Goal: Transaction & Acquisition: Purchase product/service

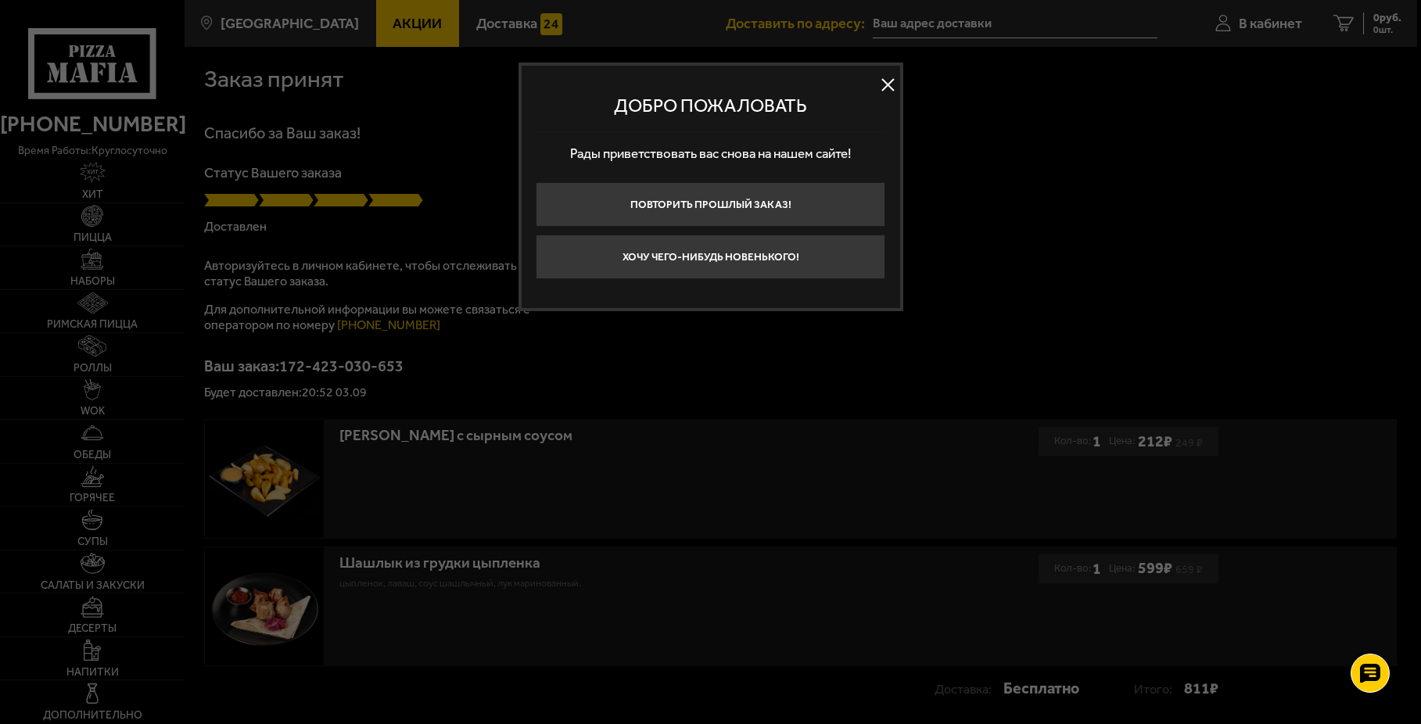
click at [890, 87] on button at bounding box center [888, 84] width 23 height 23
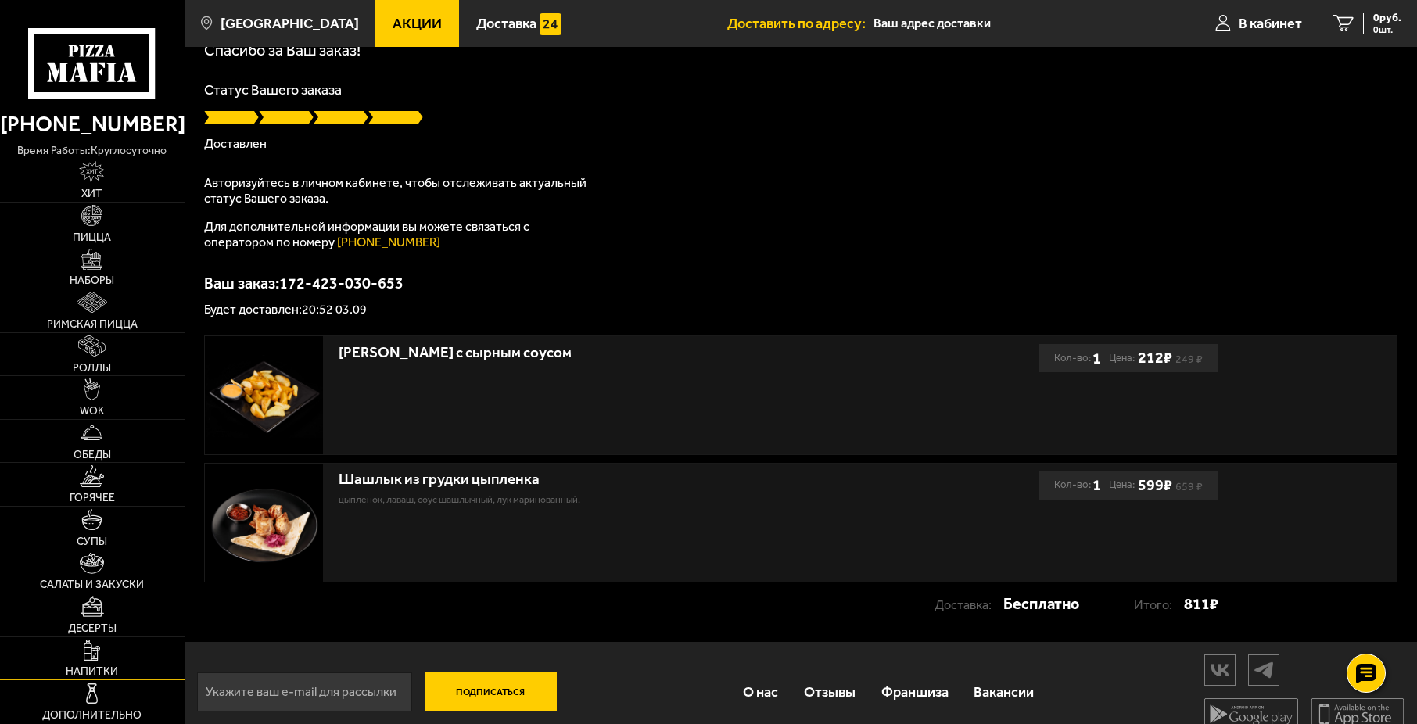
scroll to position [102, 0]
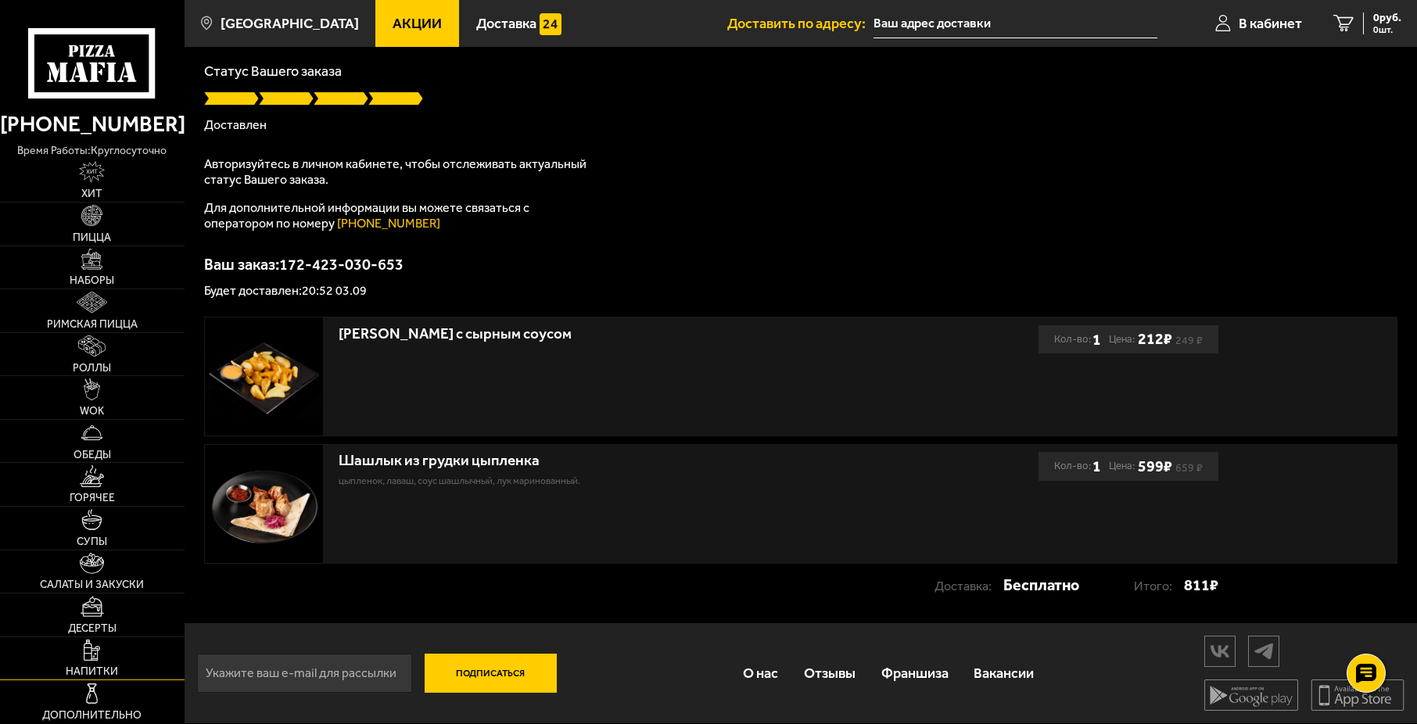
click at [85, 649] on img at bounding box center [92, 650] width 16 height 21
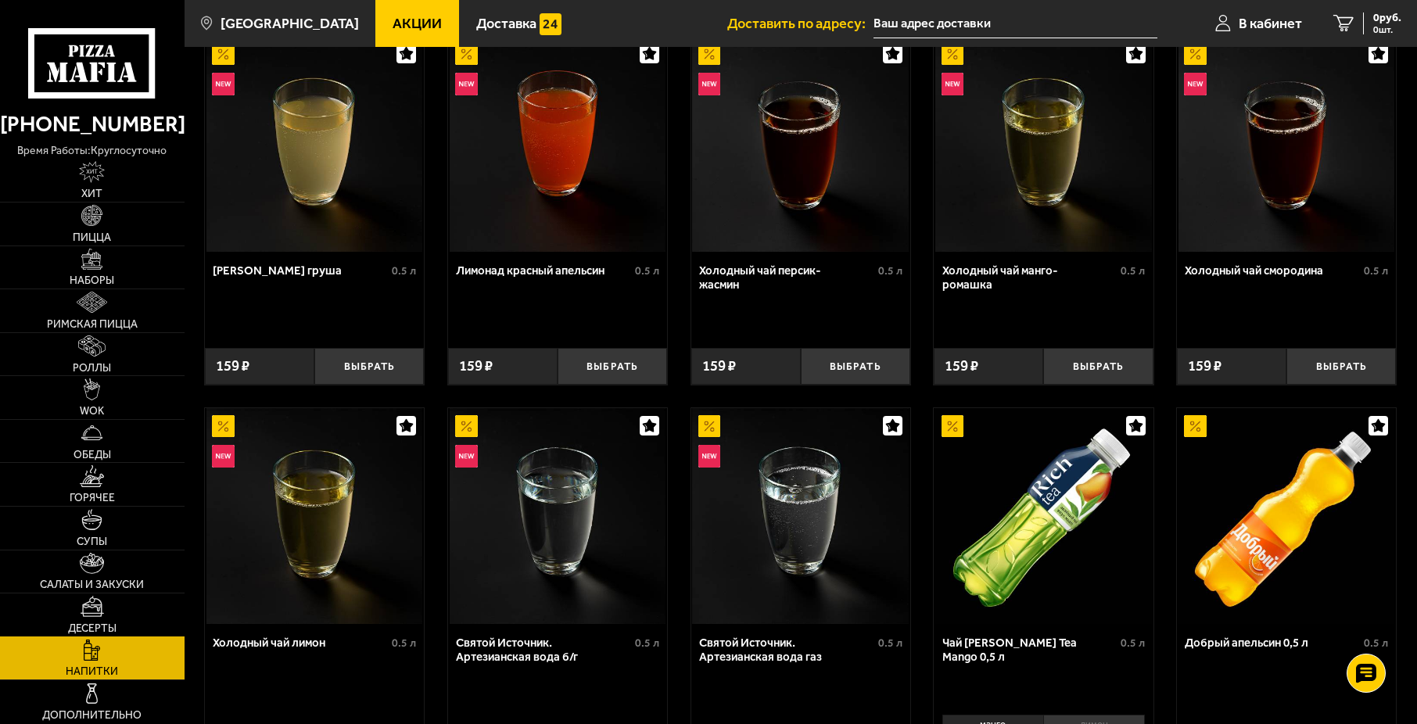
scroll to position [156, 0]
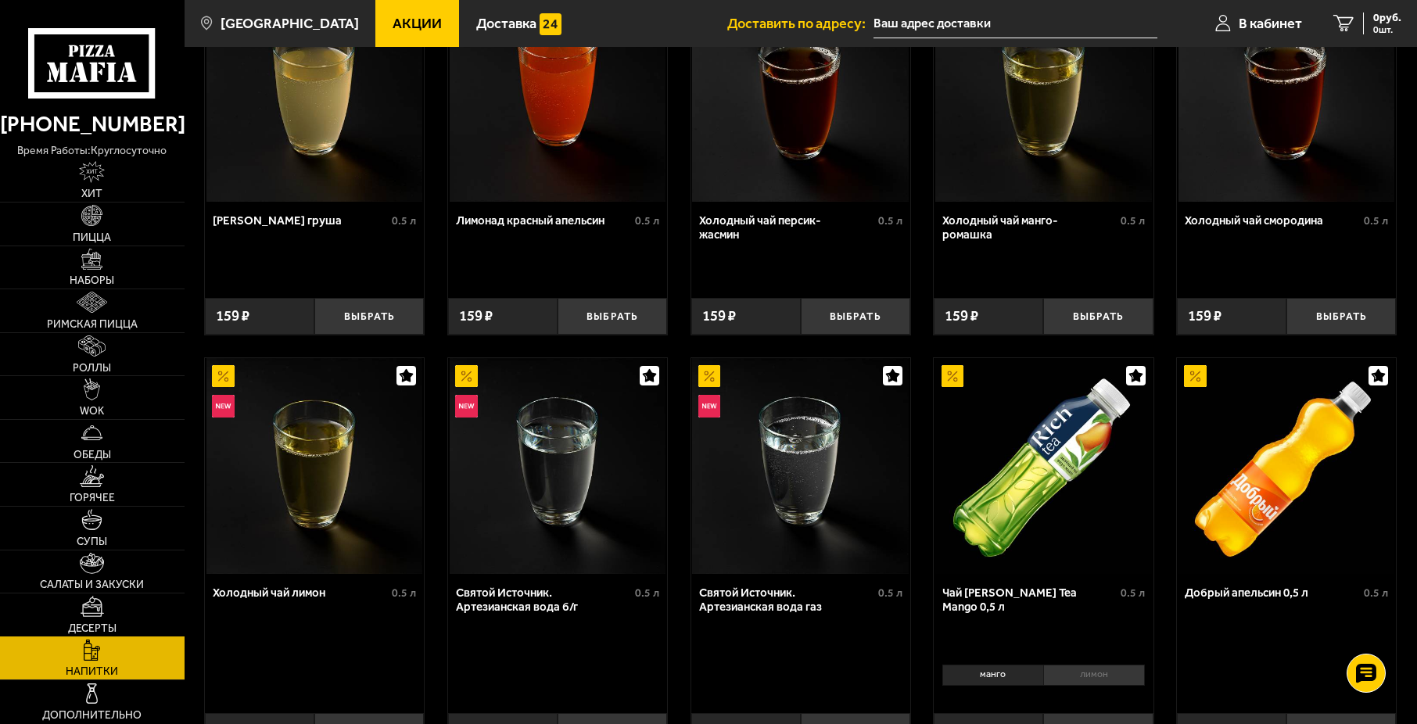
click at [92, 597] on img at bounding box center [92, 606] width 23 height 21
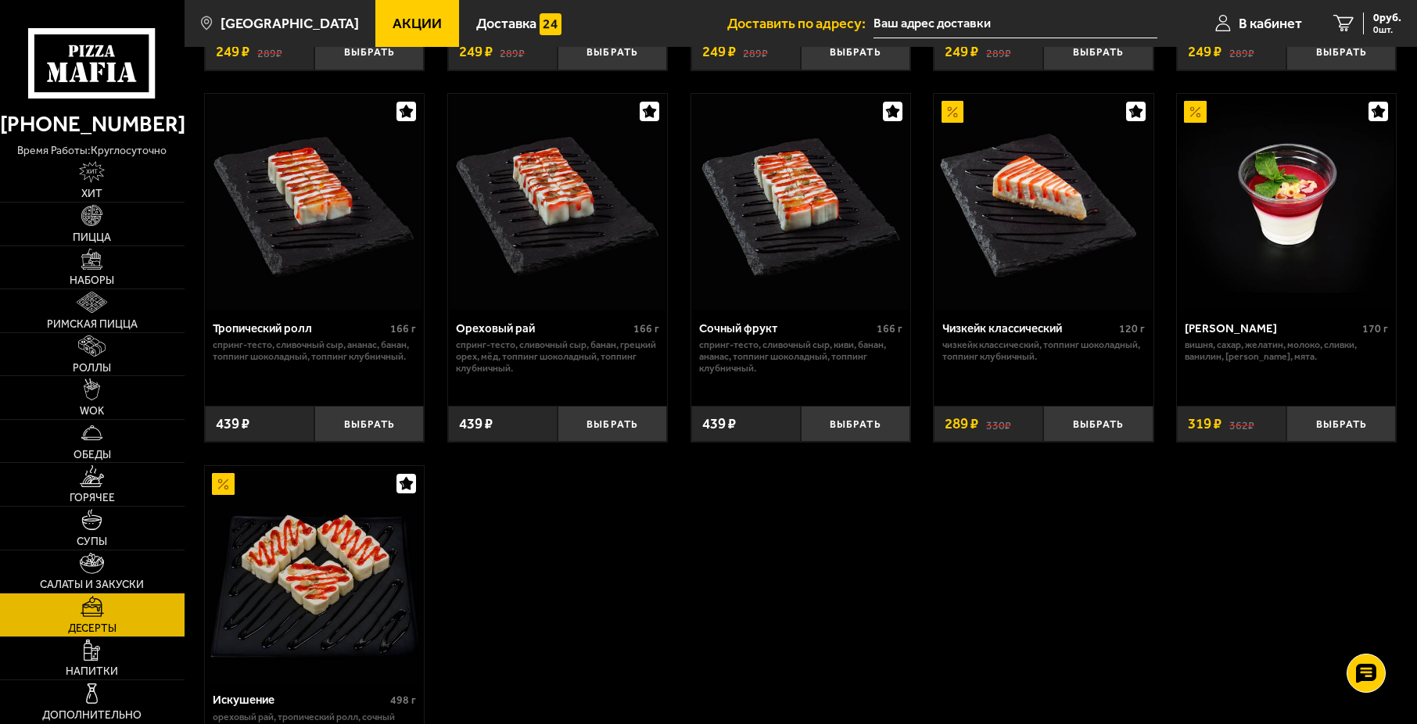
scroll to position [469, 0]
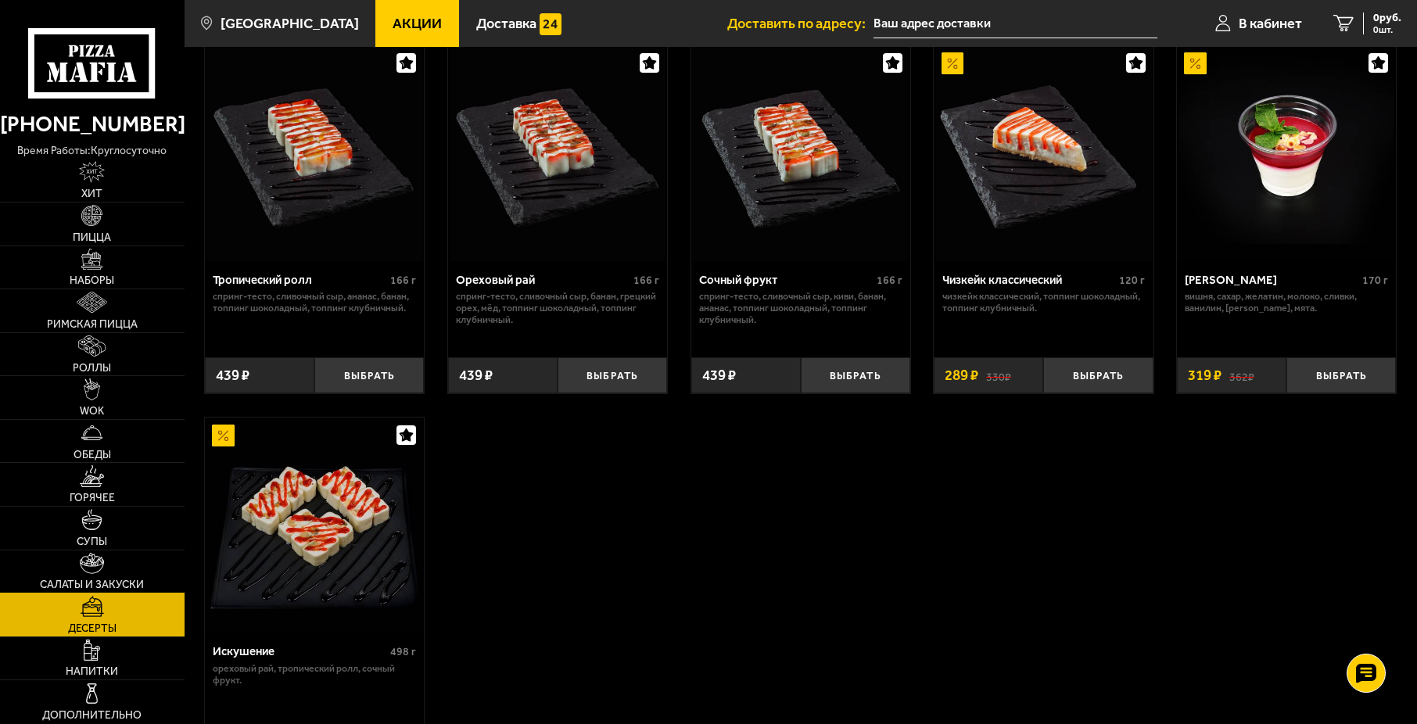
click at [61, 566] on link "Салаты и закуски" at bounding box center [92, 572] width 185 height 43
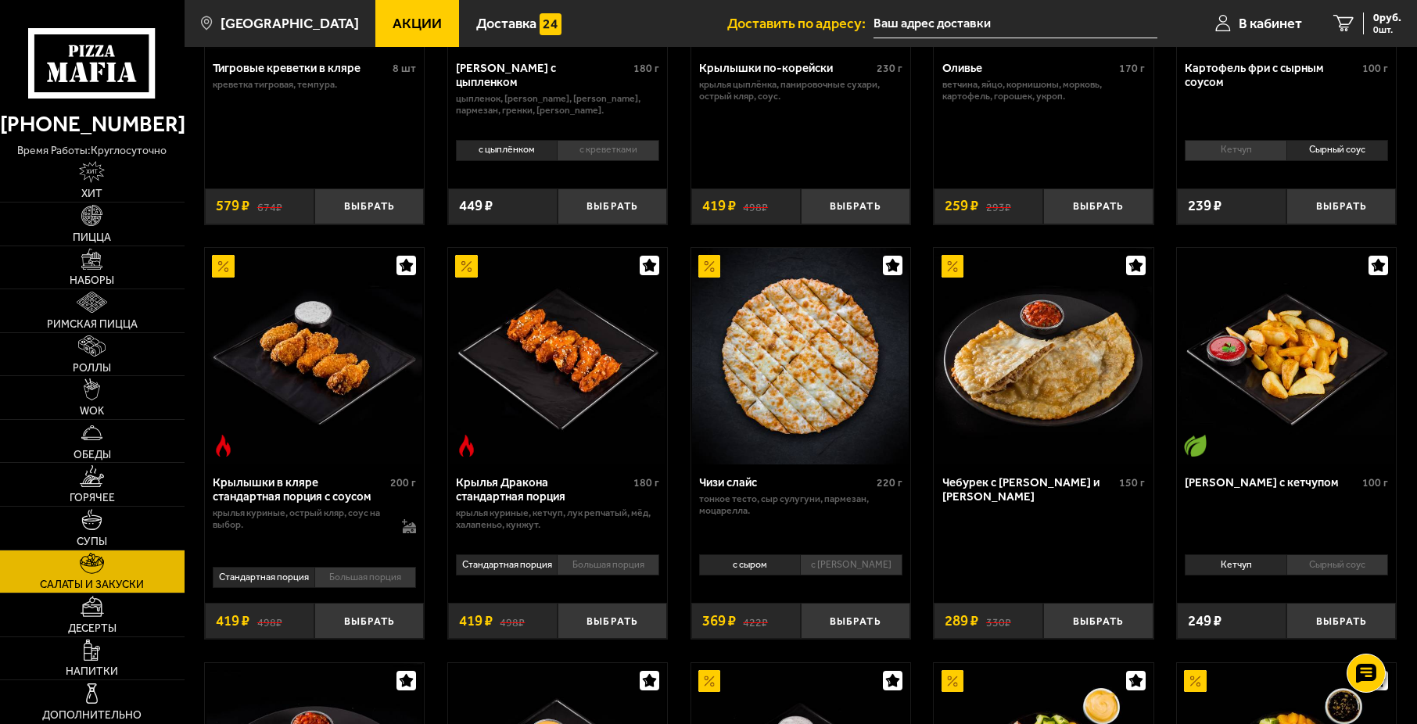
scroll to position [313, 0]
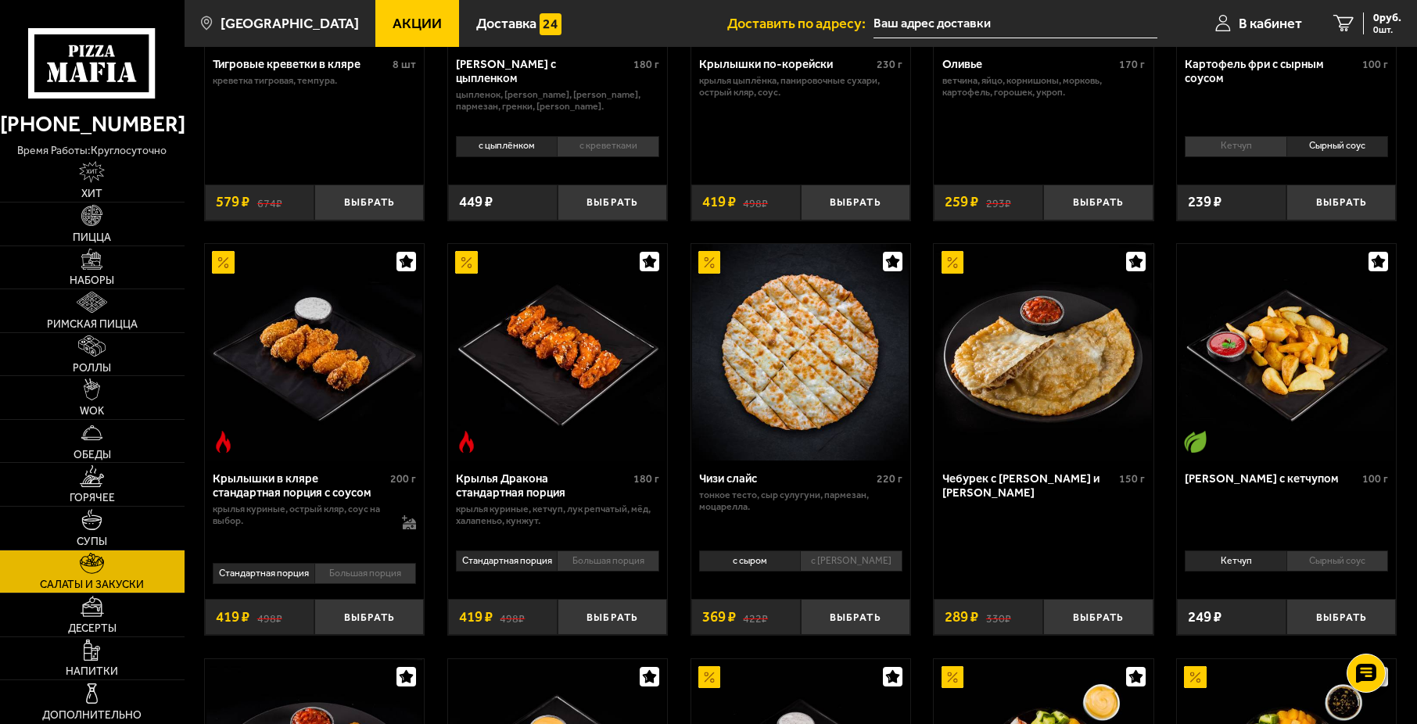
click at [811, 571] on li "с [PERSON_NAME]" at bounding box center [851, 561] width 102 height 21
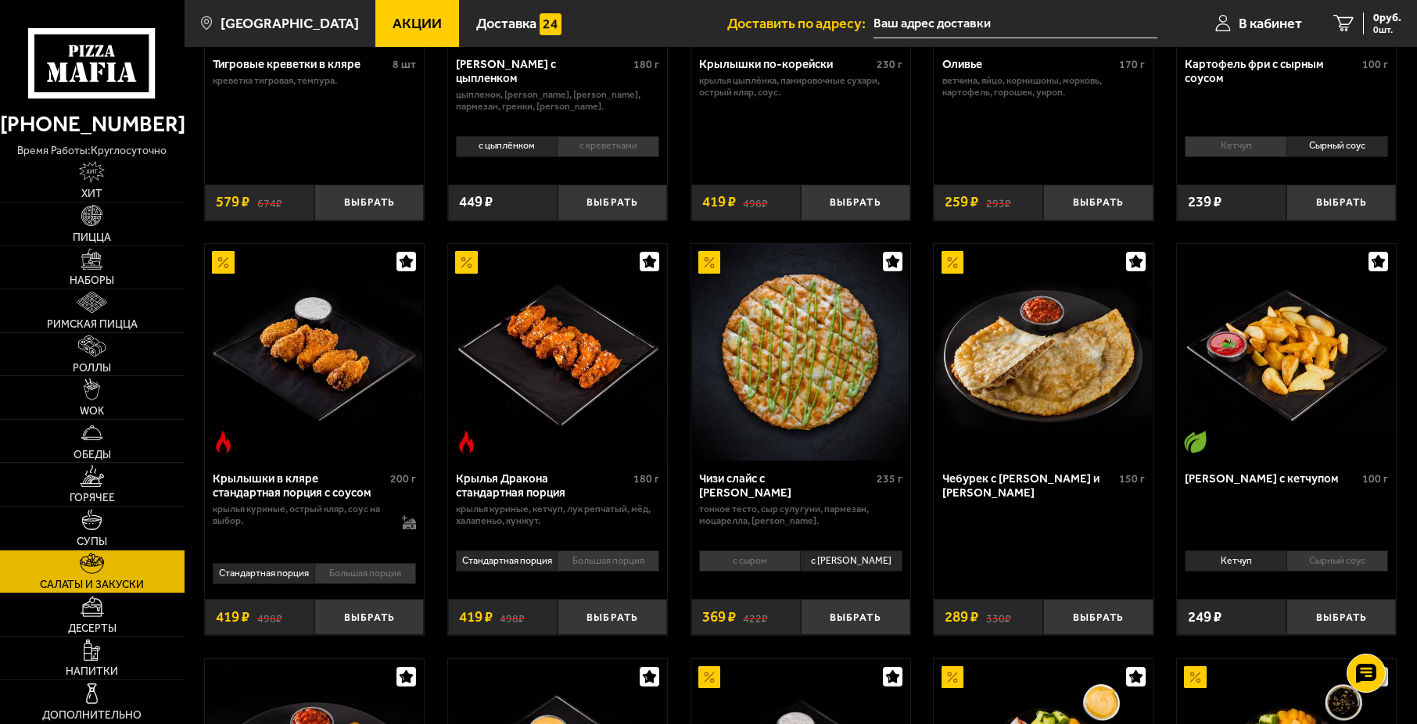
click at [782, 572] on li "с сыром" at bounding box center [749, 561] width 101 height 21
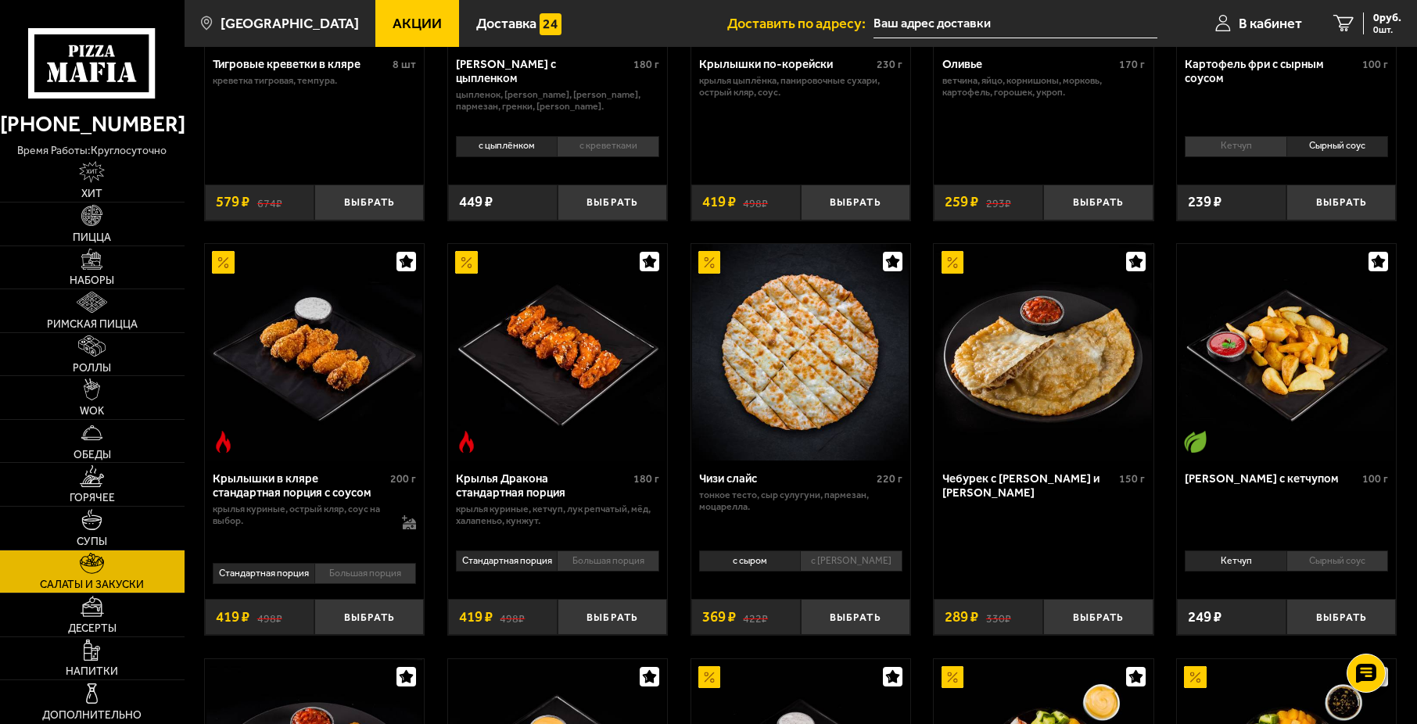
click at [828, 566] on li "с [PERSON_NAME]" at bounding box center [851, 561] width 102 height 21
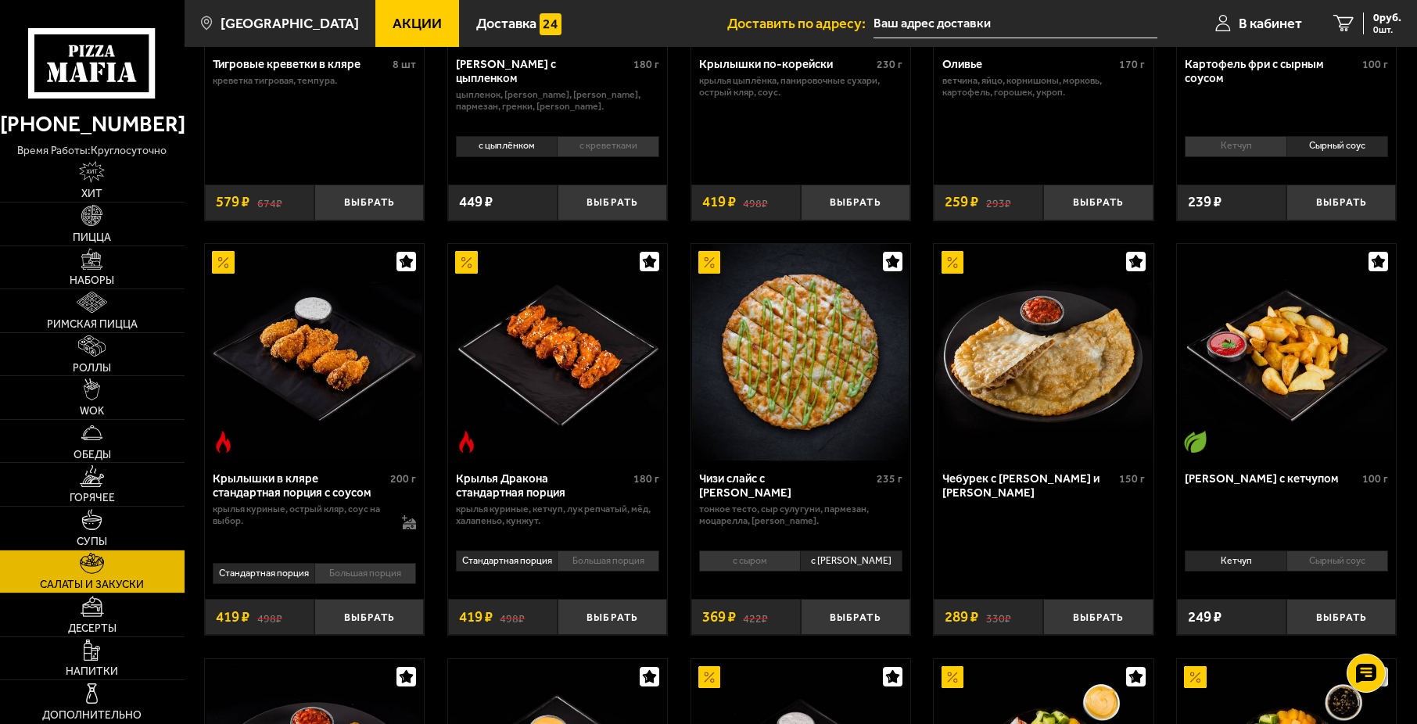
click at [790, 569] on li "с сыром" at bounding box center [749, 561] width 101 height 21
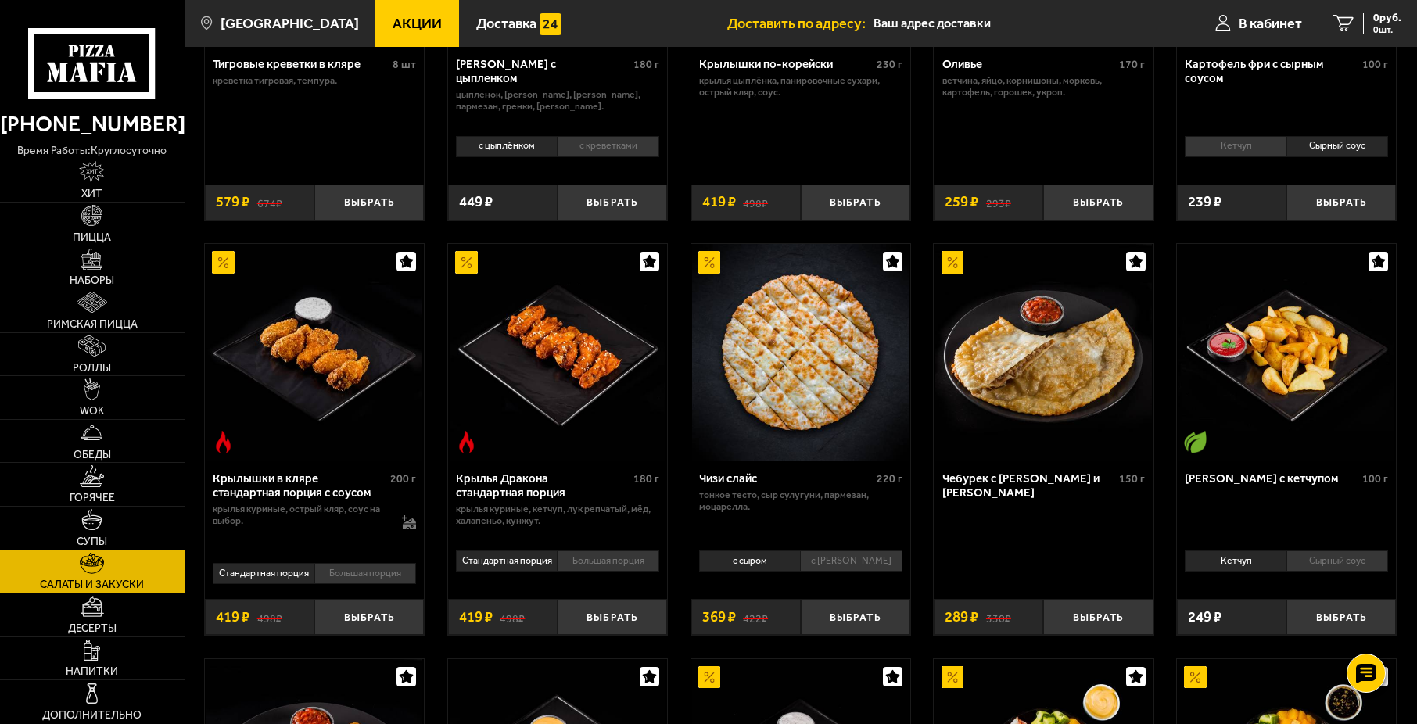
click at [841, 569] on li "с [PERSON_NAME]" at bounding box center [851, 561] width 102 height 21
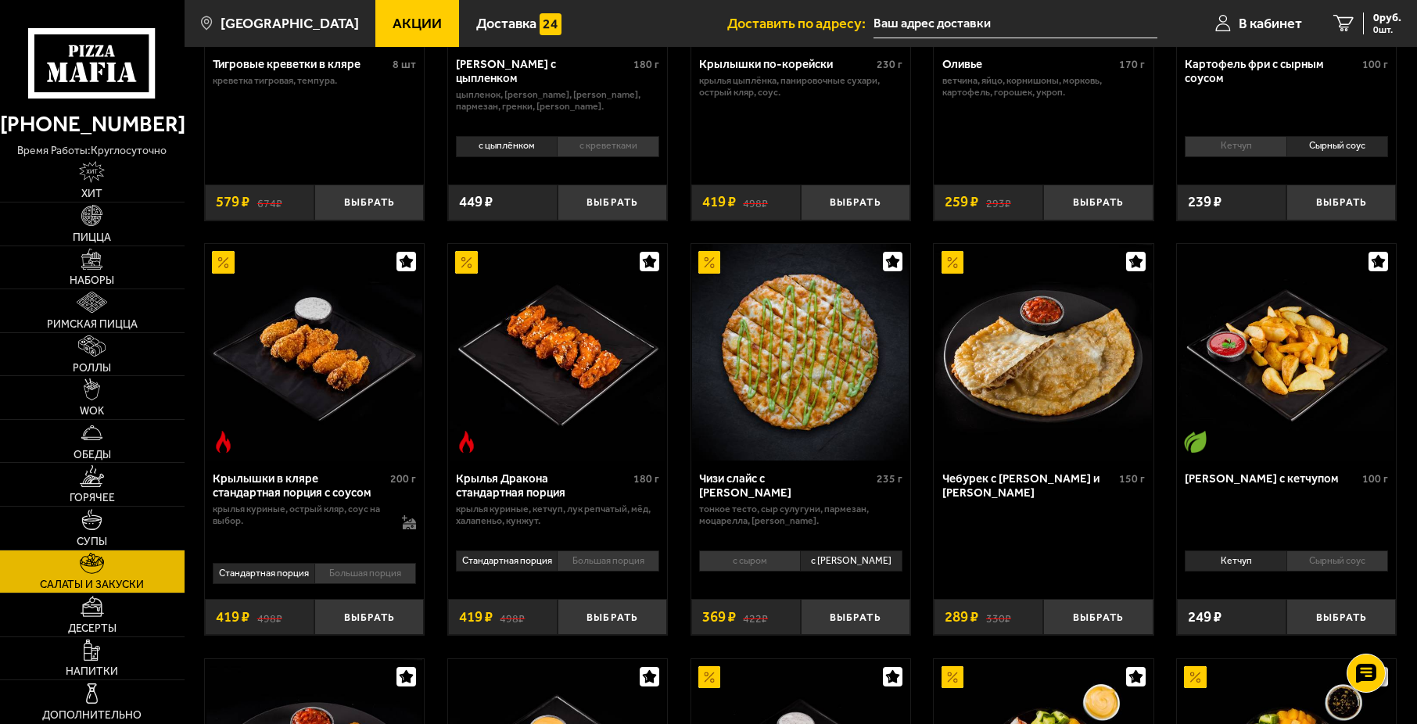
click at [788, 572] on li "с сыром" at bounding box center [749, 561] width 101 height 21
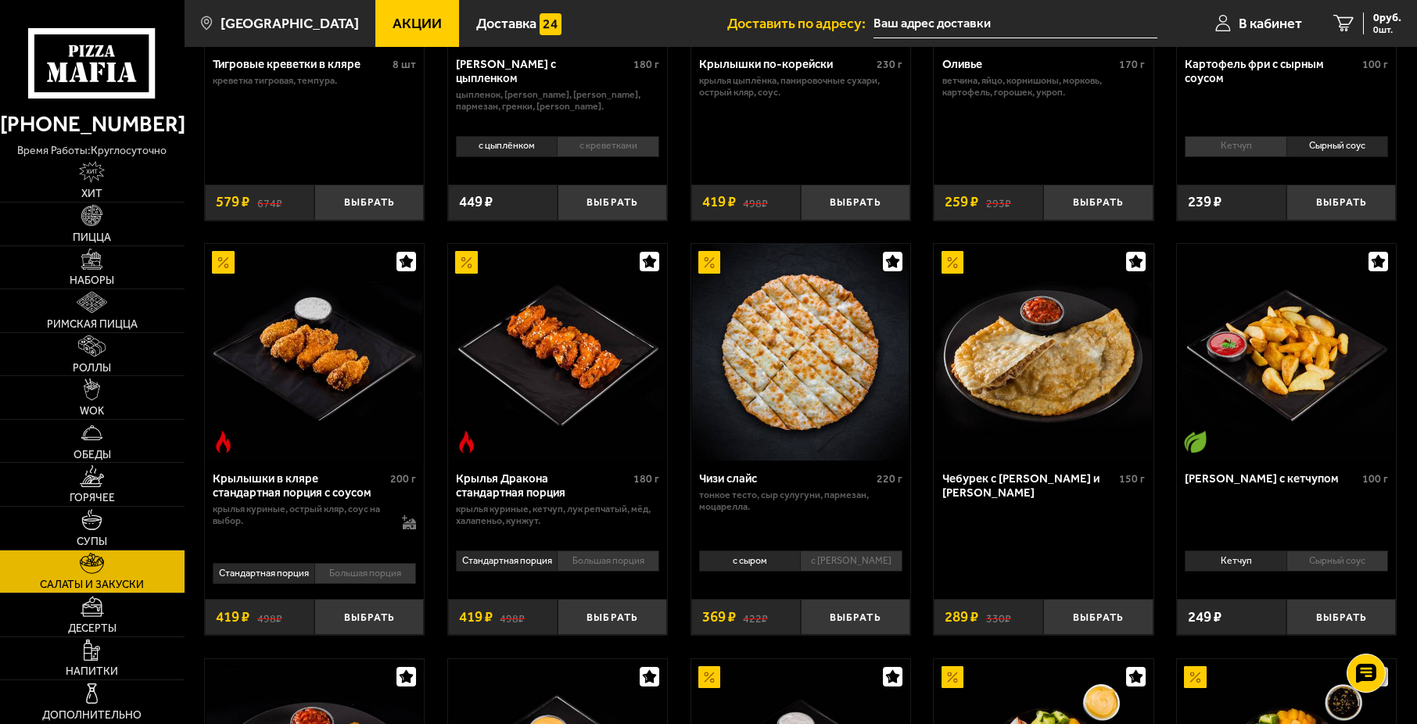
click at [825, 562] on li "с [PERSON_NAME]" at bounding box center [851, 561] width 102 height 21
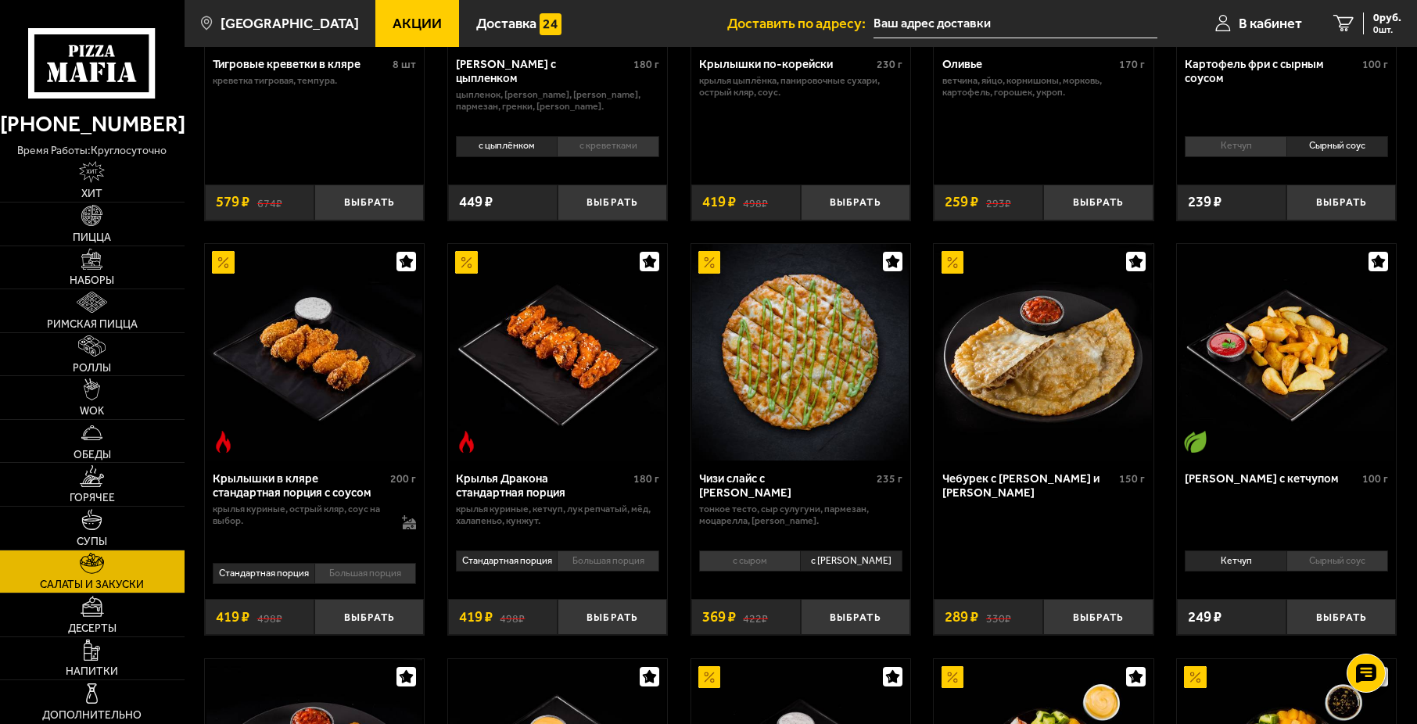
click at [798, 558] on li "с сыром" at bounding box center [749, 561] width 101 height 21
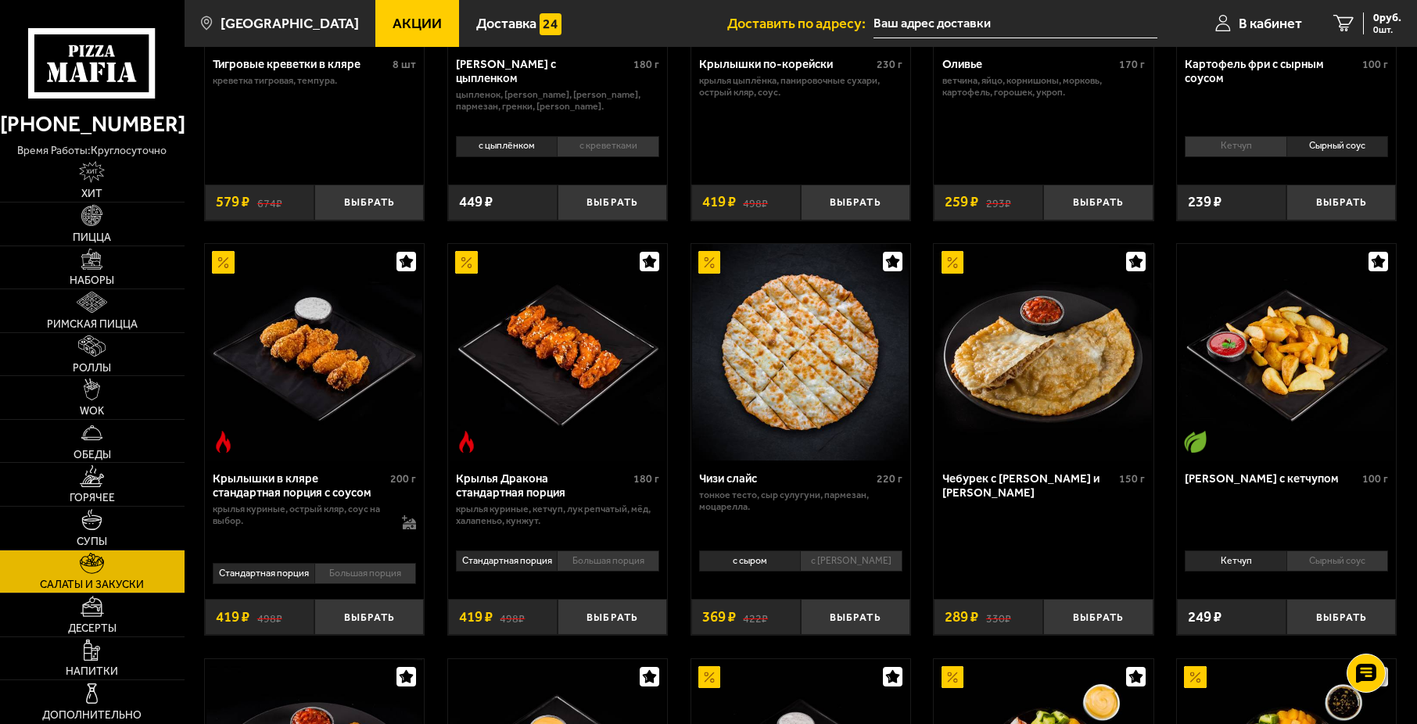
click at [816, 558] on li "с [PERSON_NAME]" at bounding box center [851, 561] width 102 height 21
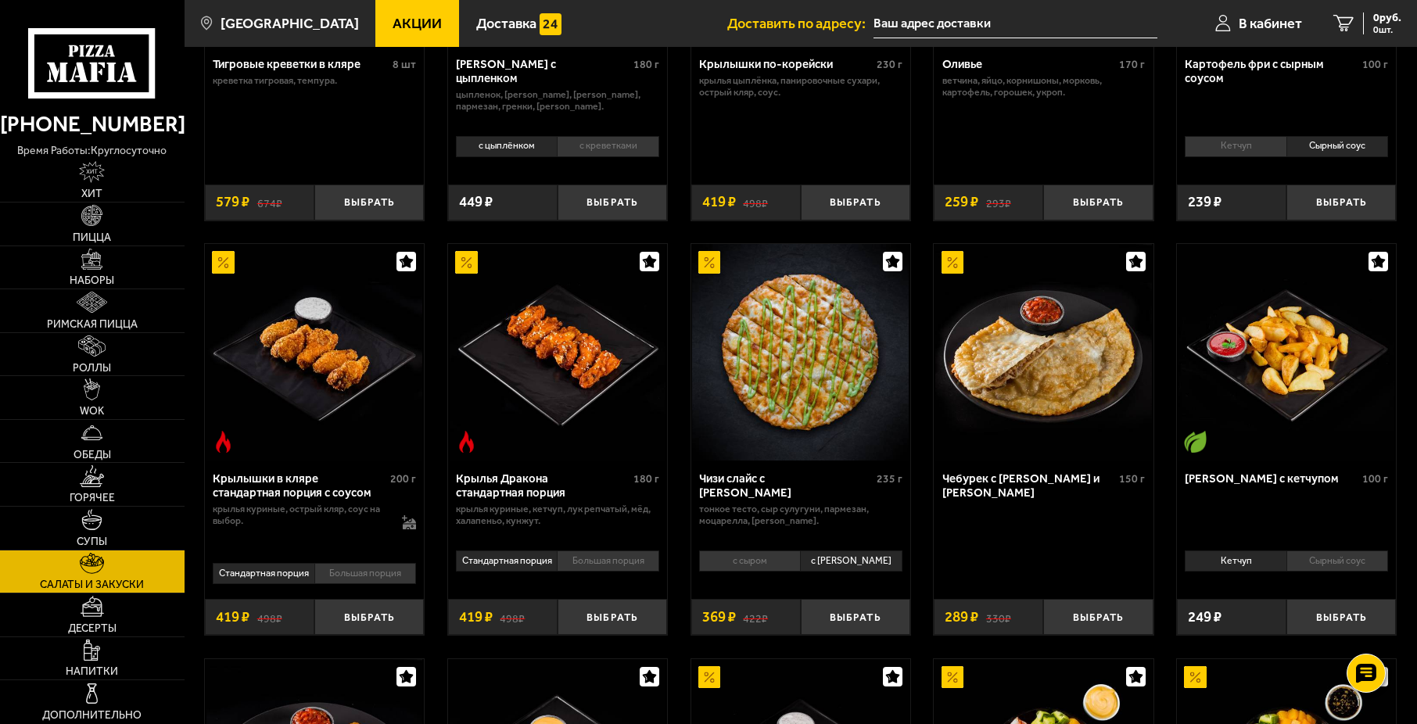
click at [791, 558] on li "с сыром" at bounding box center [749, 561] width 101 height 21
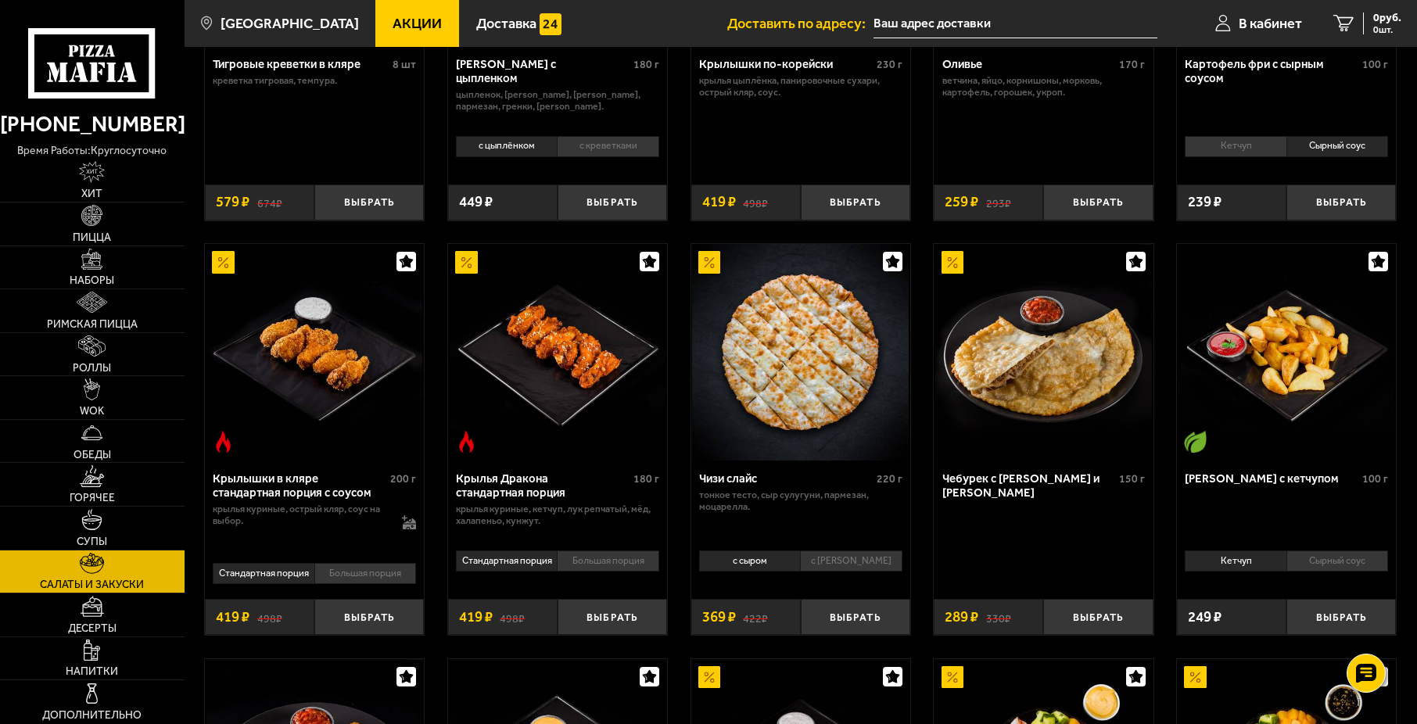
click at [808, 560] on li "с [PERSON_NAME]" at bounding box center [851, 561] width 102 height 21
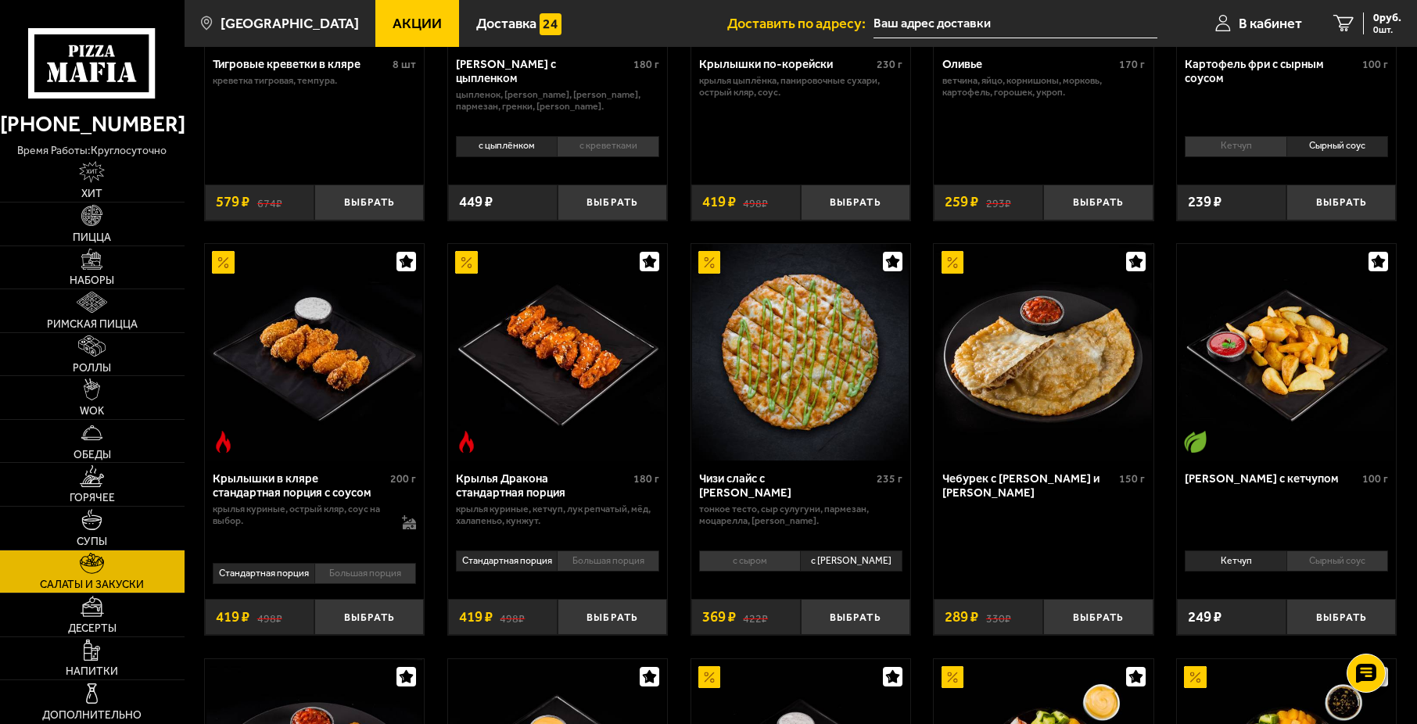
click at [737, 562] on li "с сыром" at bounding box center [749, 561] width 101 height 21
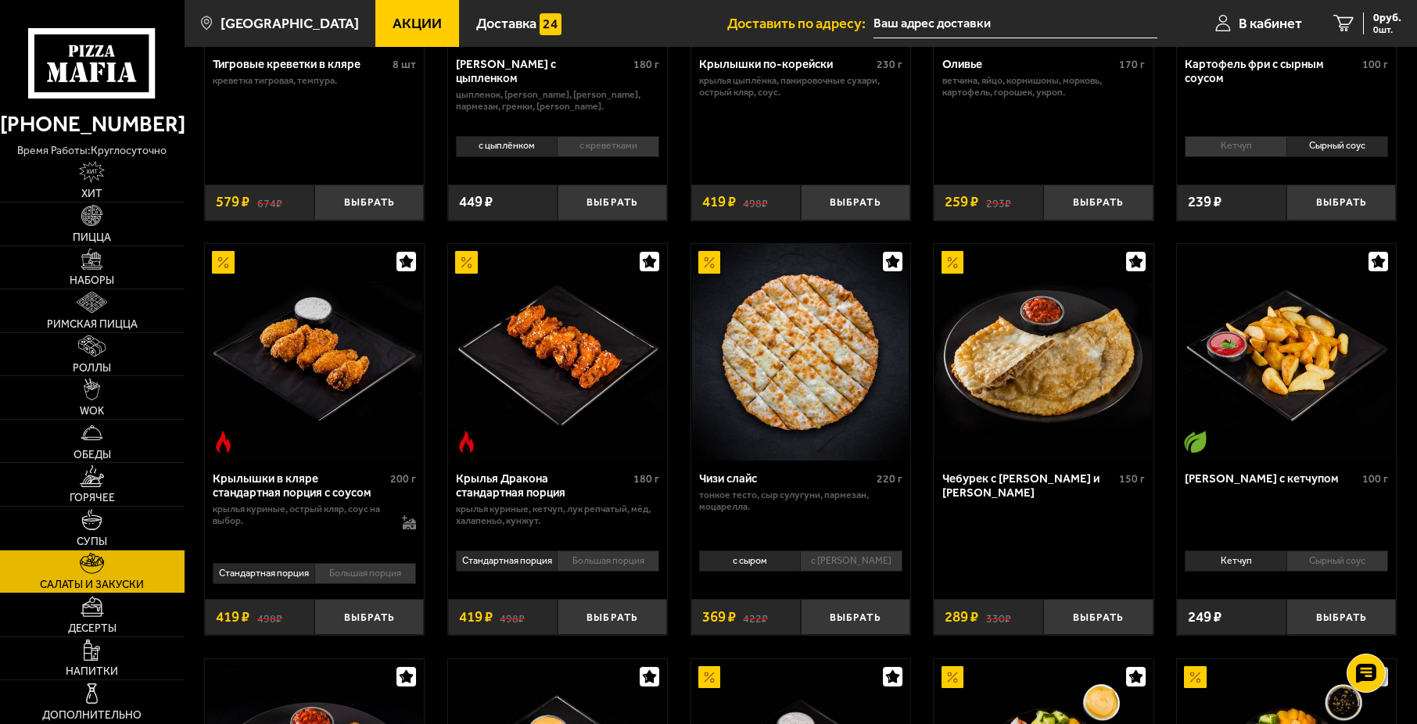
click at [827, 556] on li "с [PERSON_NAME]" at bounding box center [851, 561] width 102 height 21
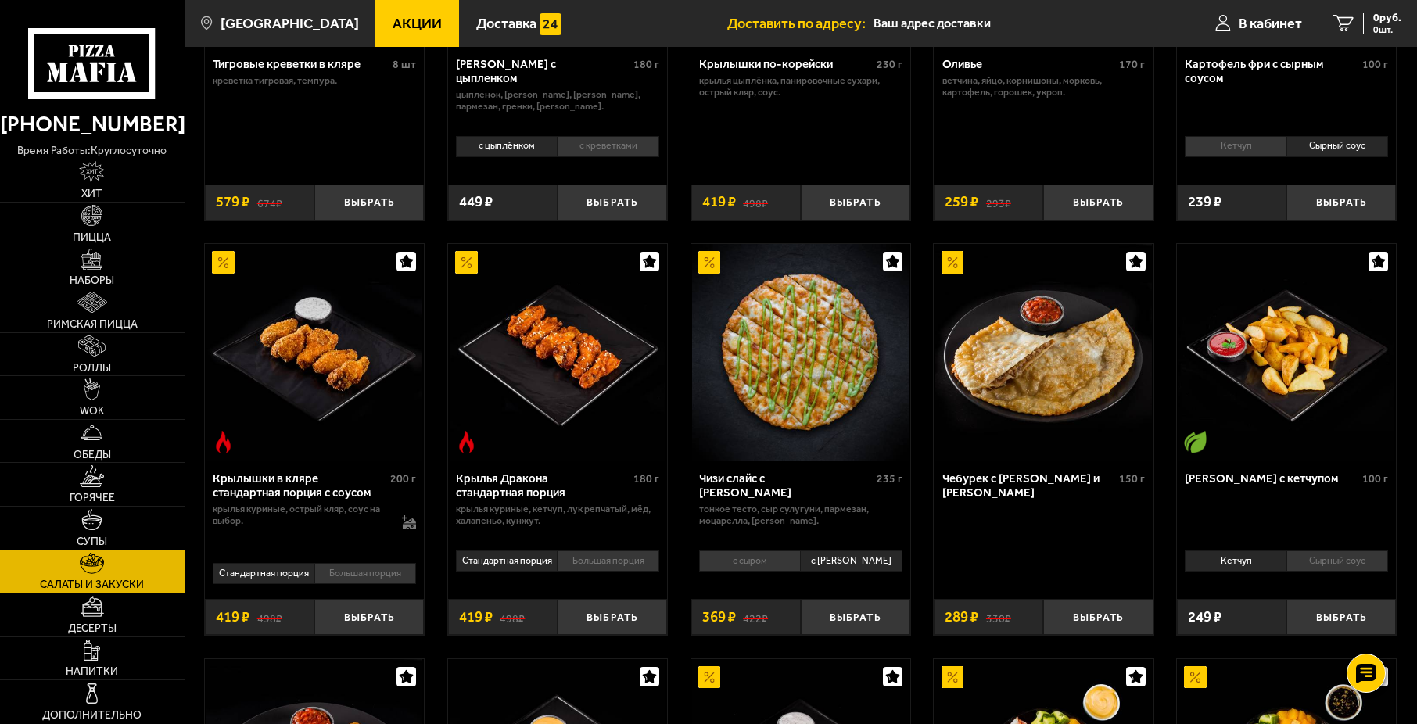
click at [780, 558] on li "с сыром" at bounding box center [749, 561] width 101 height 21
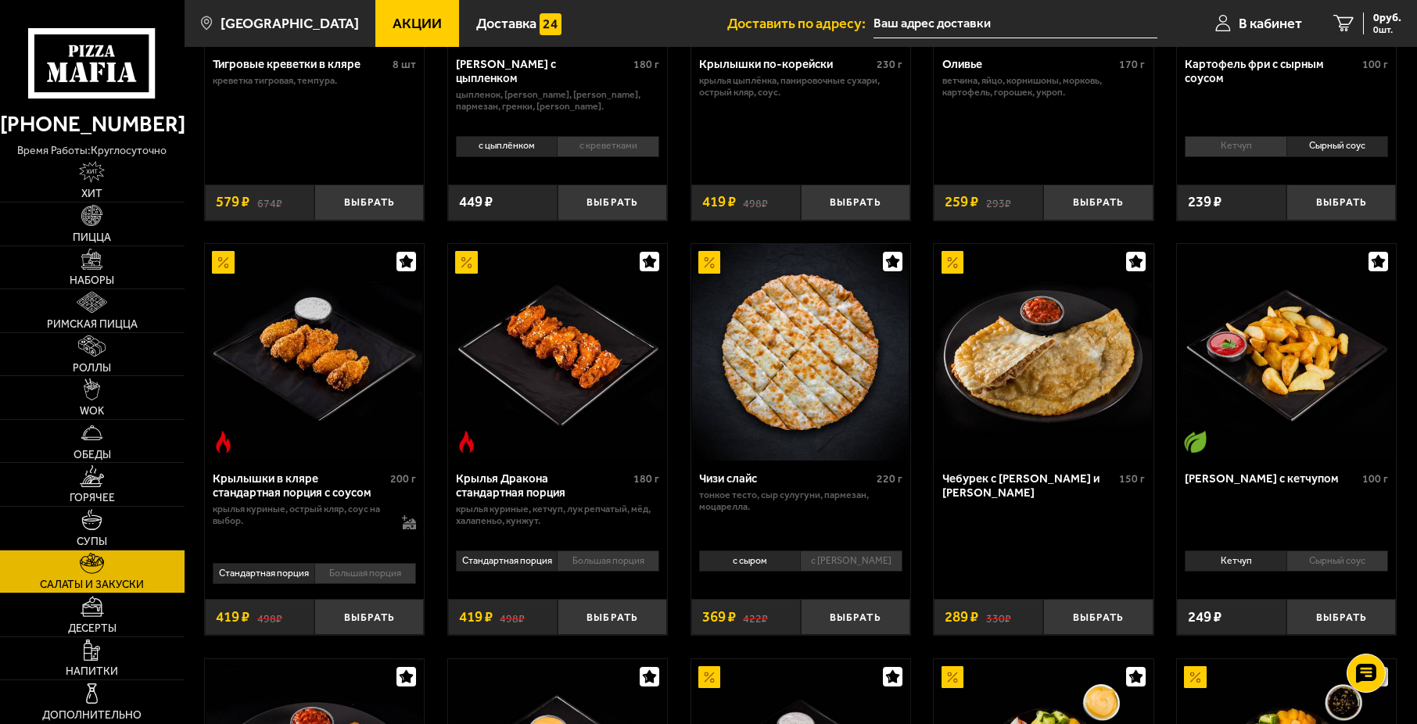
click at [637, 558] on li "Большая порция" at bounding box center [608, 561] width 102 height 21
click at [469, 558] on li "Стандартная порция" at bounding box center [506, 561] width 101 height 21
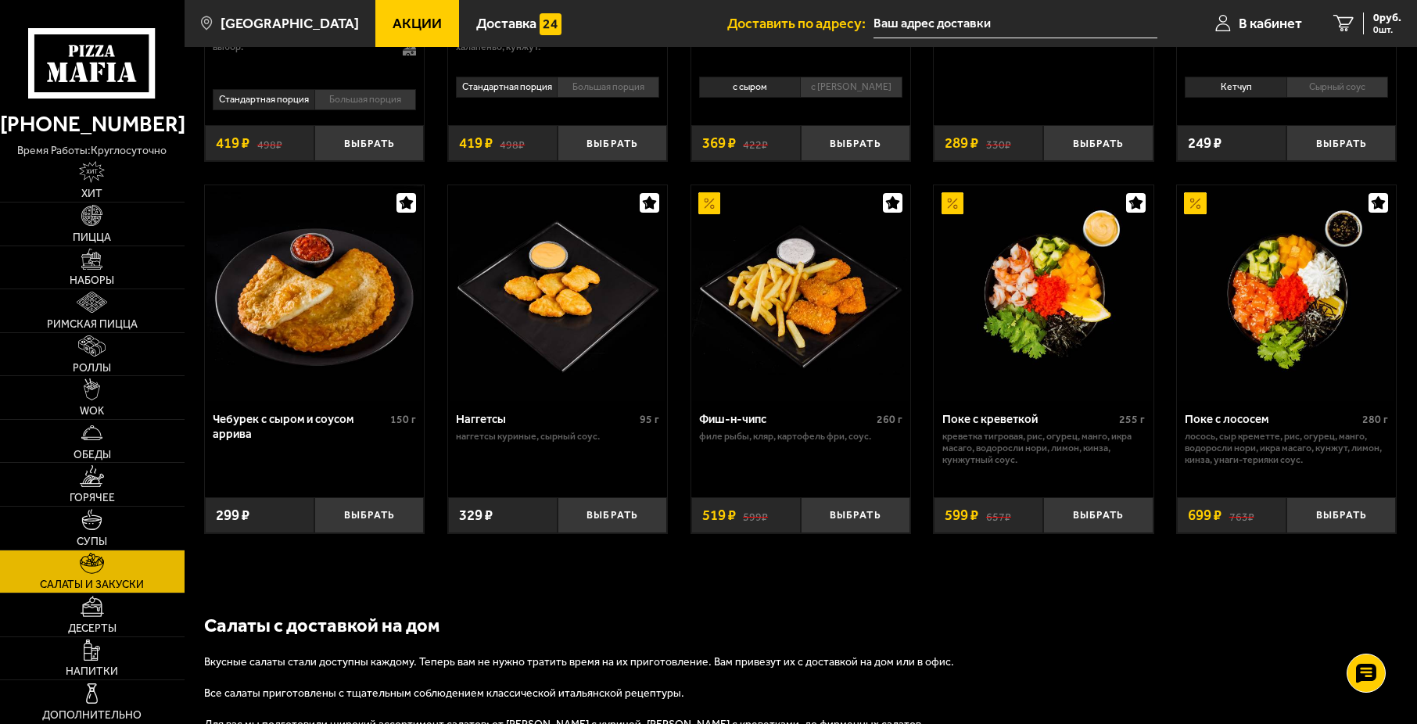
scroll to position [938, 0]
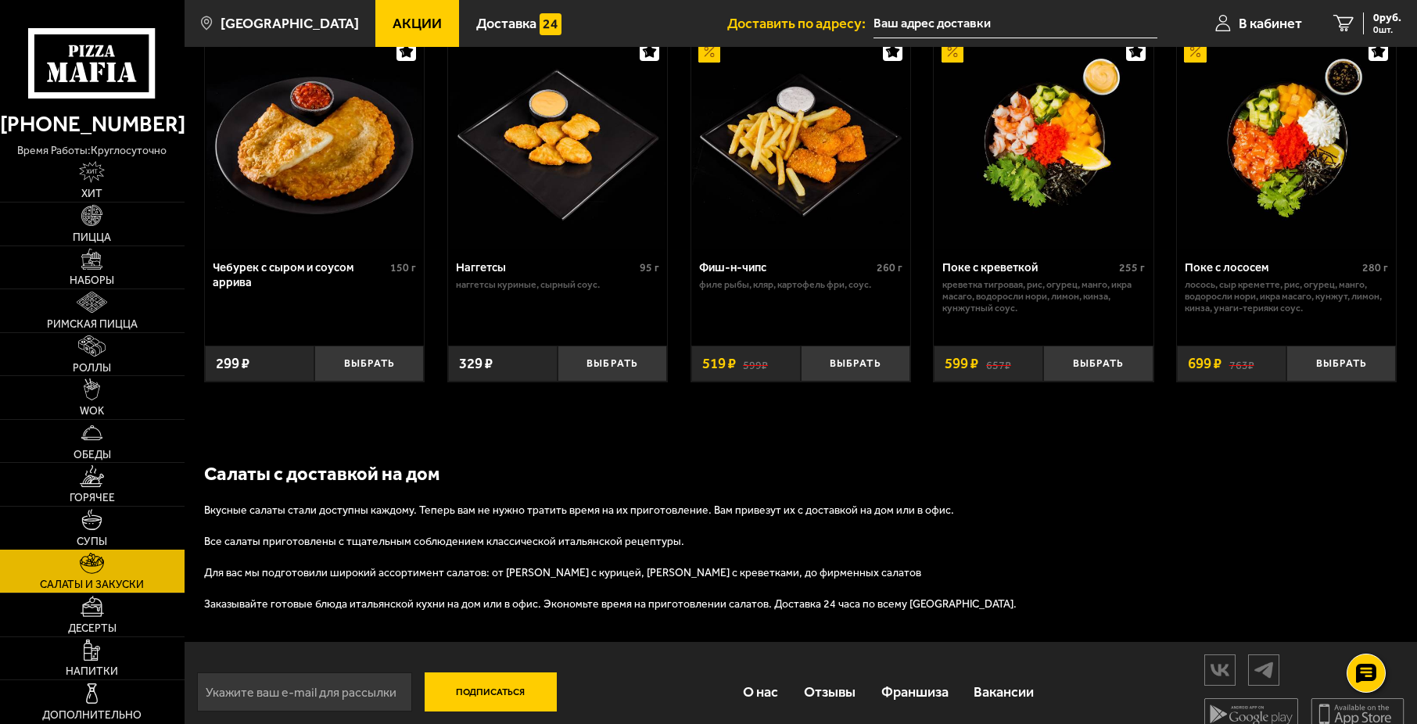
click at [74, 537] on link "Супы" at bounding box center [92, 528] width 185 height 43
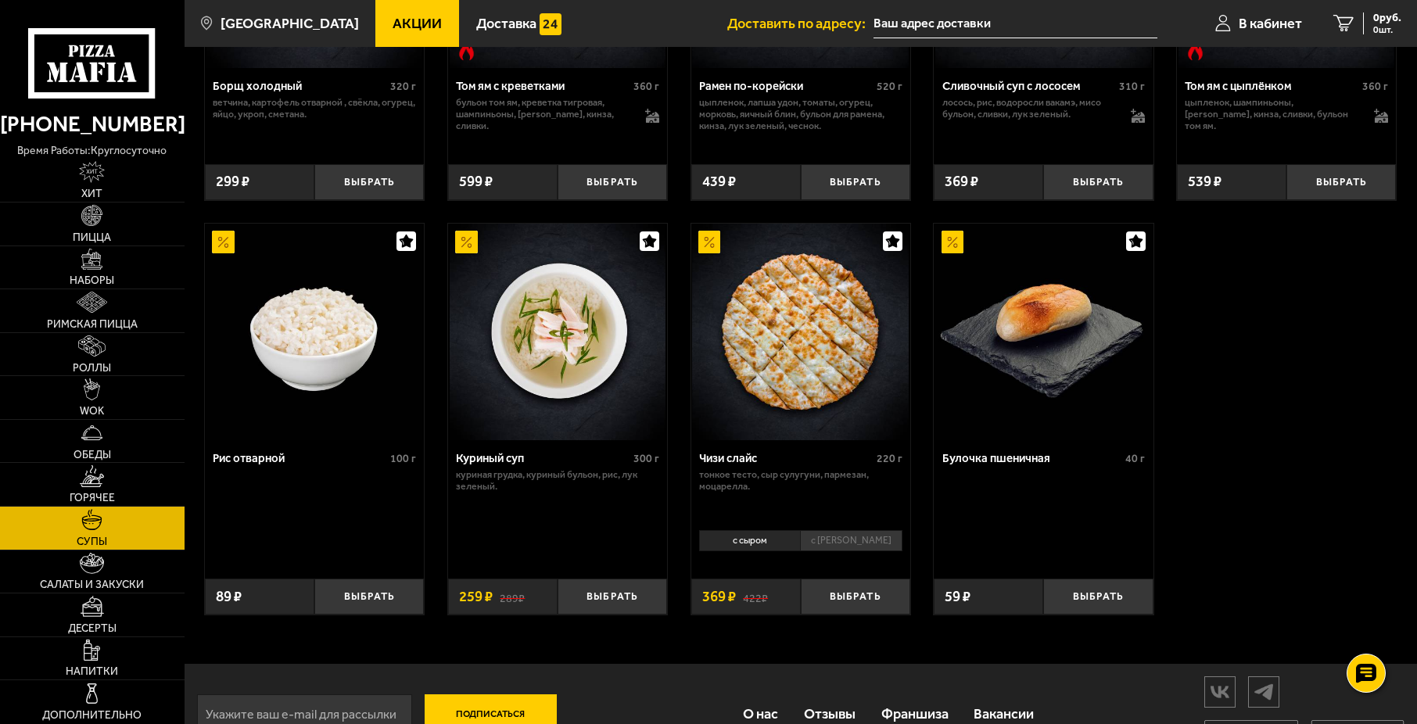
scroll to position [469, 0]
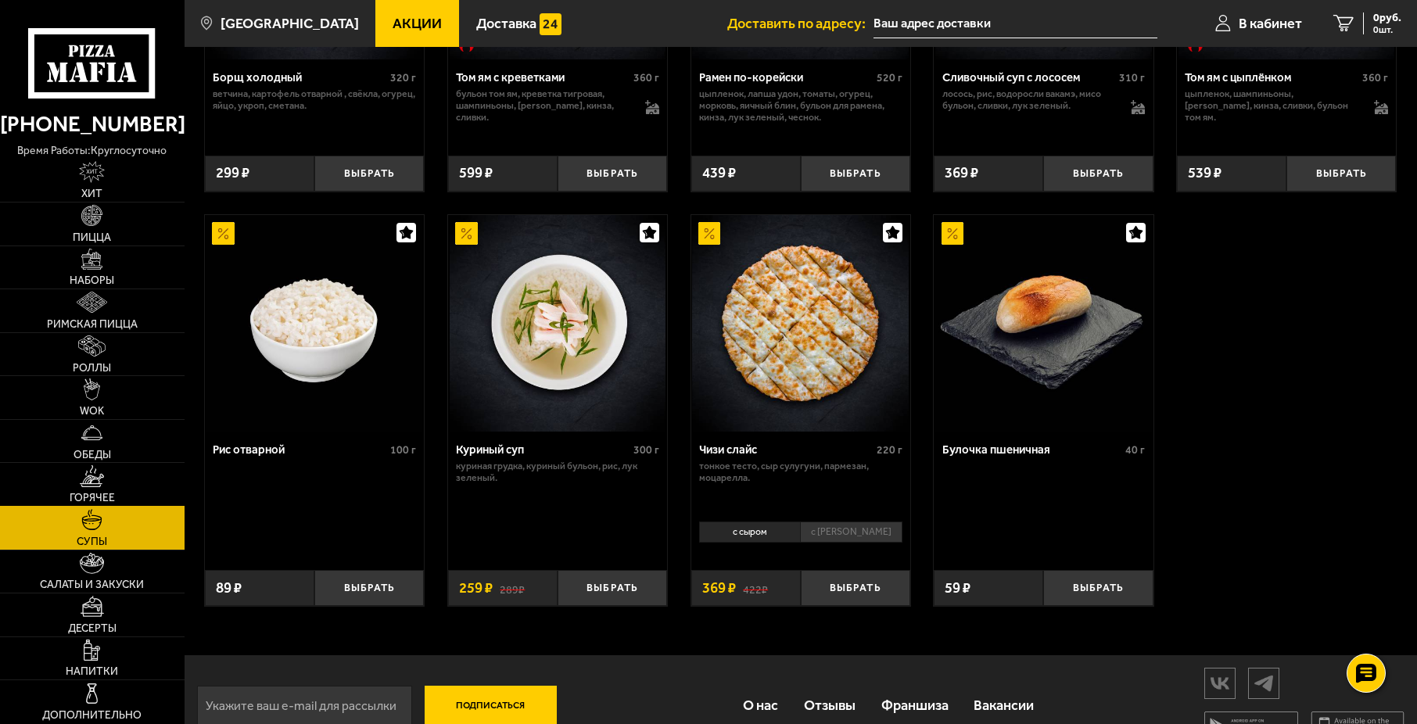
click at [65, 477] on link "Горячее" at bounding box center [92, 484] width 185 height 43
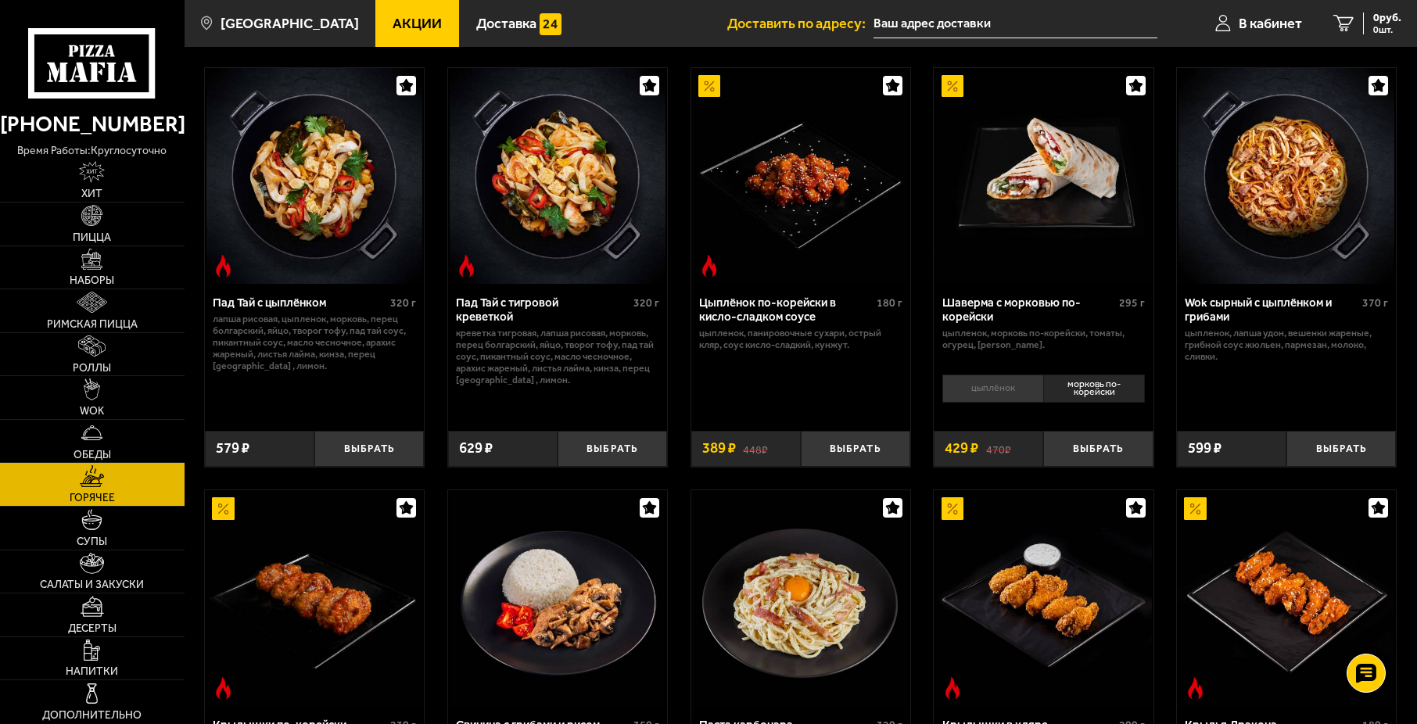
scroll to position [78, 0]
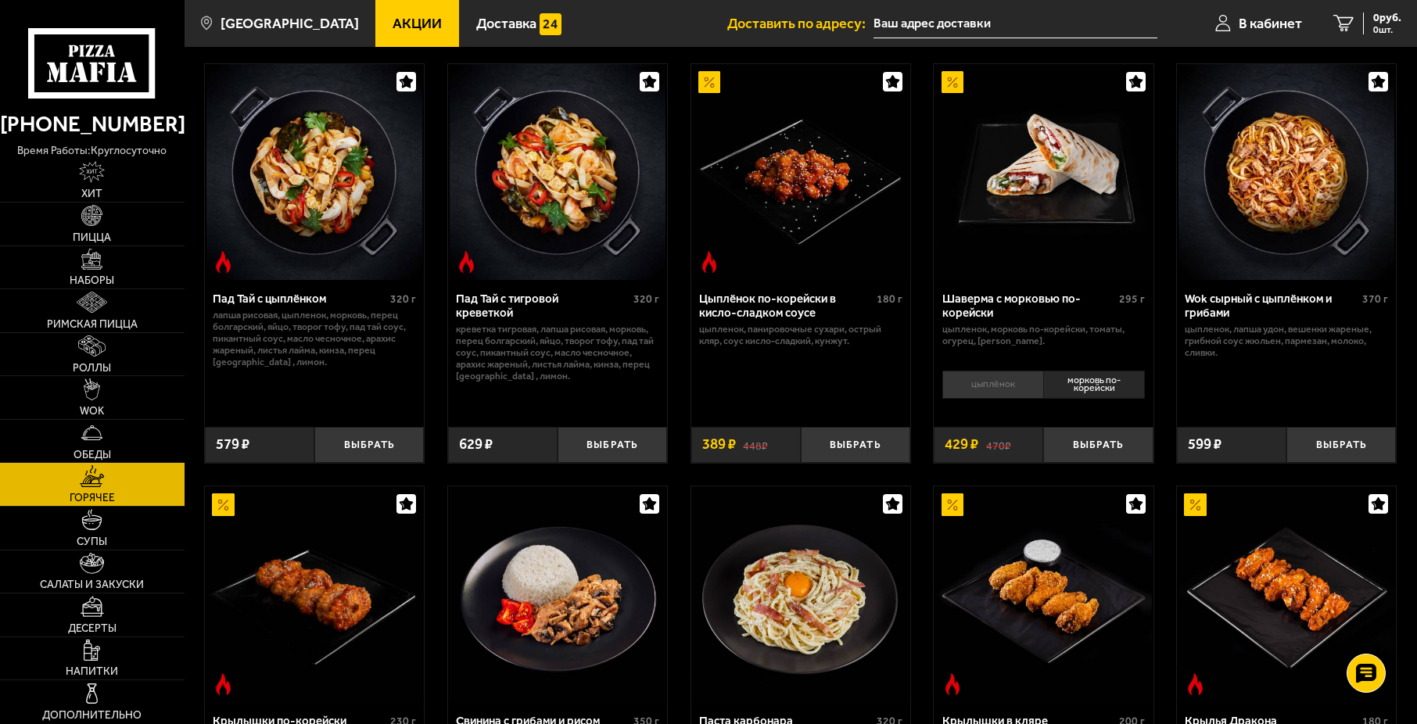
click at [1226, 343] on p "цыпленок, лапша удон, вешенки жареные, грибной соус Жюльен, пармезан, молоко, с…" at bounding box center [1286, 341] width 203 height 35
click at [1226, 346] on p "цыпленок, лапша удон, вешенки жареные, грибной соус Жюльен, пармезан, молоко, с…" at bounding box center [1286, 341] width 203 height 35
click at [1237, 261] on img at bounding box center [1287, 172] width 217 height 217
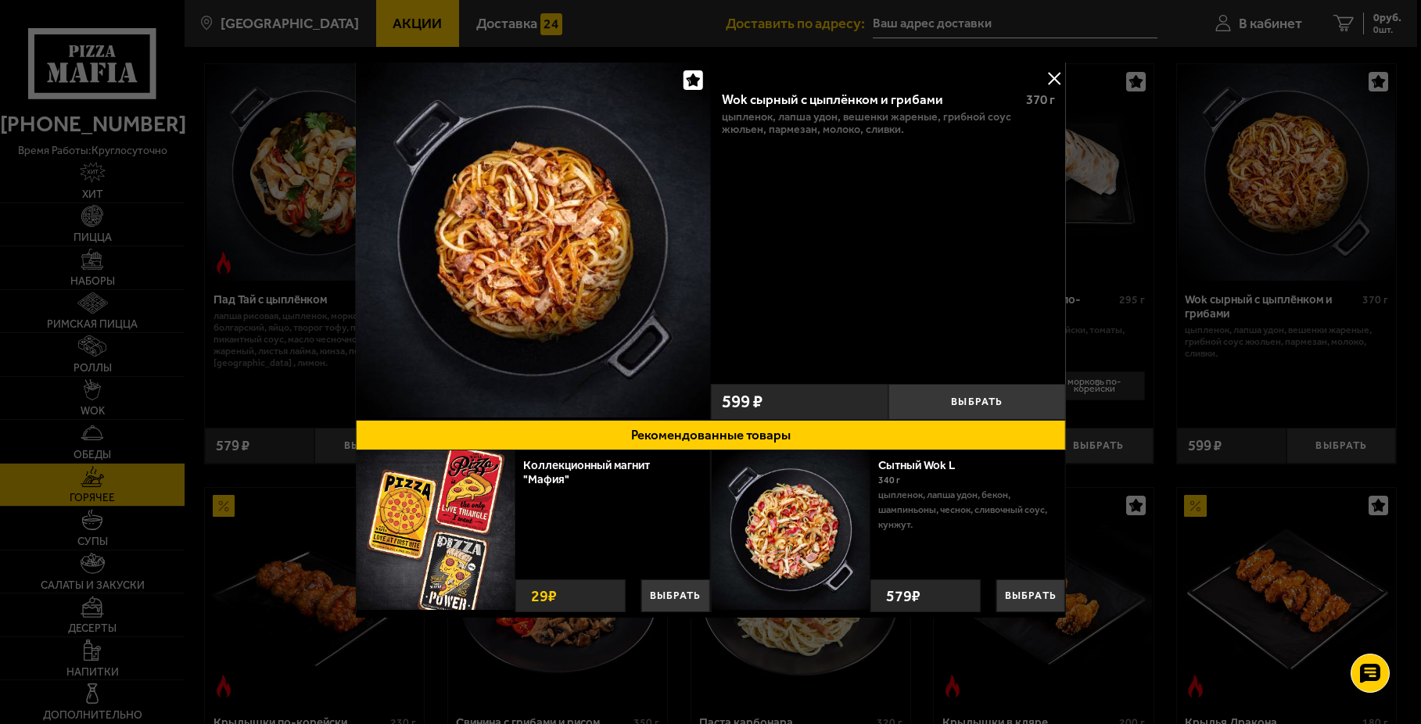
click at [592, 258] on img at bounding box center [532, 240] width 355 height 355
click at [1160, 248] on div at bounding box center [710, 362] width 1421 height 724
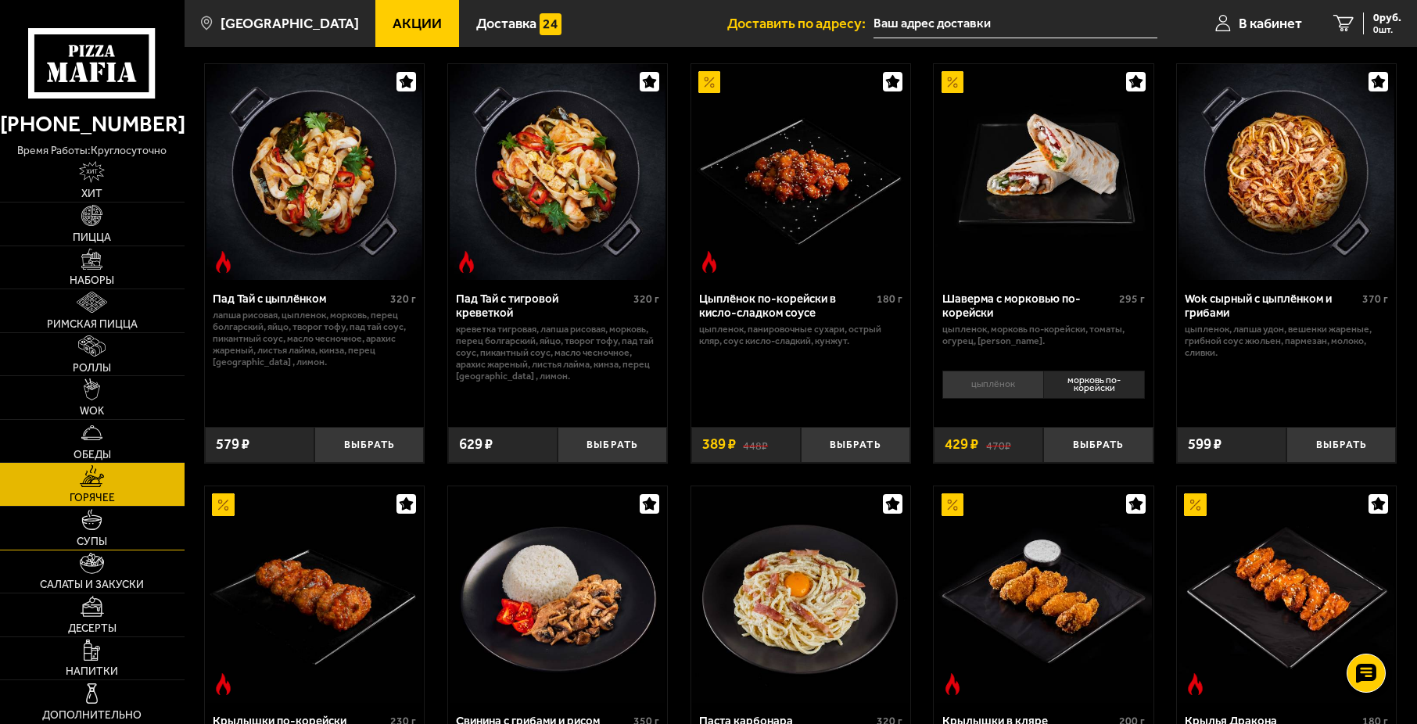
click at [114, 533] on link "Супы" at bounding box center [92, 528] width 185 height 43
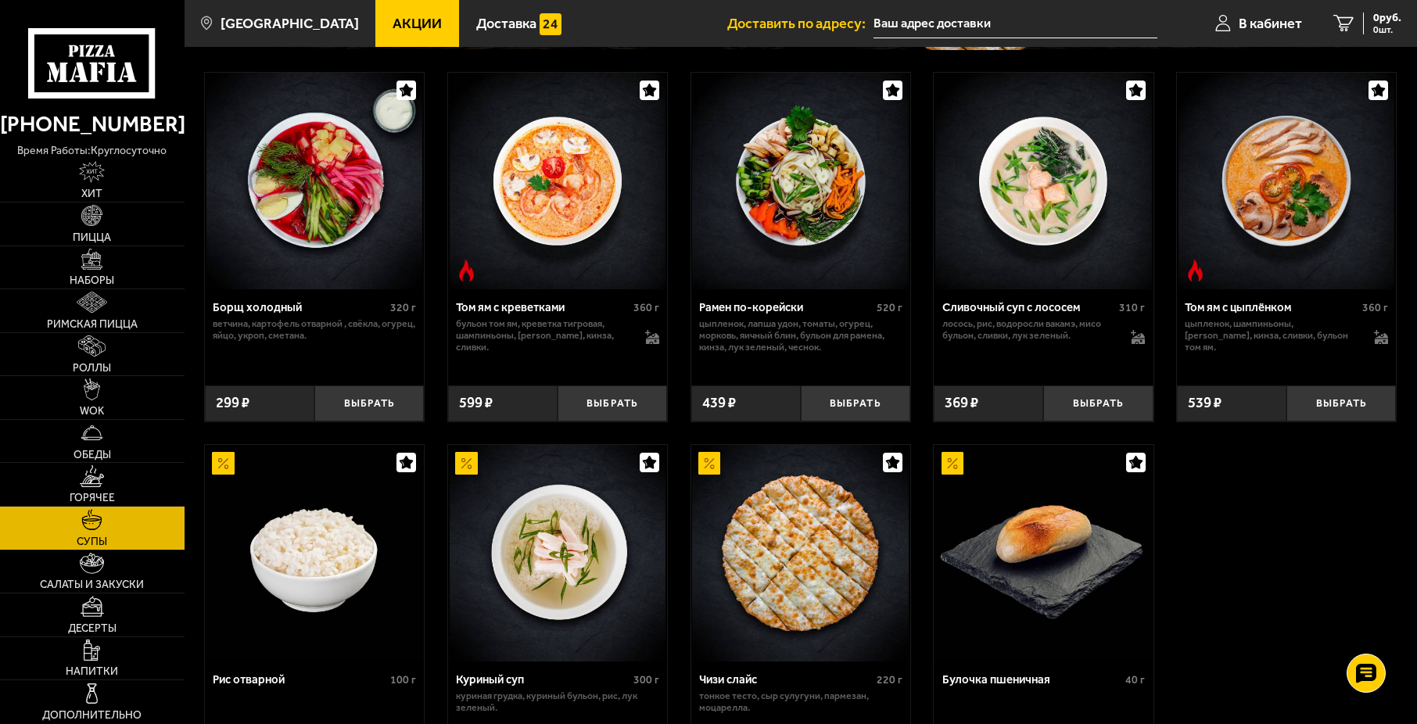
scroll to position [156, 0]
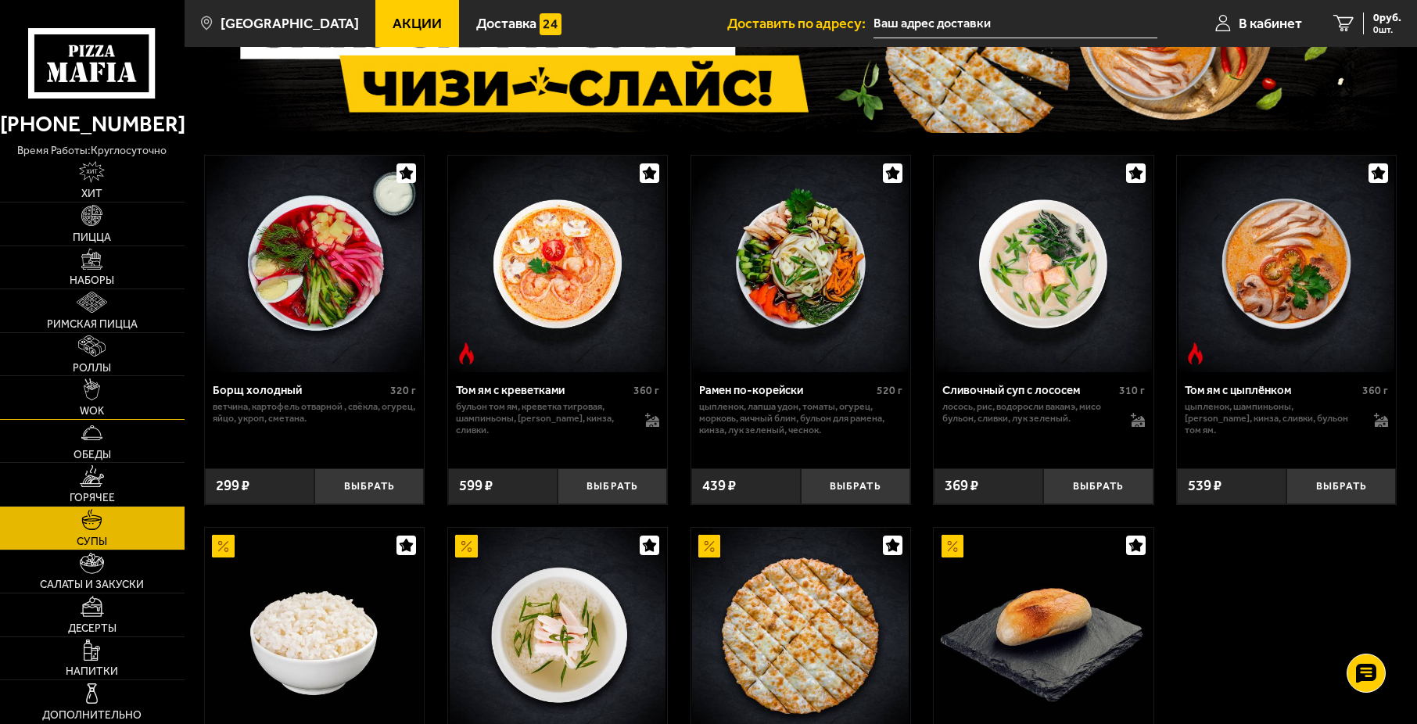
click at [68, 404] on link "WOK" at bounding box center [92, 397] width 185 height 43
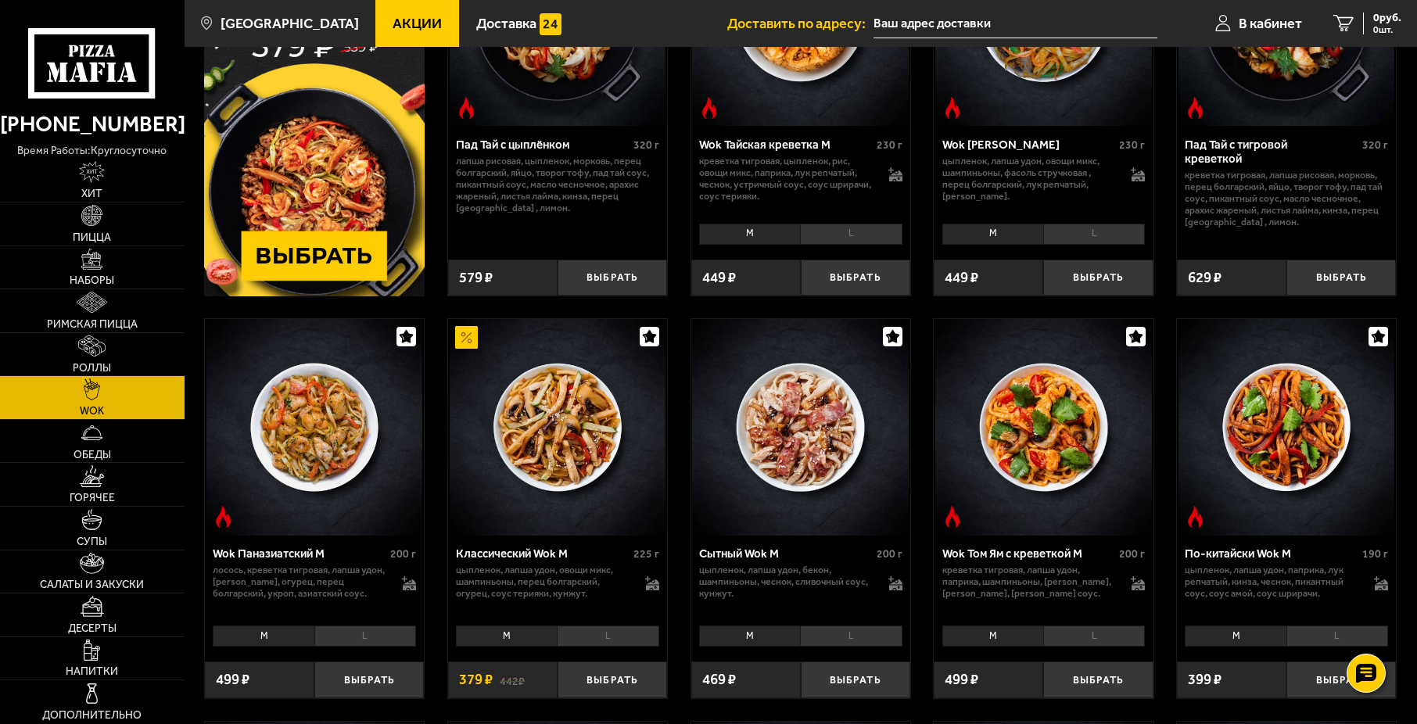
scroll to position [313, 0]
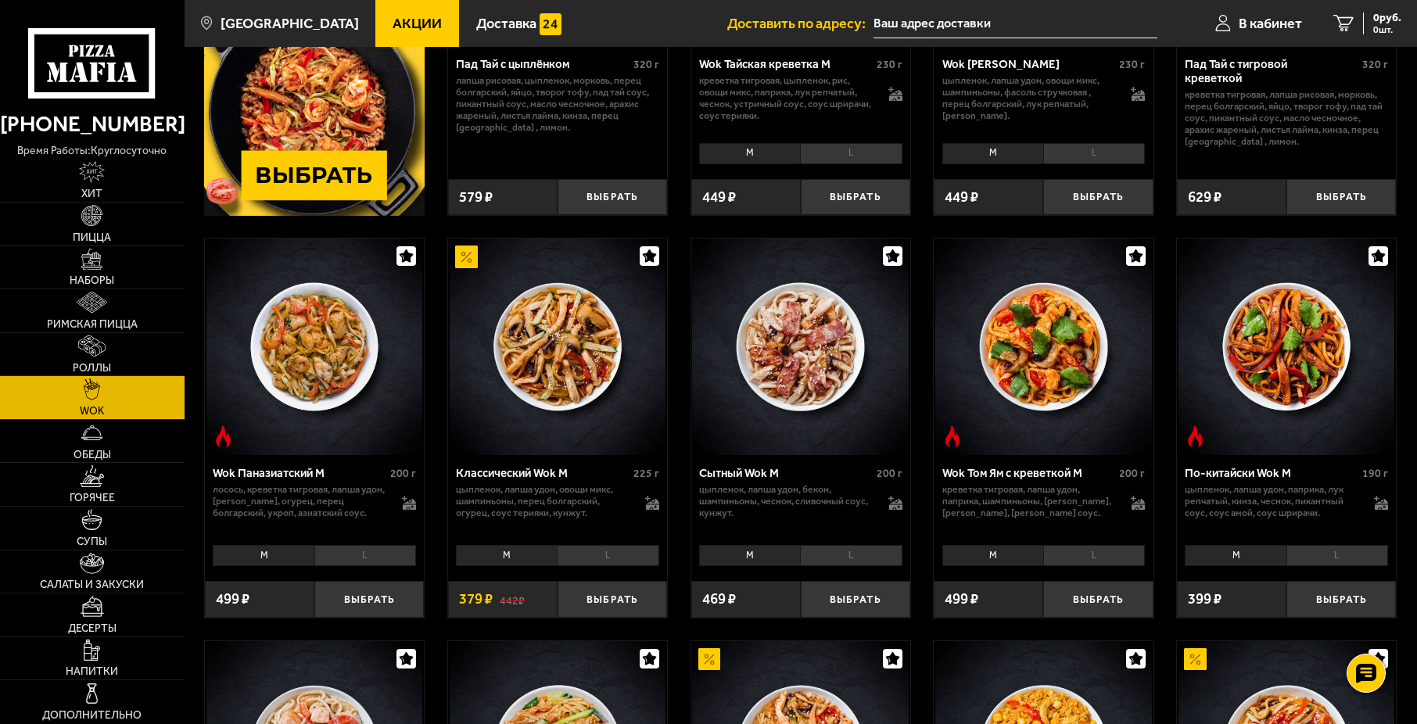
click at [578, 555] on li "L" at bounding box center [608, 555] width 102 height 21
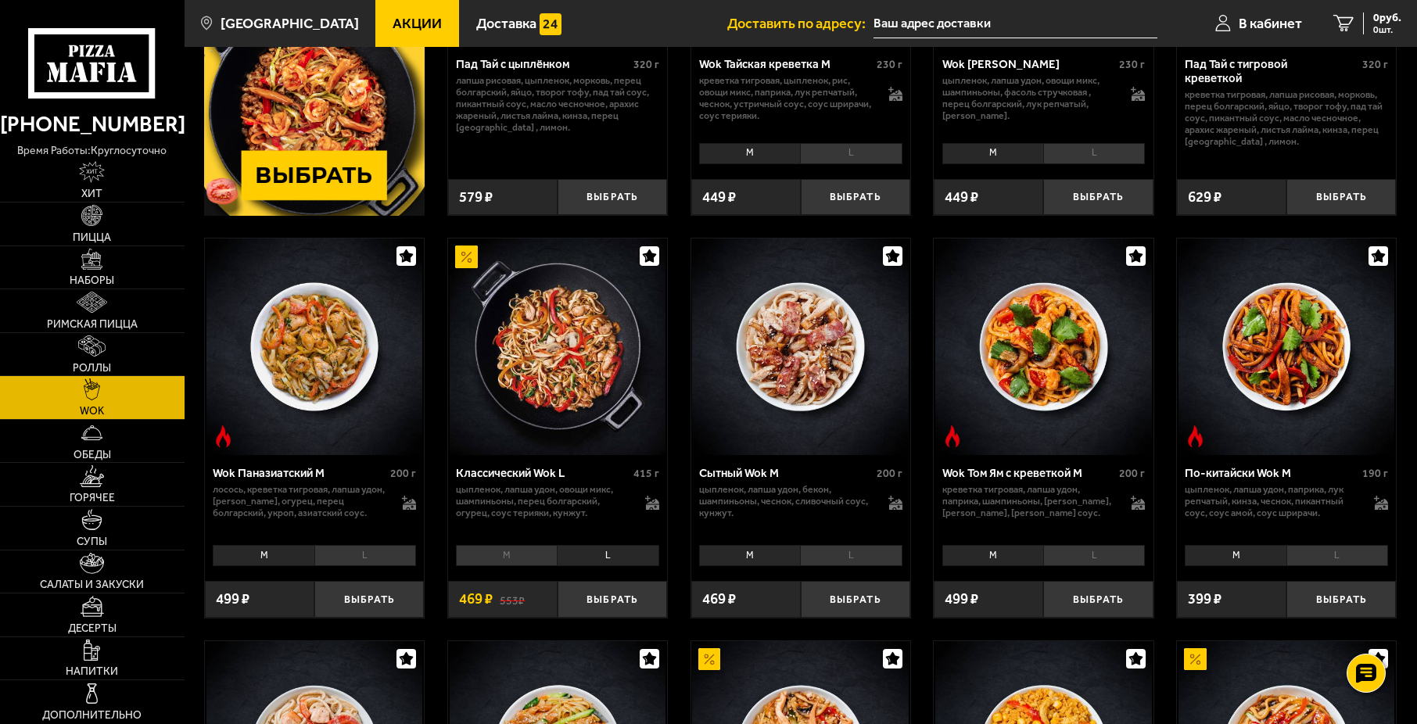
click at [526, 558] on li "M" at bounding box center [506, 555] width 101 height 21
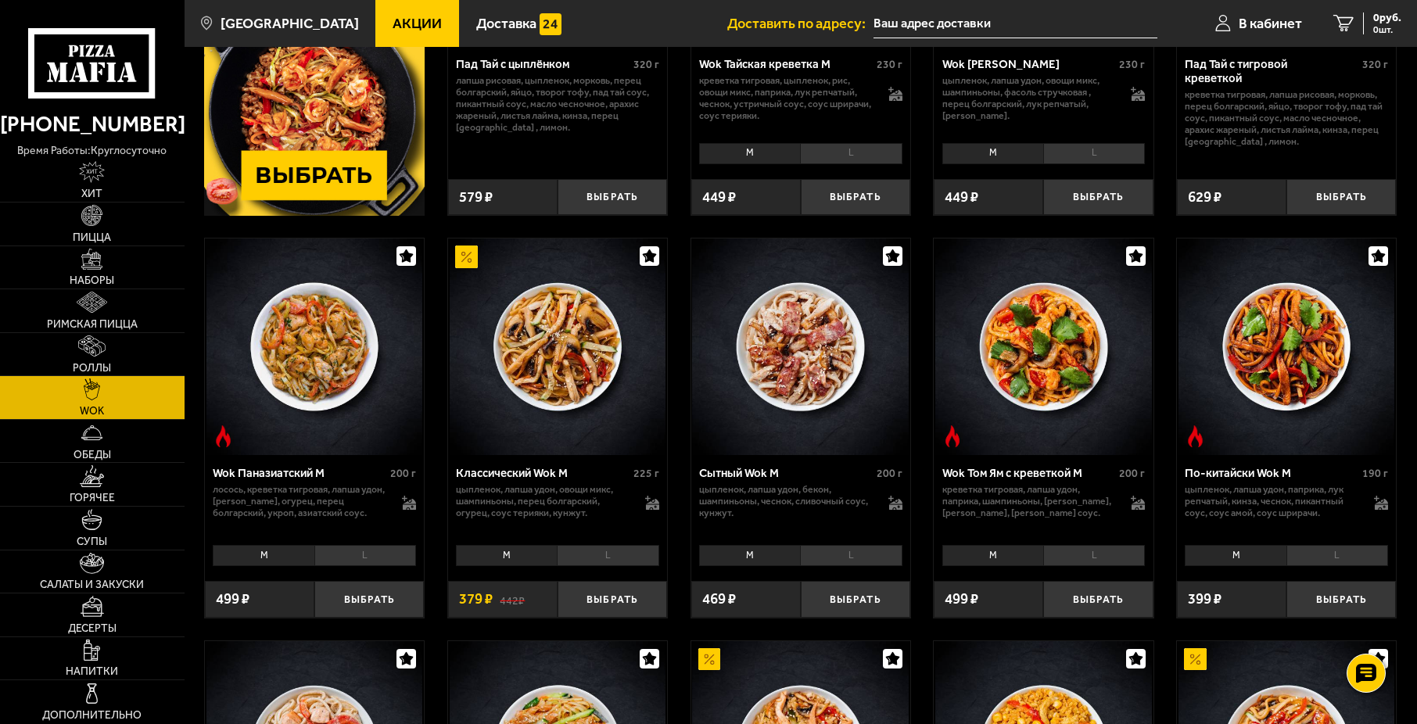
click at [582, 563] on li "L" at bounding box center [608, 555] width 102 height 21
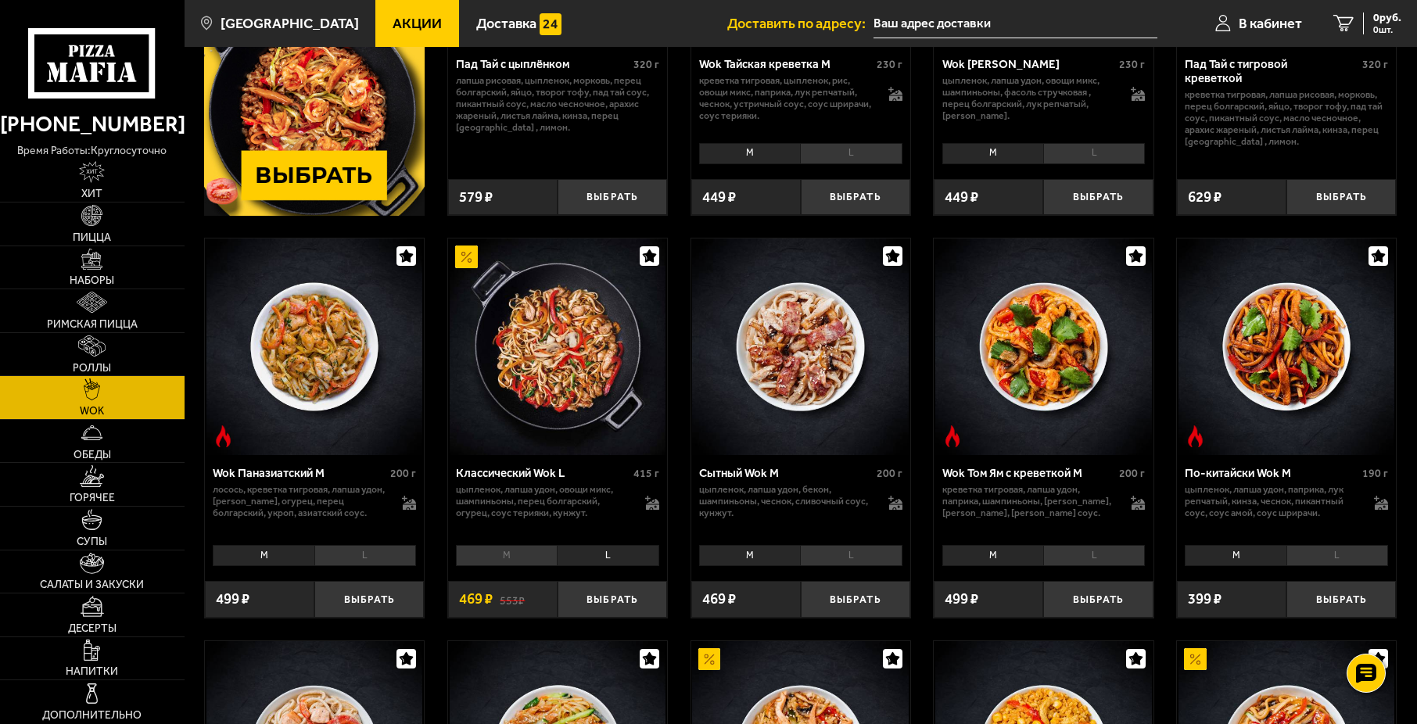
click at [536, 554] on li "M" at bounding box center [506, 555] width 101 height 21
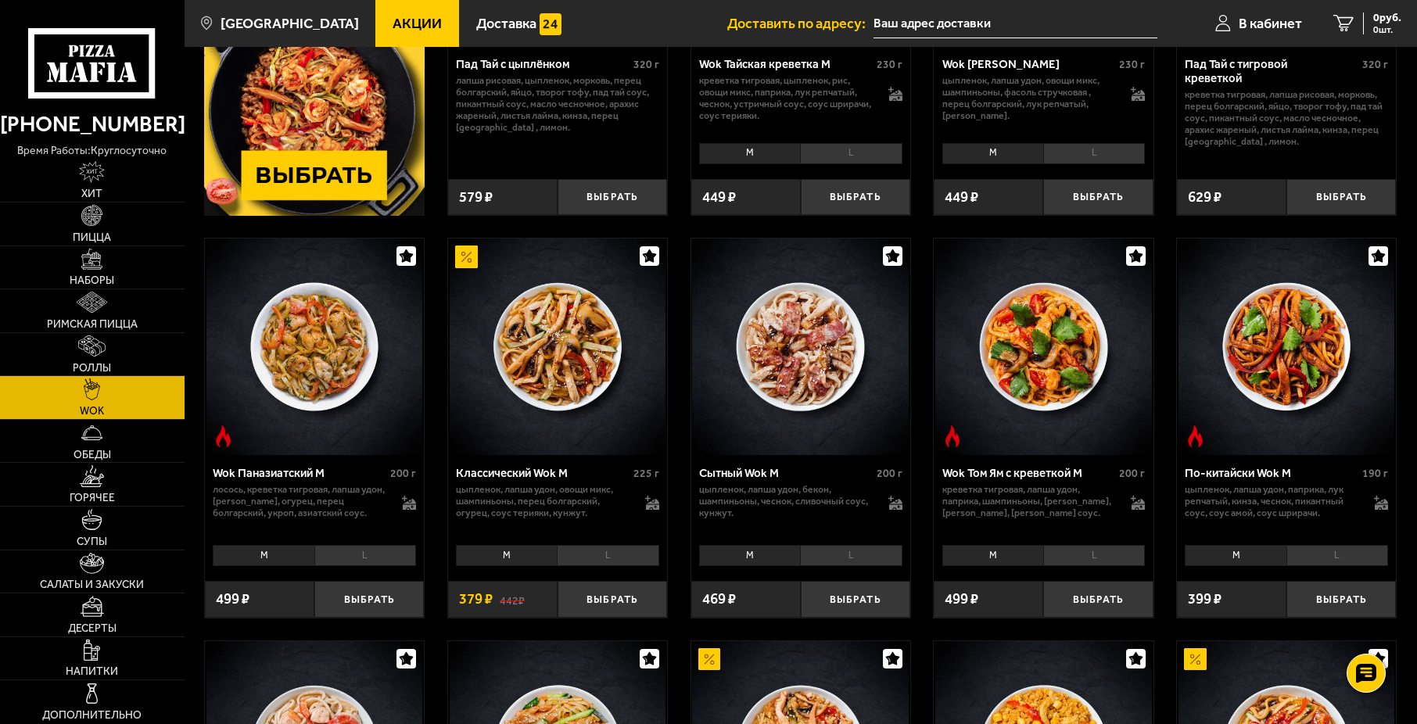
click at [611, 551] on li "L" at bounding box center [608, 555] width 102 height 21
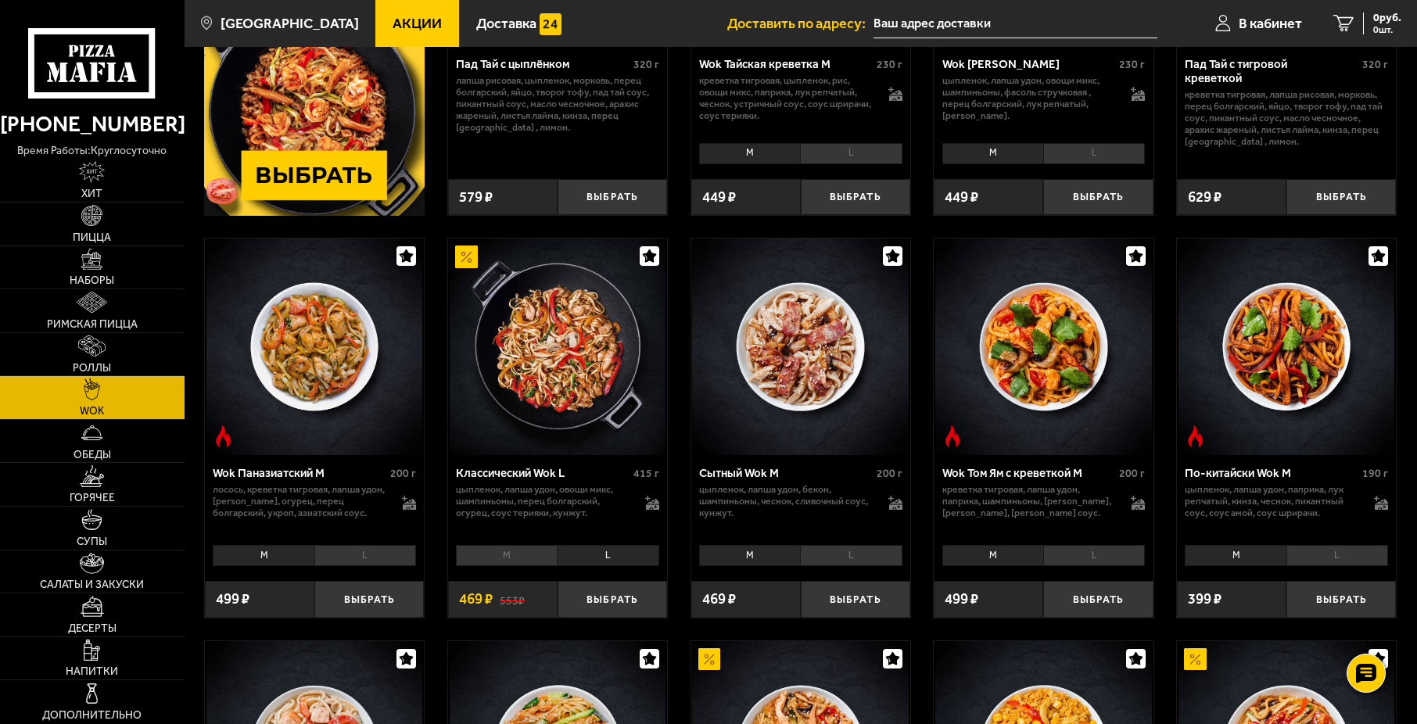
click at [551, 546] on li "M" at bounding box center [506, 555] width 101 height 21
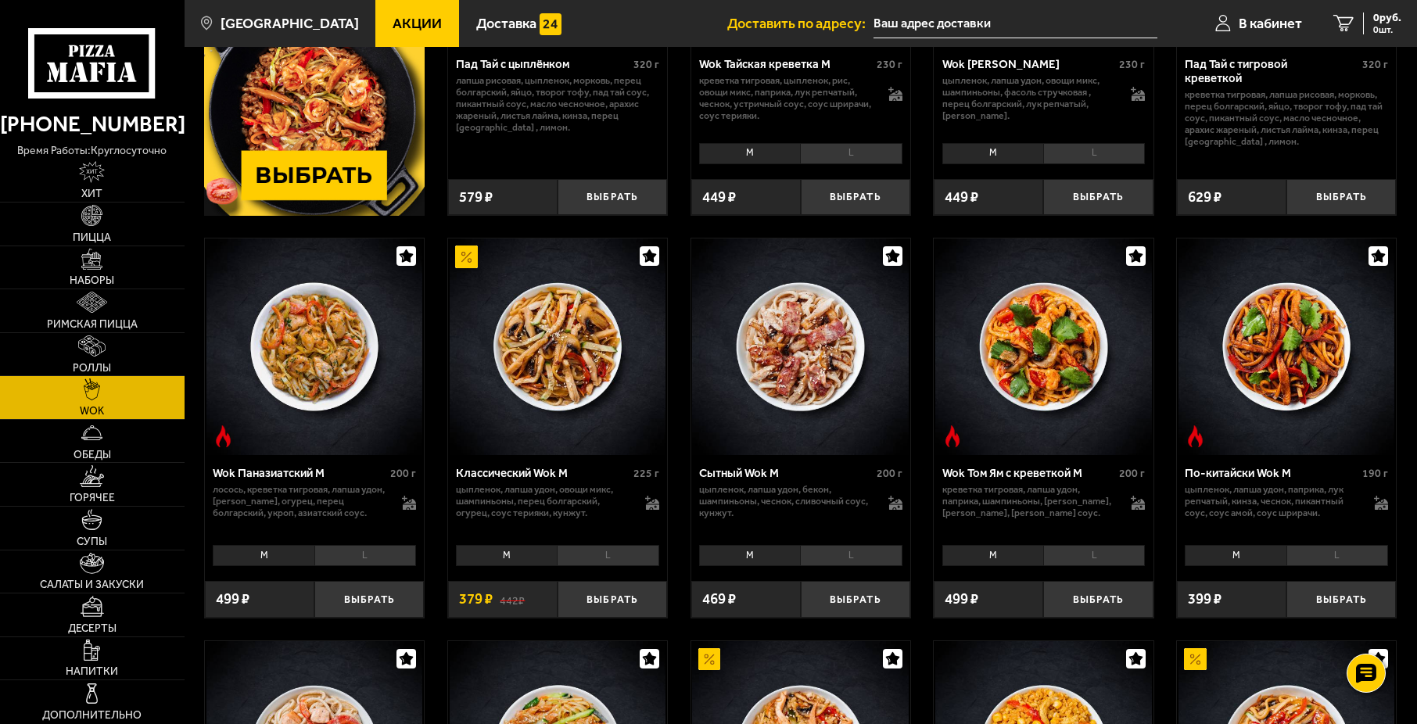
click at [584, 558] on li "L" at bounding box center [608, 555] width 102 height 21
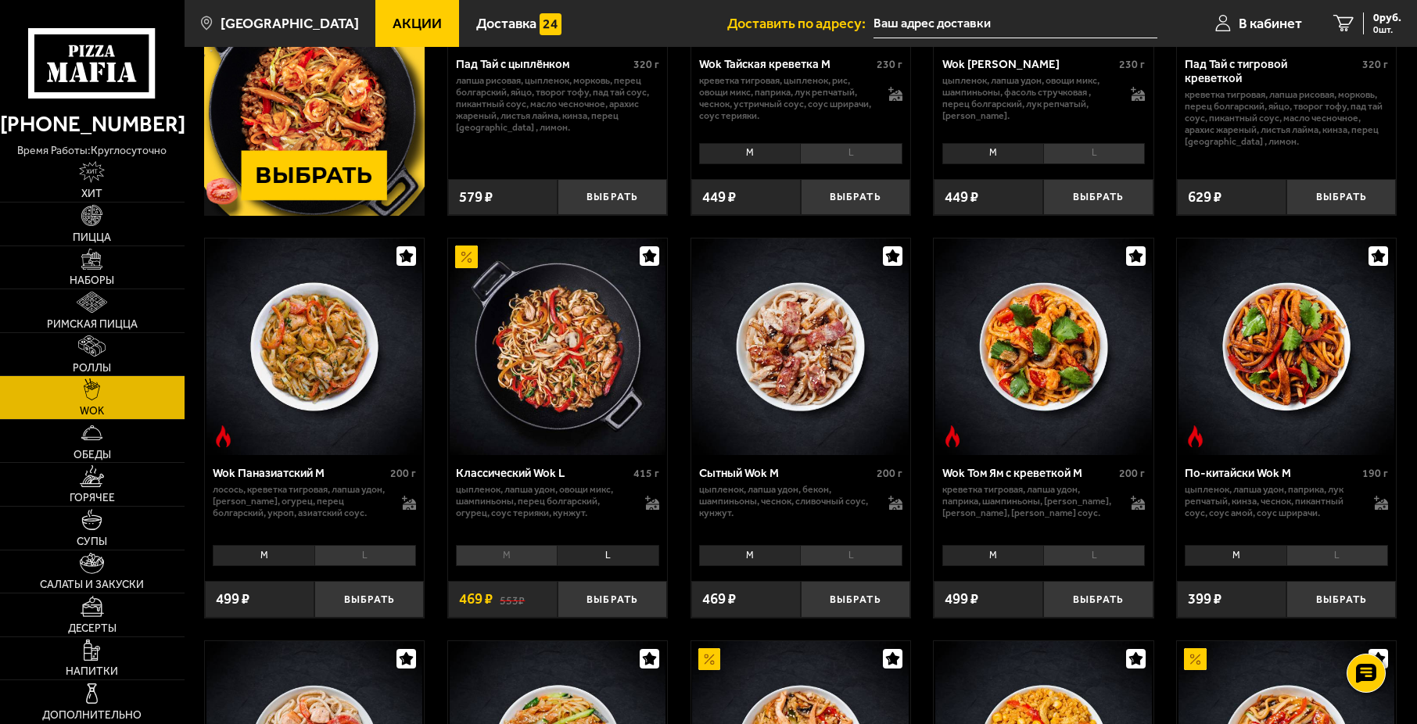
click at [531, 558] on li "M" at bounding box center [506, 555] width 101 height 21
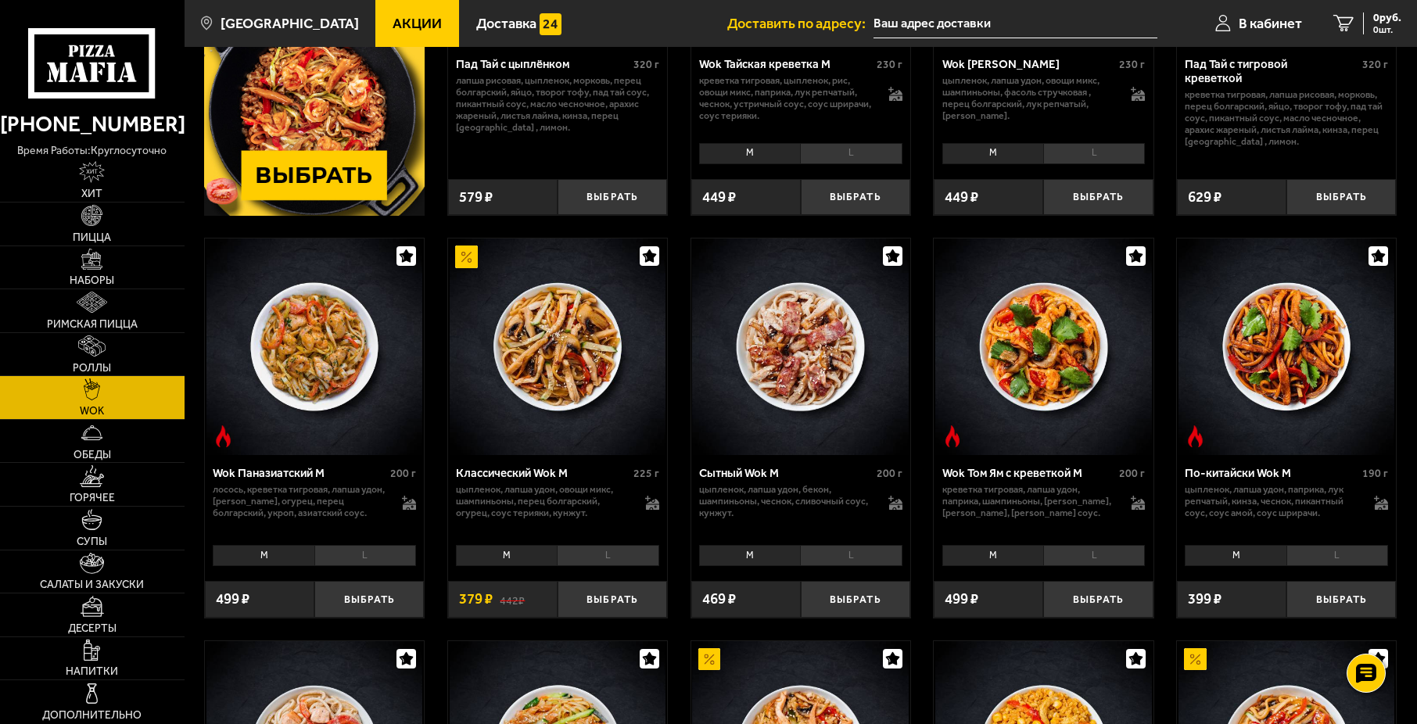
click at [584, 565] on li "L" at bounding box center [608, 555] width 102 height 21
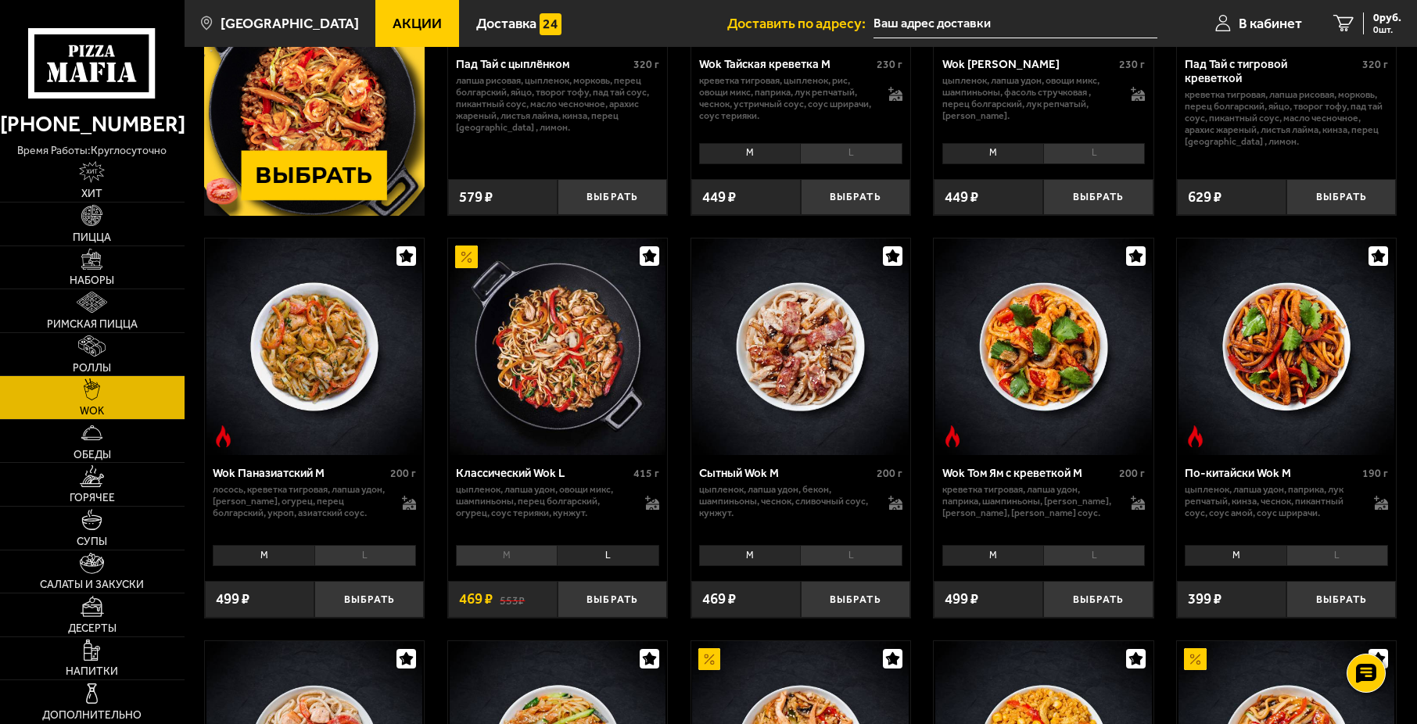
click at [548, 559] on li "M" at bounding box center [506, 555] width 101 height 21
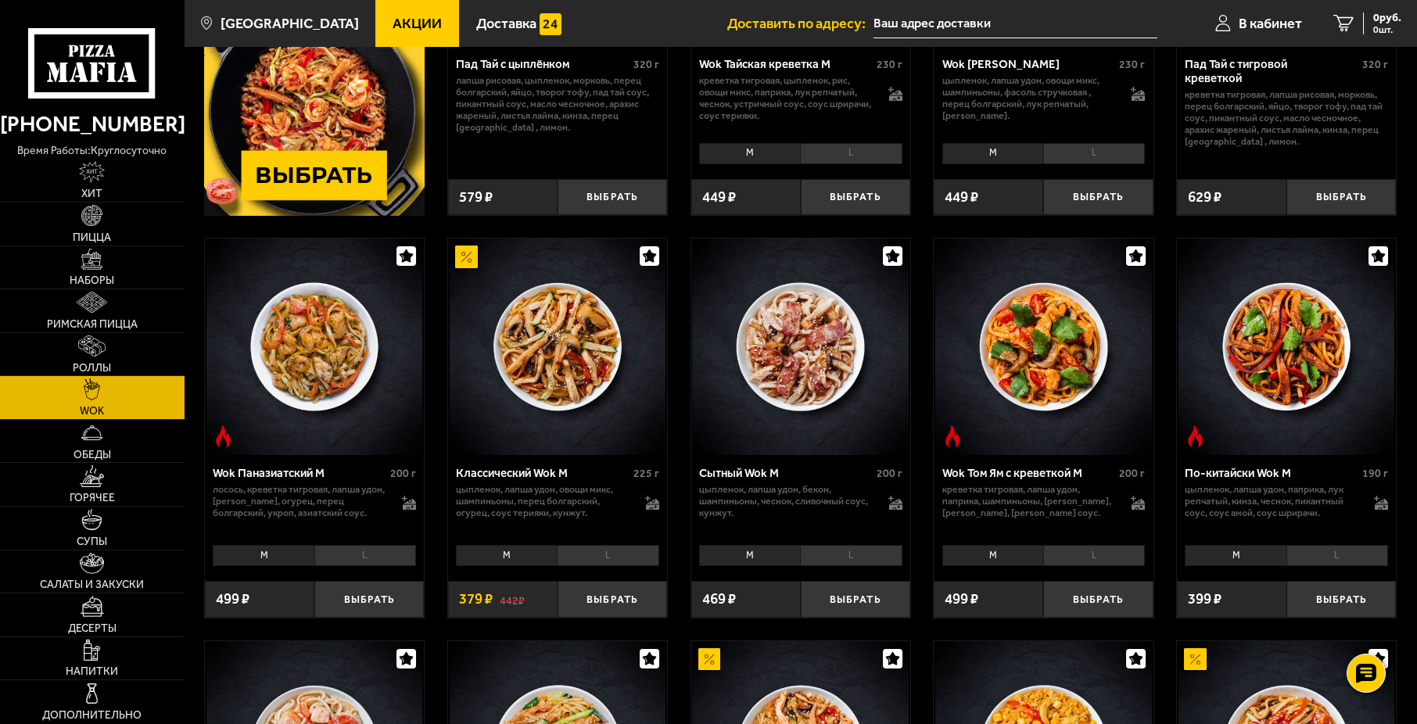
click at [581, 561] on li "L" at bounding box center [608, 555] width 102 height 21
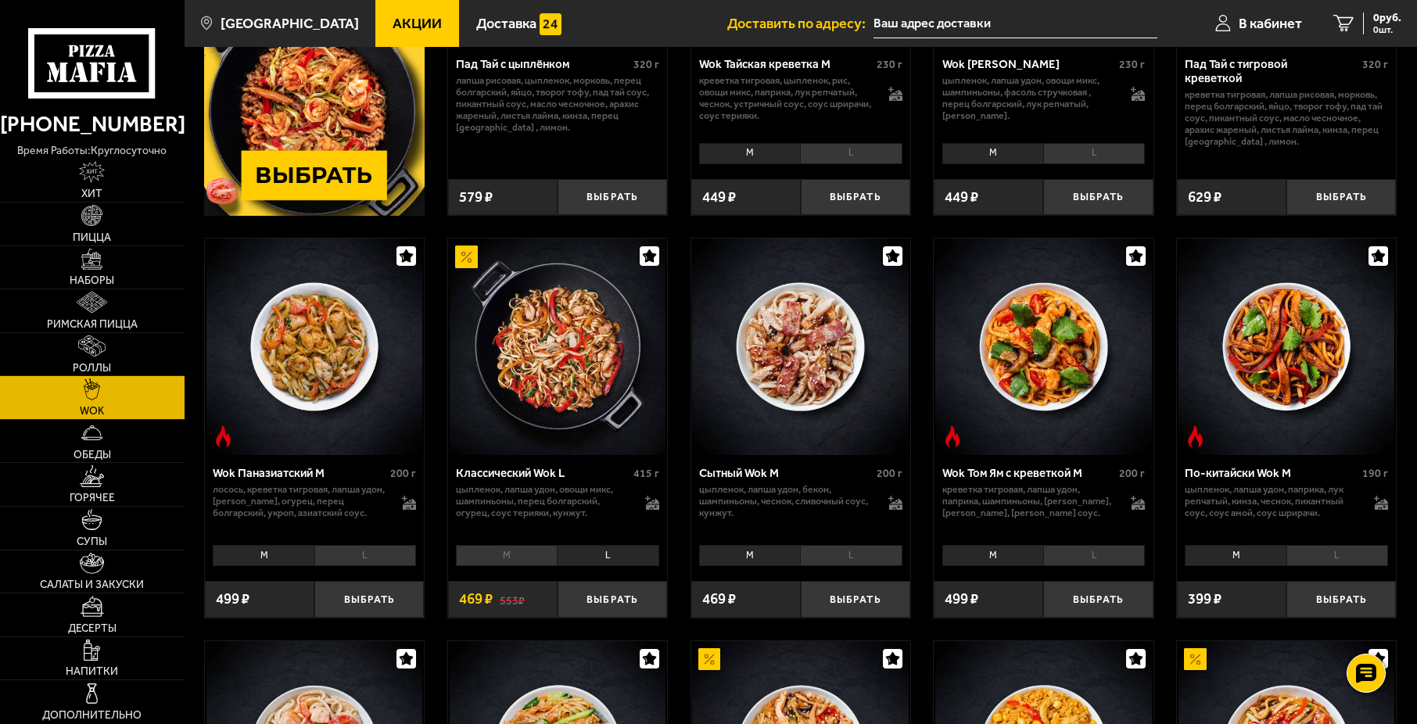
click at [541, 561] on li "M" at bounding box center [506, 555] width 101 height 21
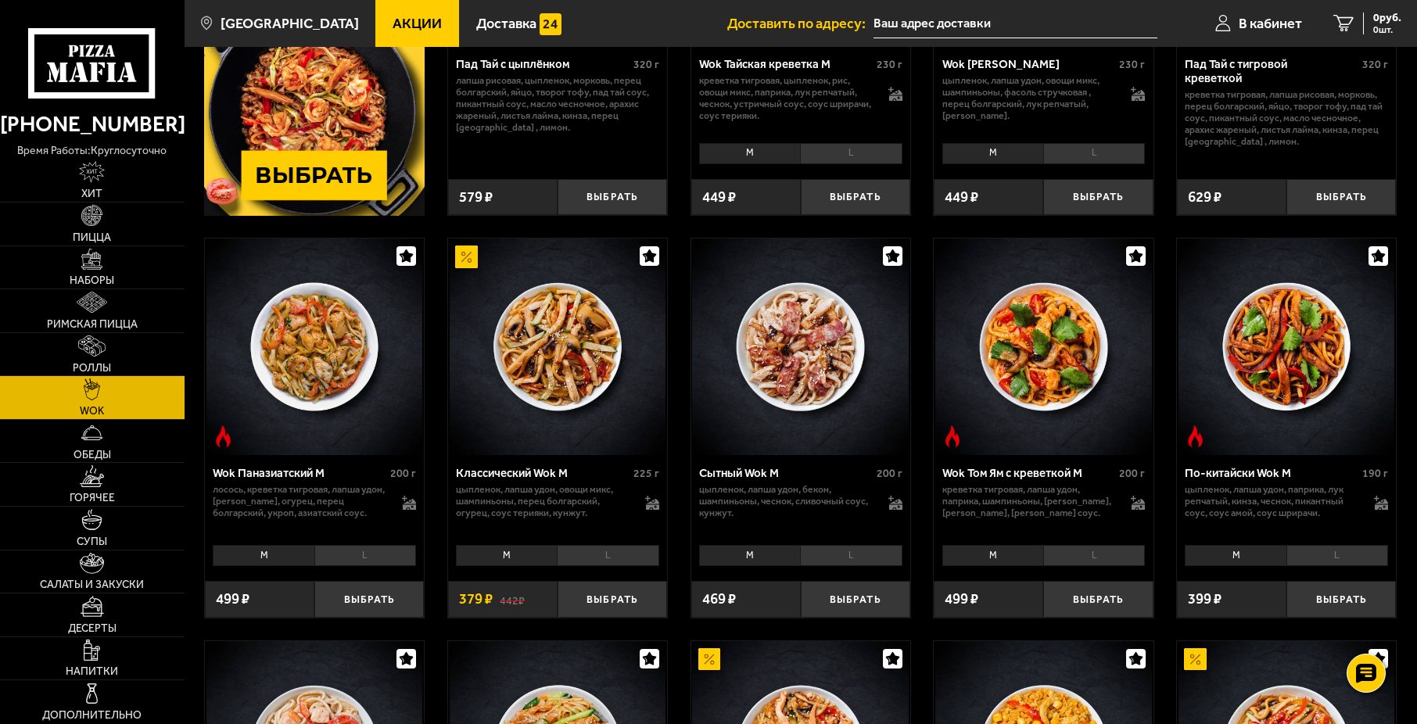
click at [579, 561] on li "L" at bounding box center [608, 555] width 102 height 21
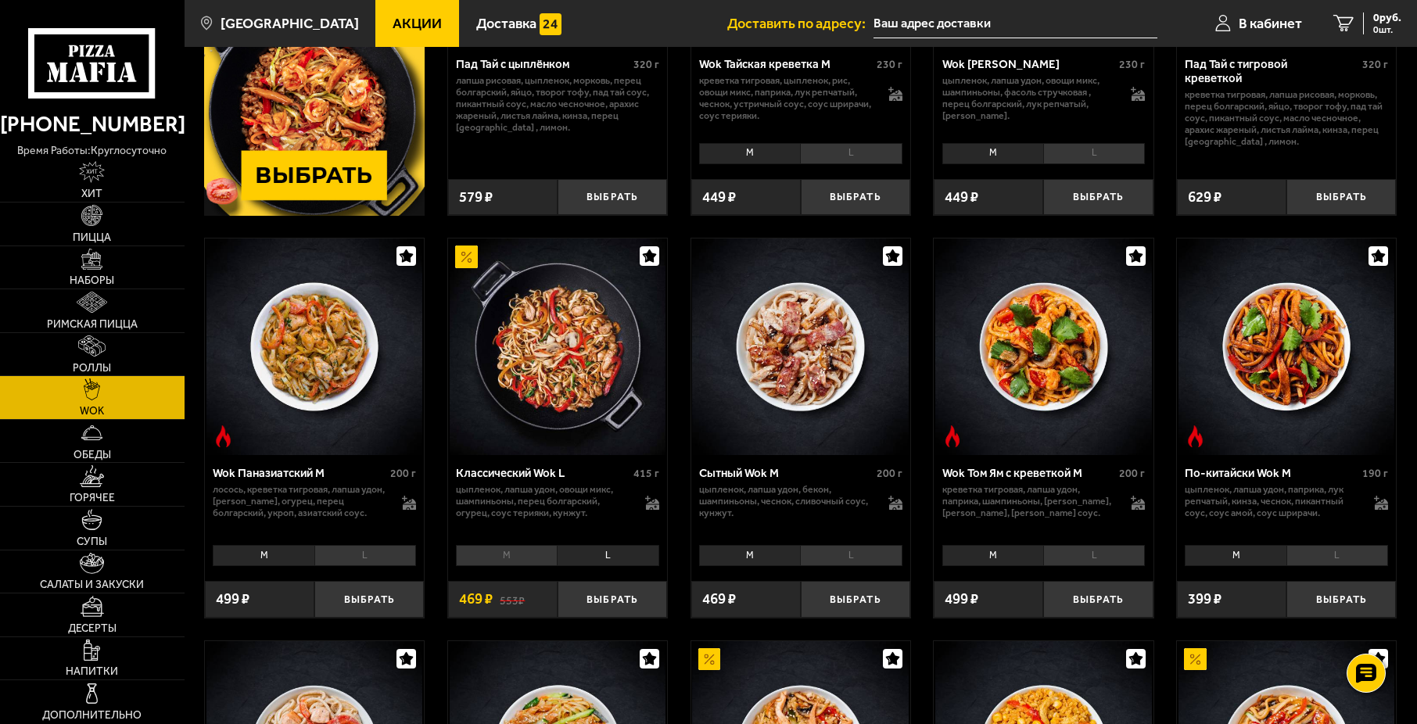
click at [660, 498] on div "Классический Wok L 415 г цыпленок, лапша удон, овощи микс, шампиньоны, перец бо…" at bounding box center [557, 497] width 219 height 85
click at [658, 501] on icon at bounding box center [652, 503] width 14 height 14
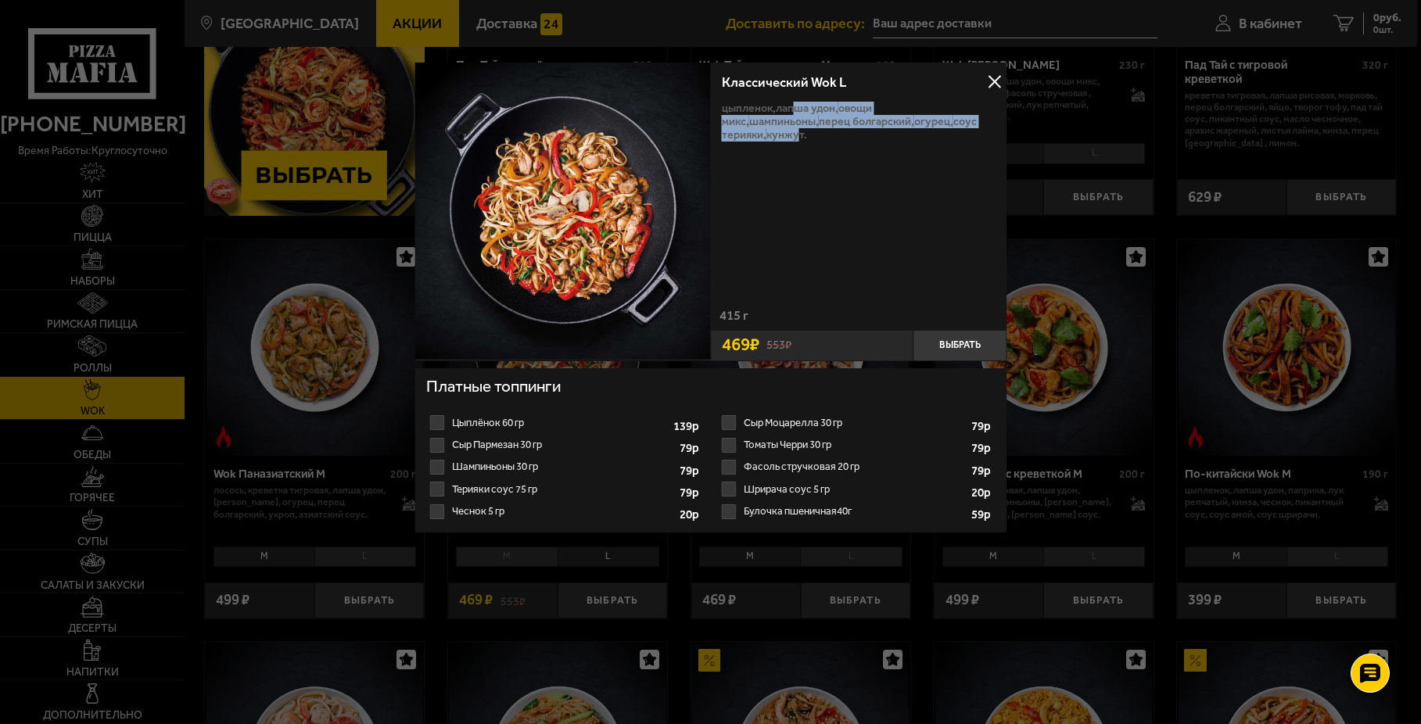
drag, startPoint x: 795, startPoint y: 109, endPoint x: 963, endPoint y: 118, distance: 168.4
click at [963, 118] on p "цыпленок, лапша удон, овощи микс, шампиньоны, перец болгарский, огурец, соус те…" at bounding box center [859, 122] width 274 height 40
click at [947, 352] on button "Выбрать" at bounding box center [959, 345] width 93 height 31
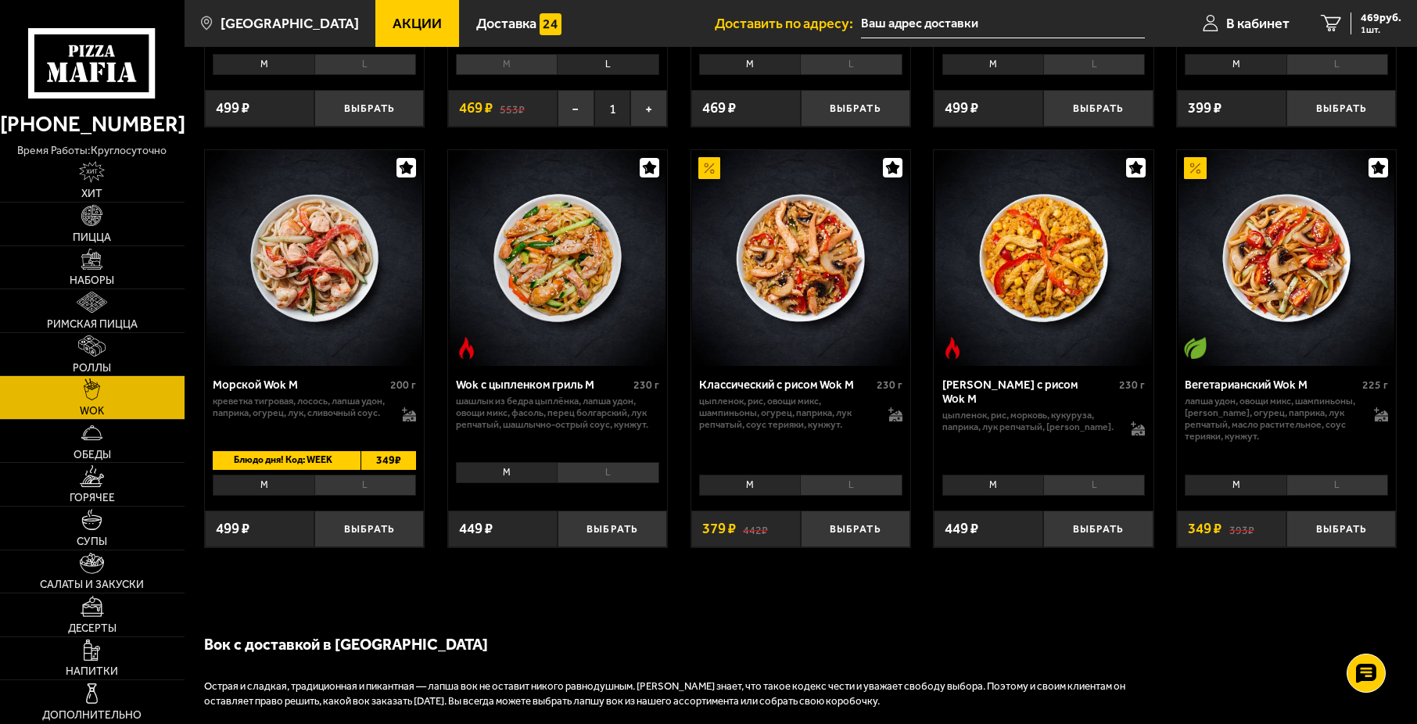
scroll to position [860, 0]
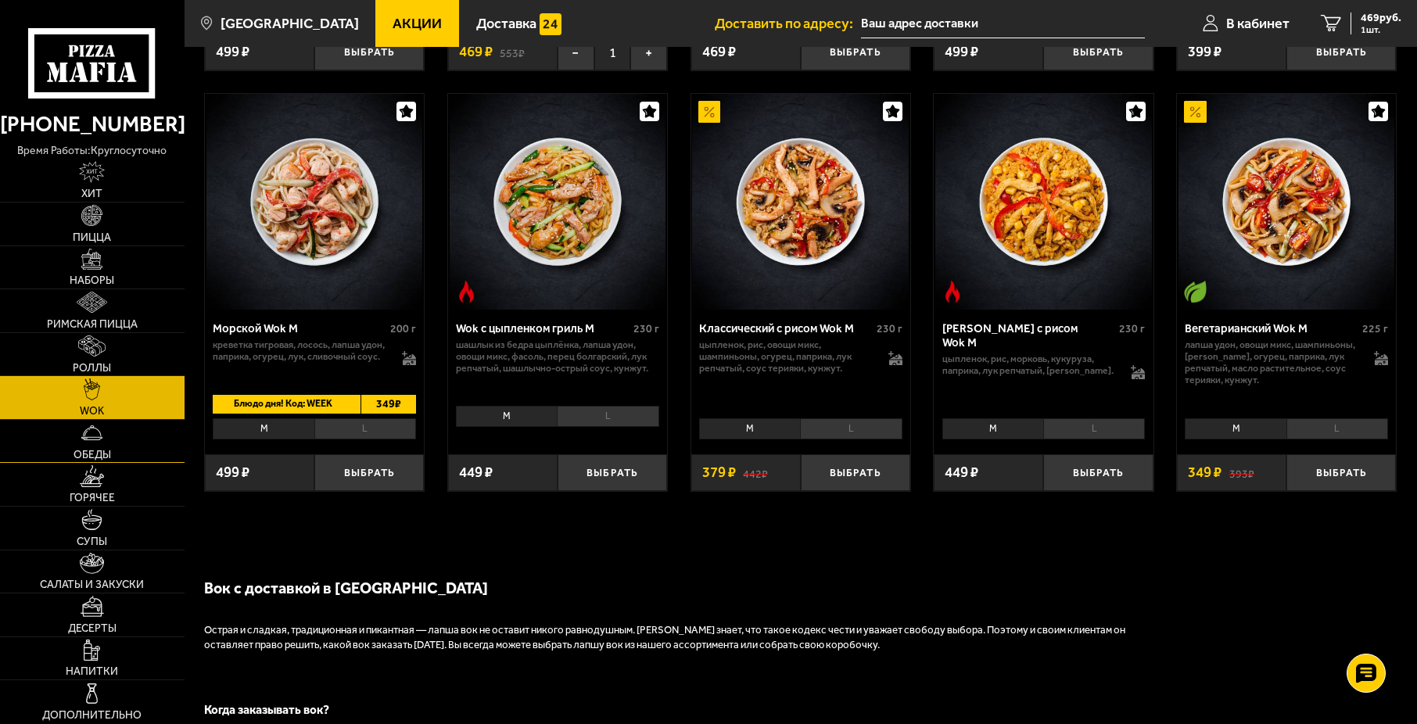
click at [109, 430] on link "Обеды" at bounding box center [92, 441] width 185 height 43
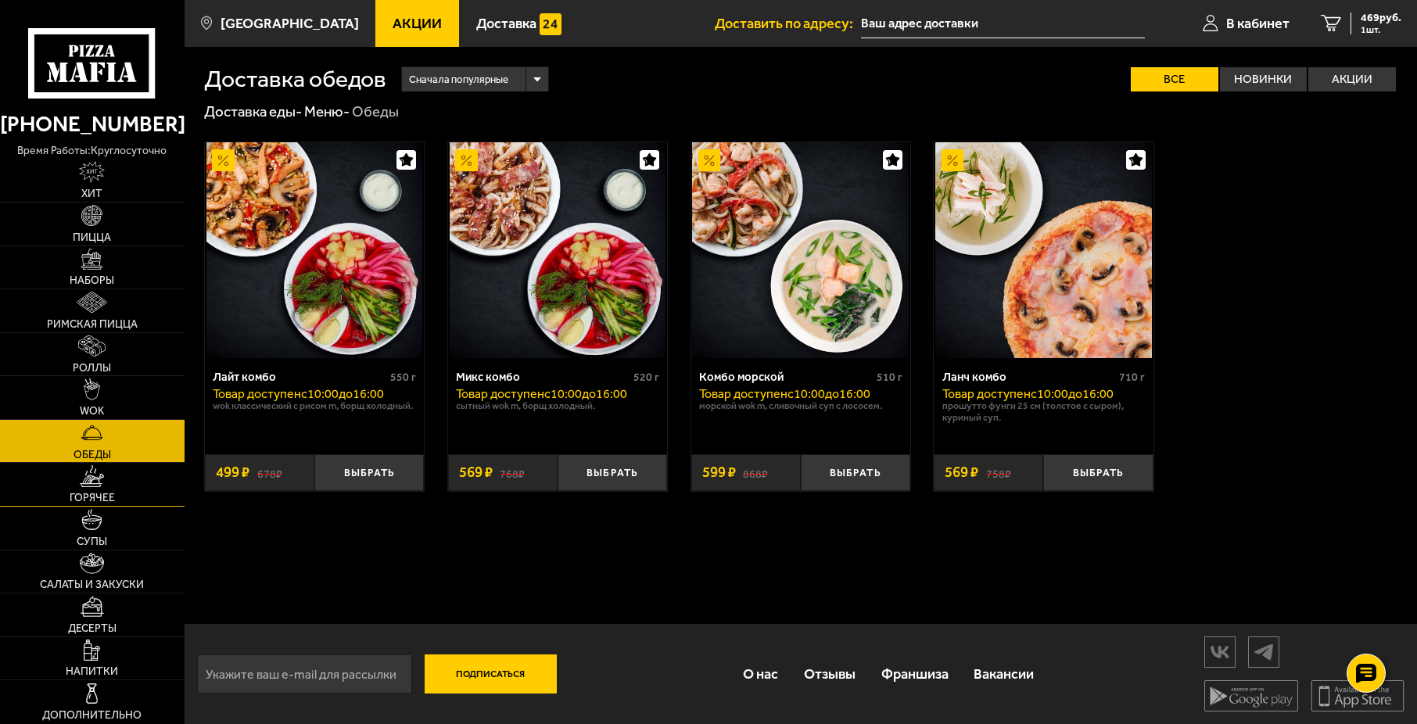
click at [119, 485] on link "Горячее" at bounding box center [92, 484] width 185 height 43
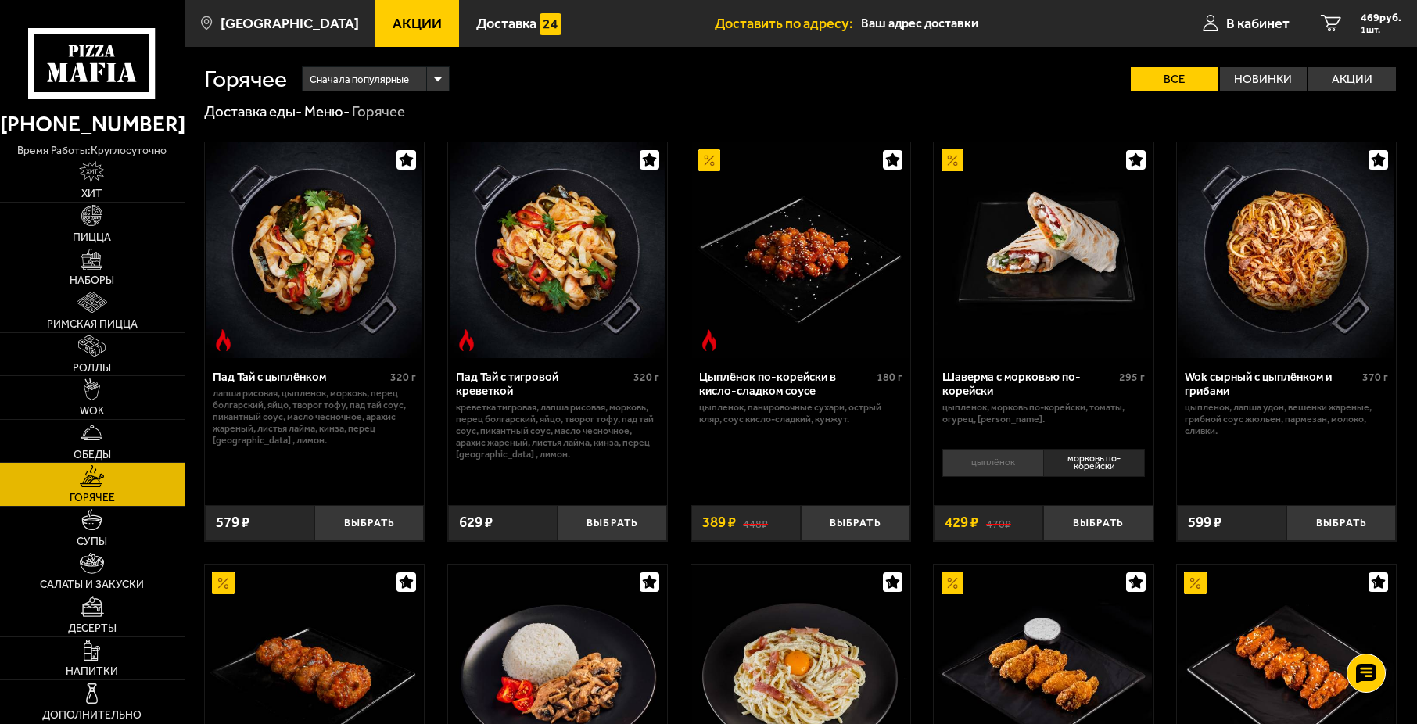
click at [1034, 460] on li "цыплёнок" at bounding box center [992, 463] width 101 height 29
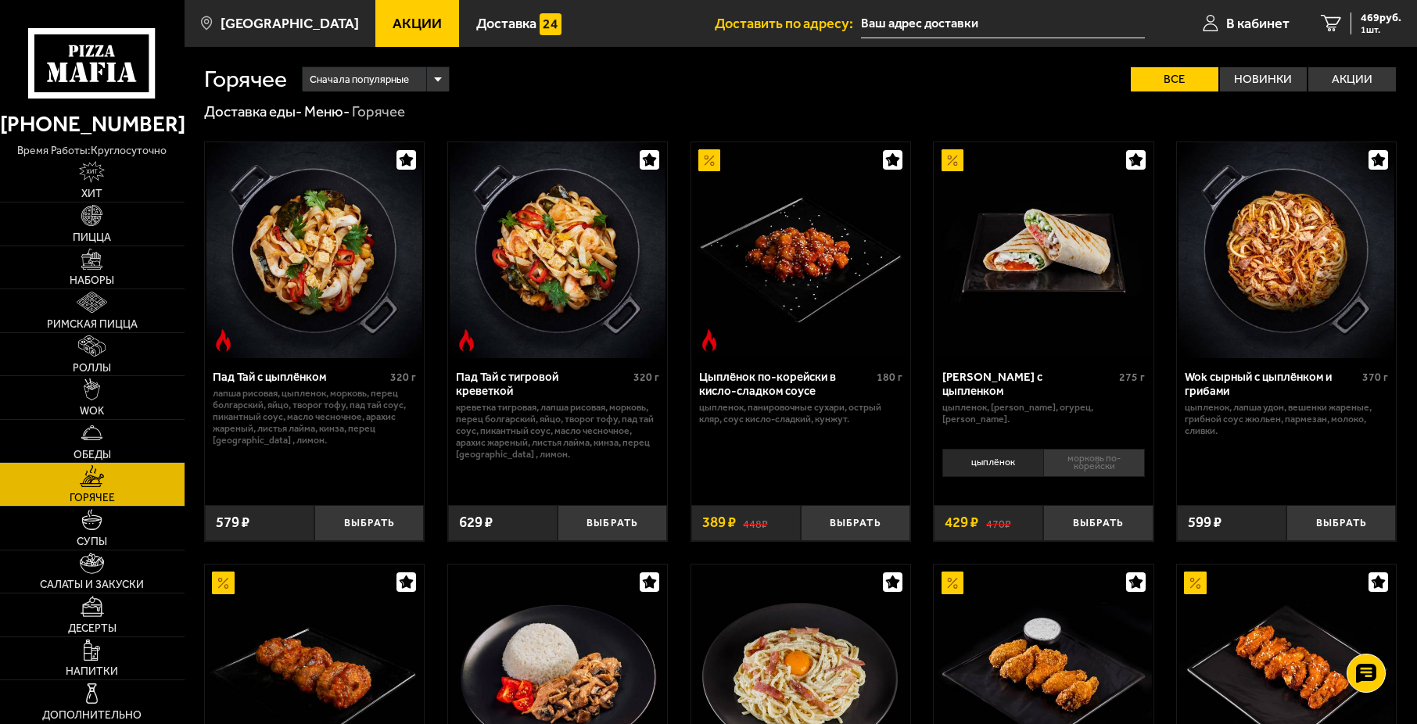
click at [1047, 466] on li "морковь по-корейски" at bounding box center [1094, 463] width 102 height 29
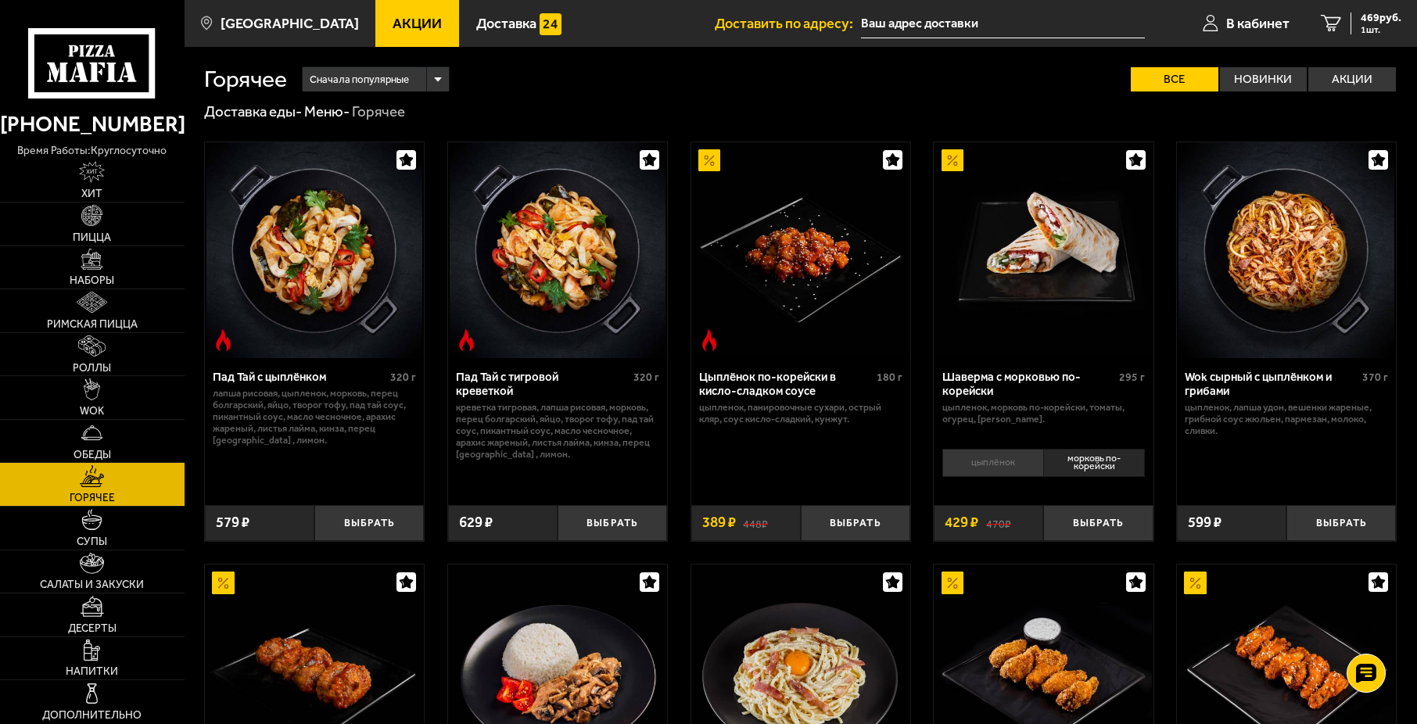
click at [1020, 469] on li "цыплёнок" at bounding box center [992, 463] width 101 height 29
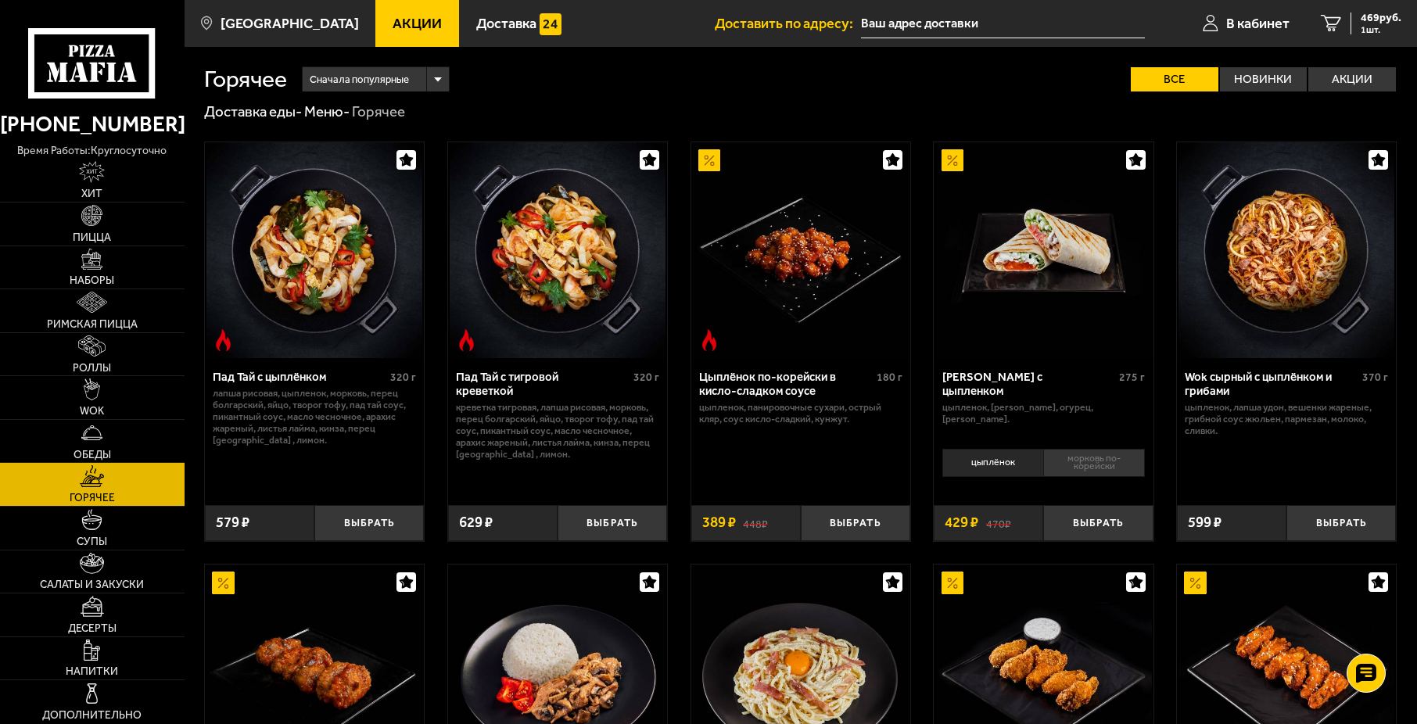
click at [1057, 480] on div "цыплёнок морковь по-корейски 0" at bounding box center [1043, 468] width 219 height 50
click at [1067, 461] on li "морковь по-корейски" at bounding box center [1094, 463] width 102 height 29
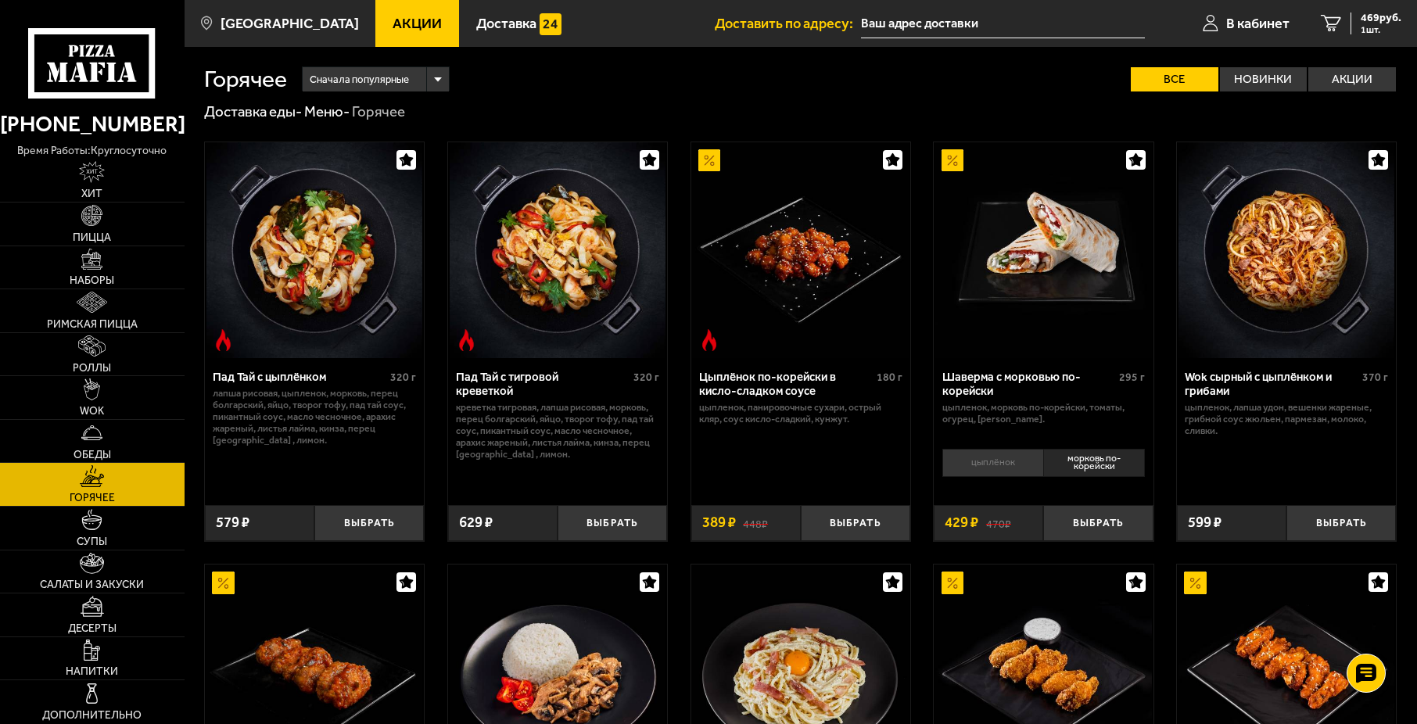
click at [1030, 463] on li "цыплёнок" at bounding box center [992, 463] width 101 height 29
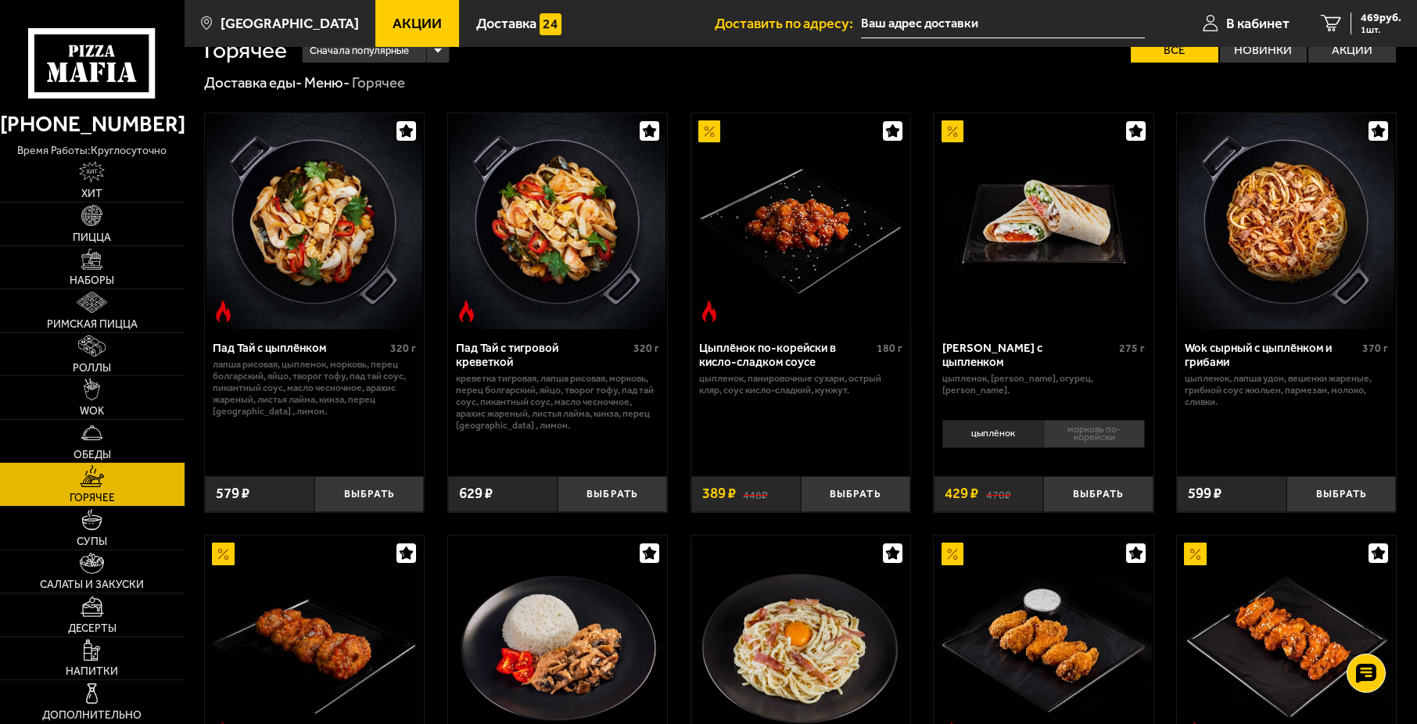
scroll to position [78, 0]
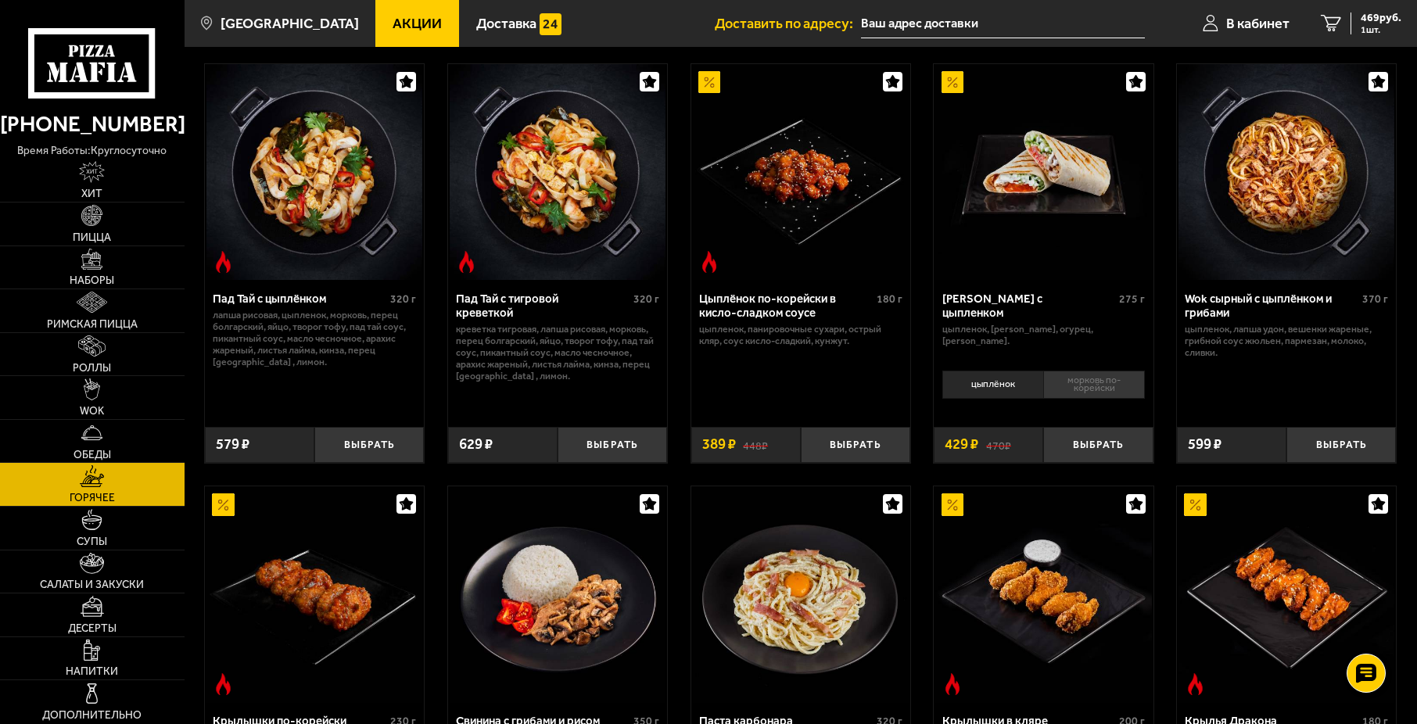
click at [1085, 375] on li "морковь по-корейски" at bounding box center [1094, 385] width 102 height 29
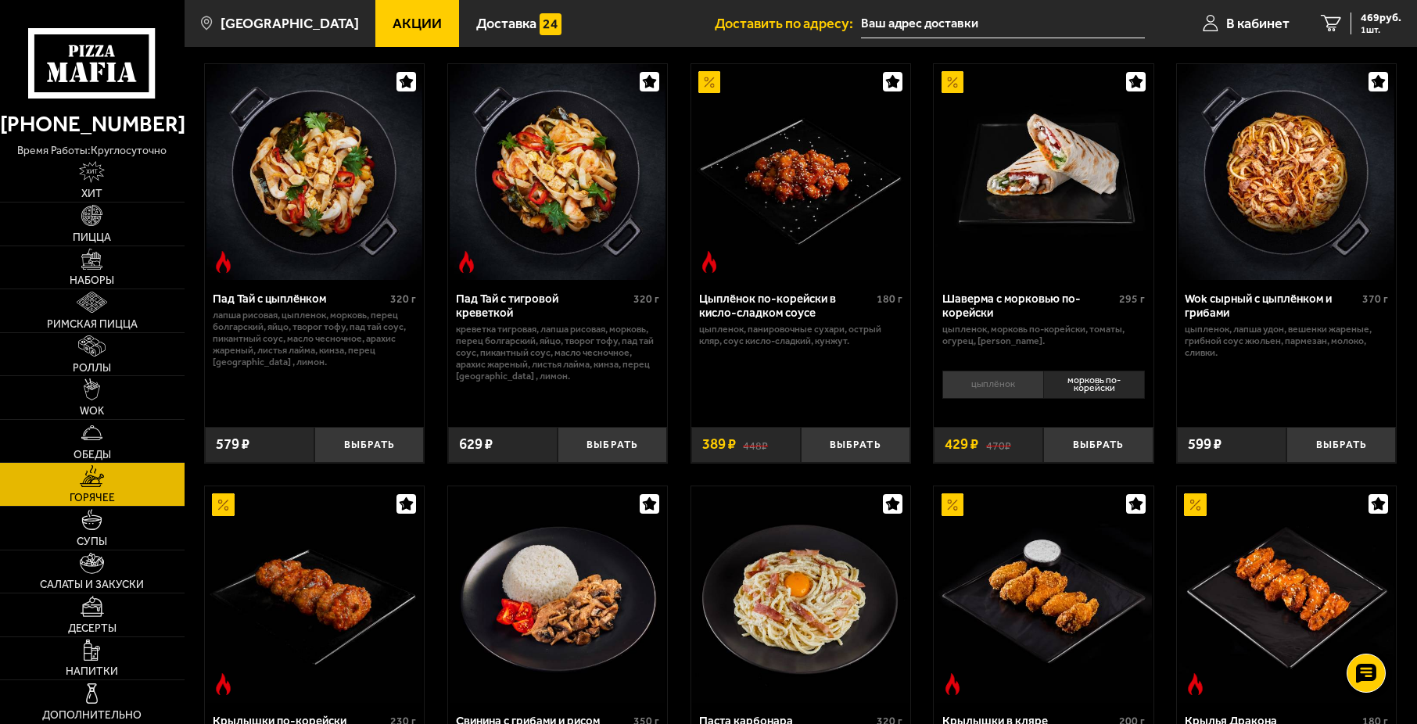
click at [1034, 375] on li "цыплёнок" at bounding box center [992, 385] width 101 height 29
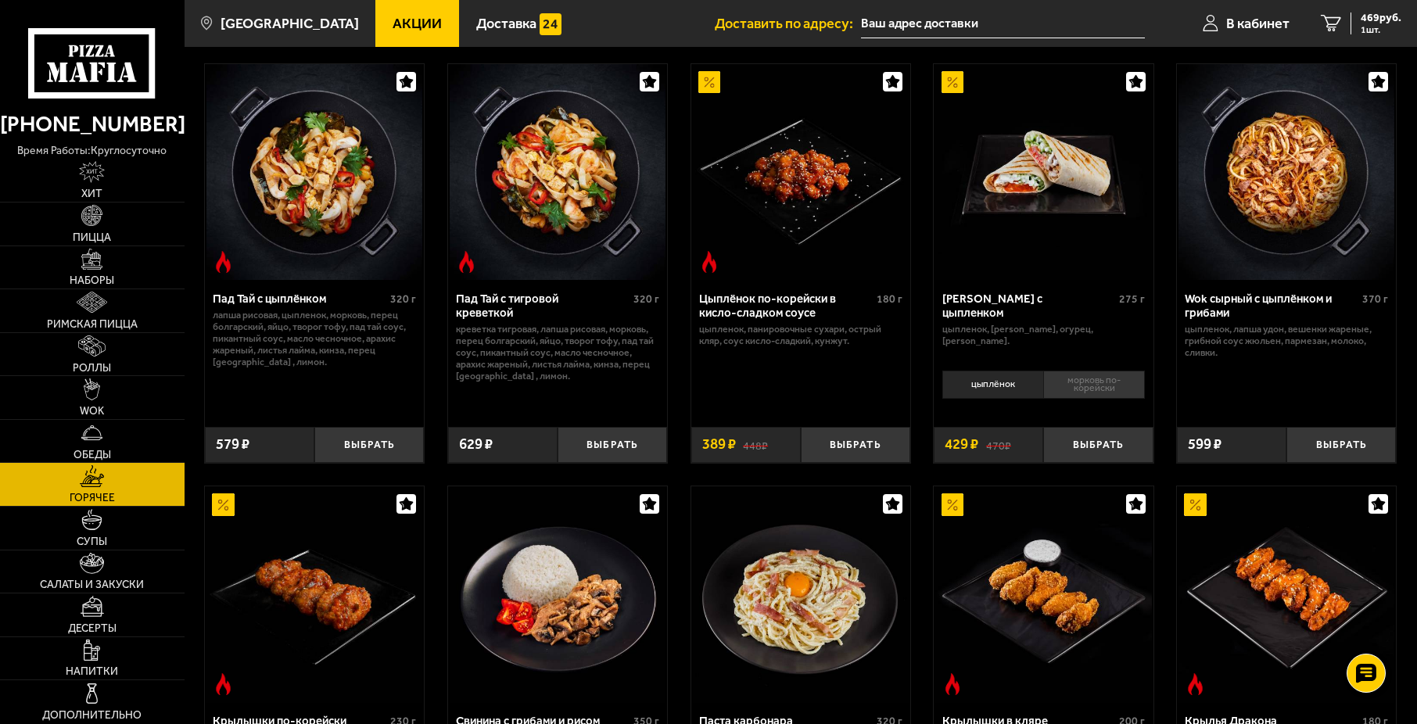
click at [956, 85] on img at bounding box center [953, 82] width 22 height 22
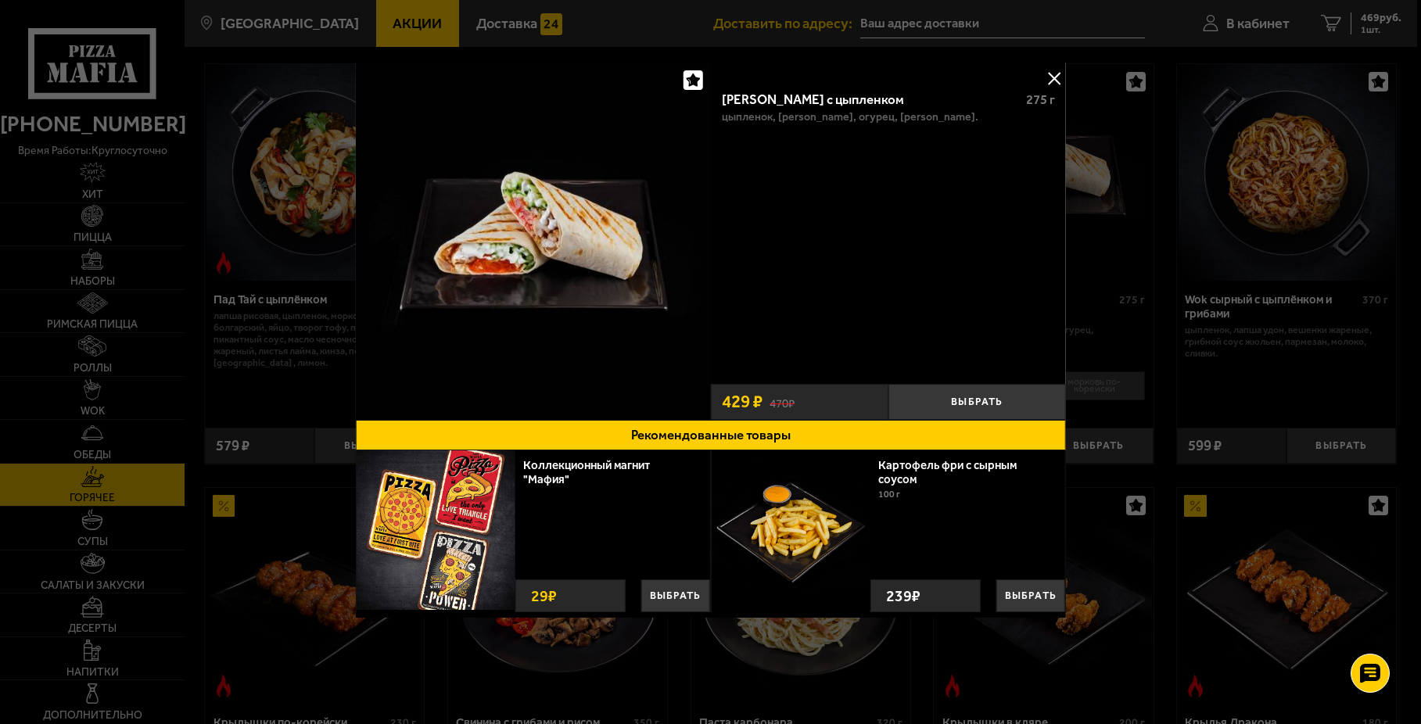
click at [1085, 238] on div at bounding box center [710, 362] width 1421 height 724
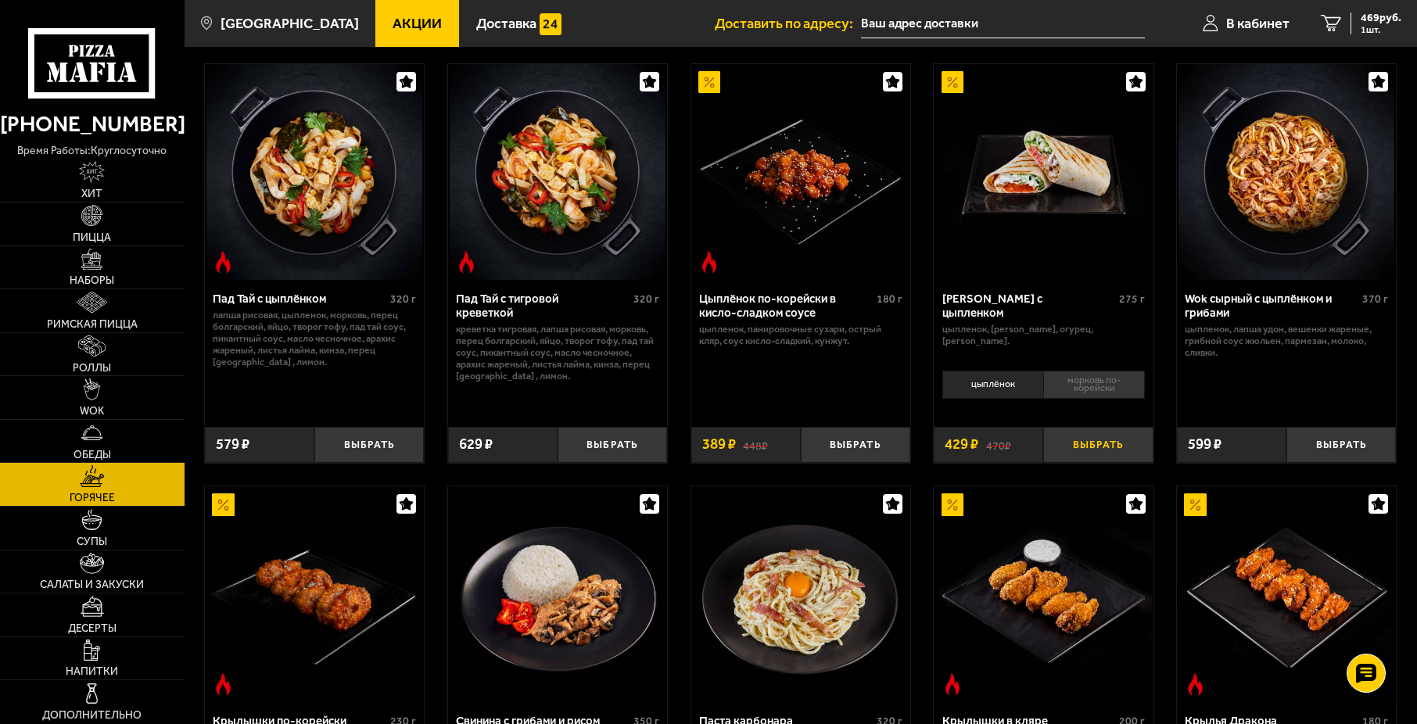
click at [1081, 443] on button "Выбрать" at bounding box center [1097, 445] width 109 height 36
click at [1363, 38] on link "2 898 руб. 2 шт." at bounding box center [1361, 23] width 112 height 47
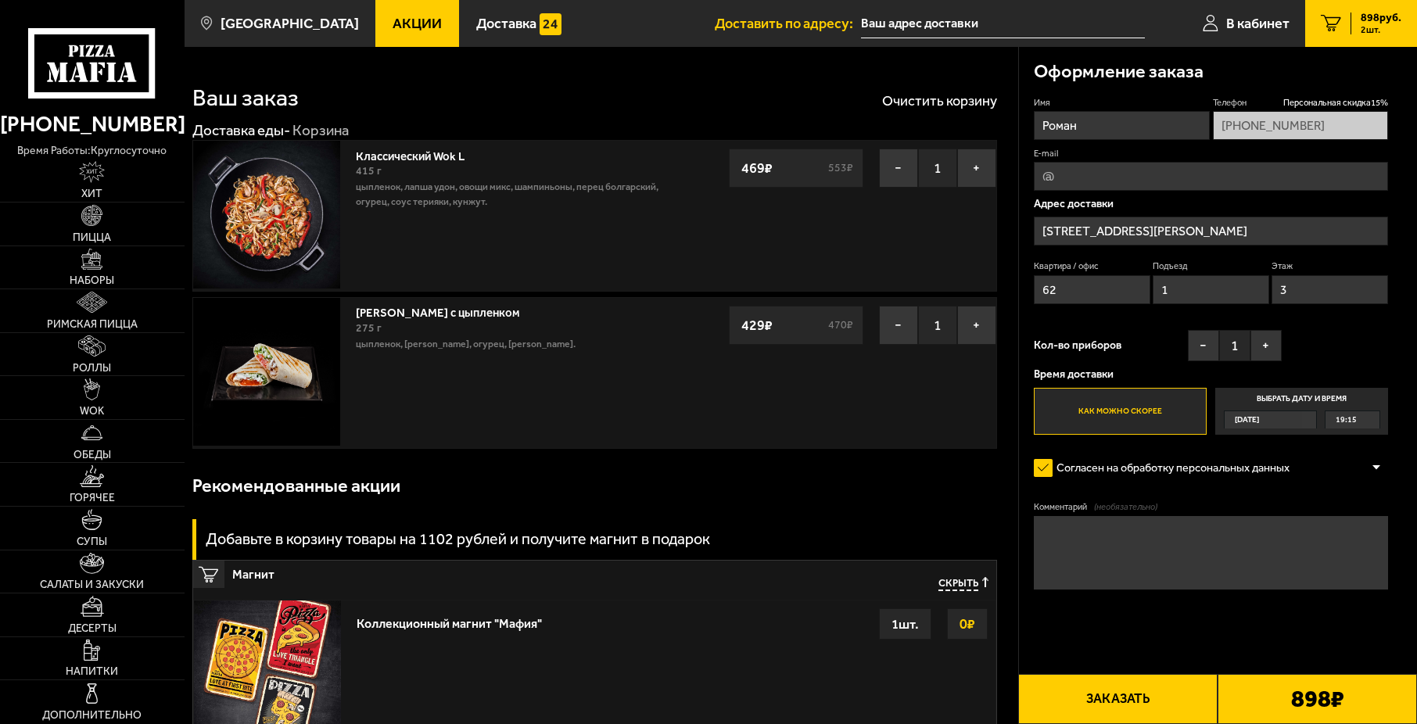
click at [1190, 698] on button "Заказать" at bounding box center [1117, 699] width 199 height 50
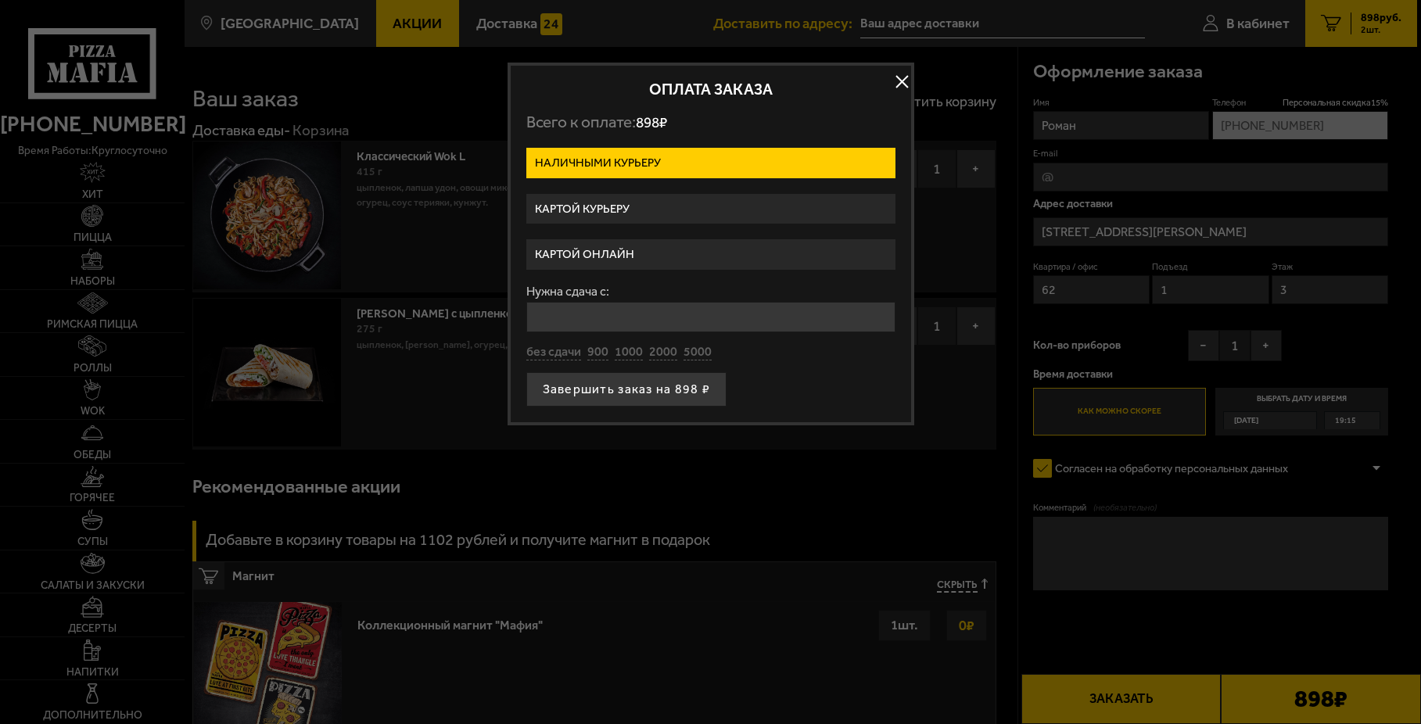
click at [675, 205] on label "Картой курьеру" at bounding box center [710, 209] width 369 height 30
click at [0, 0] on input "Картой курьеру" at bounding box center [0, 0] width 0 height 0
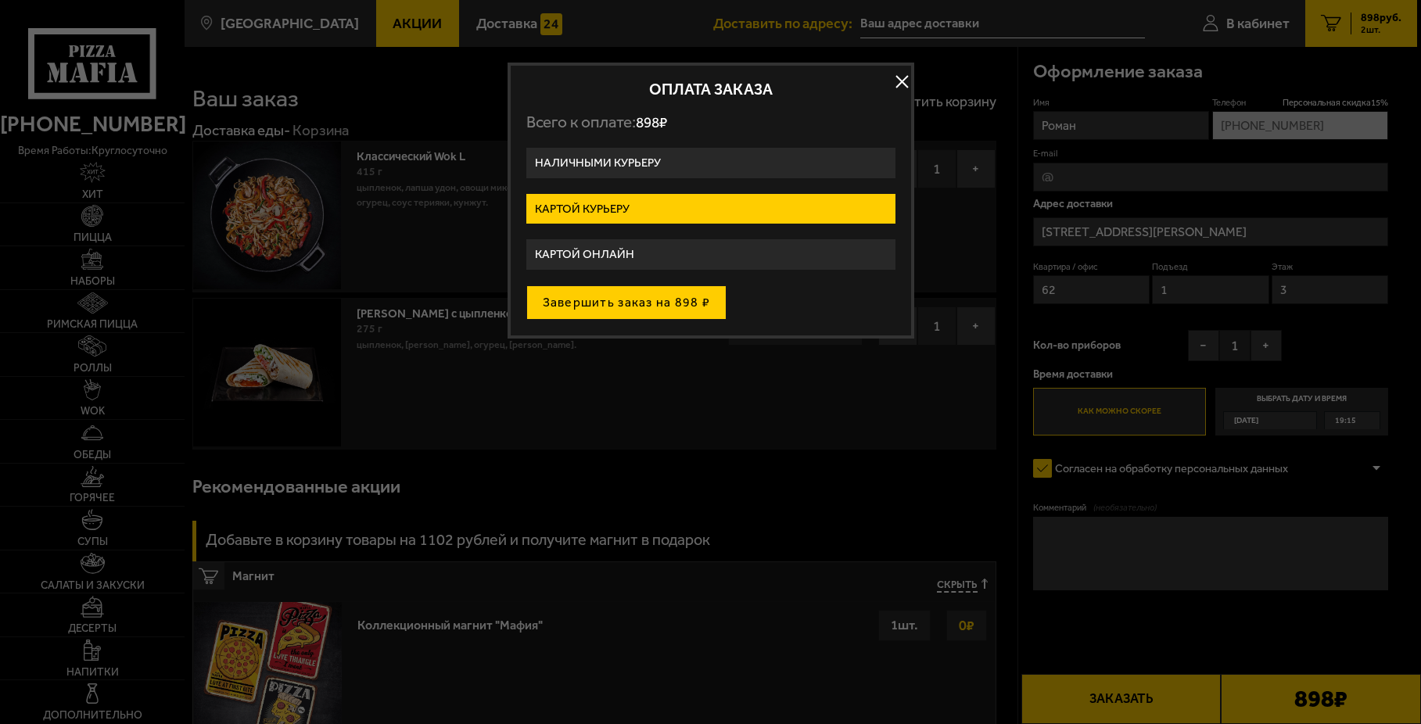
click at [652, 304] on button "Завершить заказ на 898 ₽" at bounding box center [626, 302] width 201 height 34
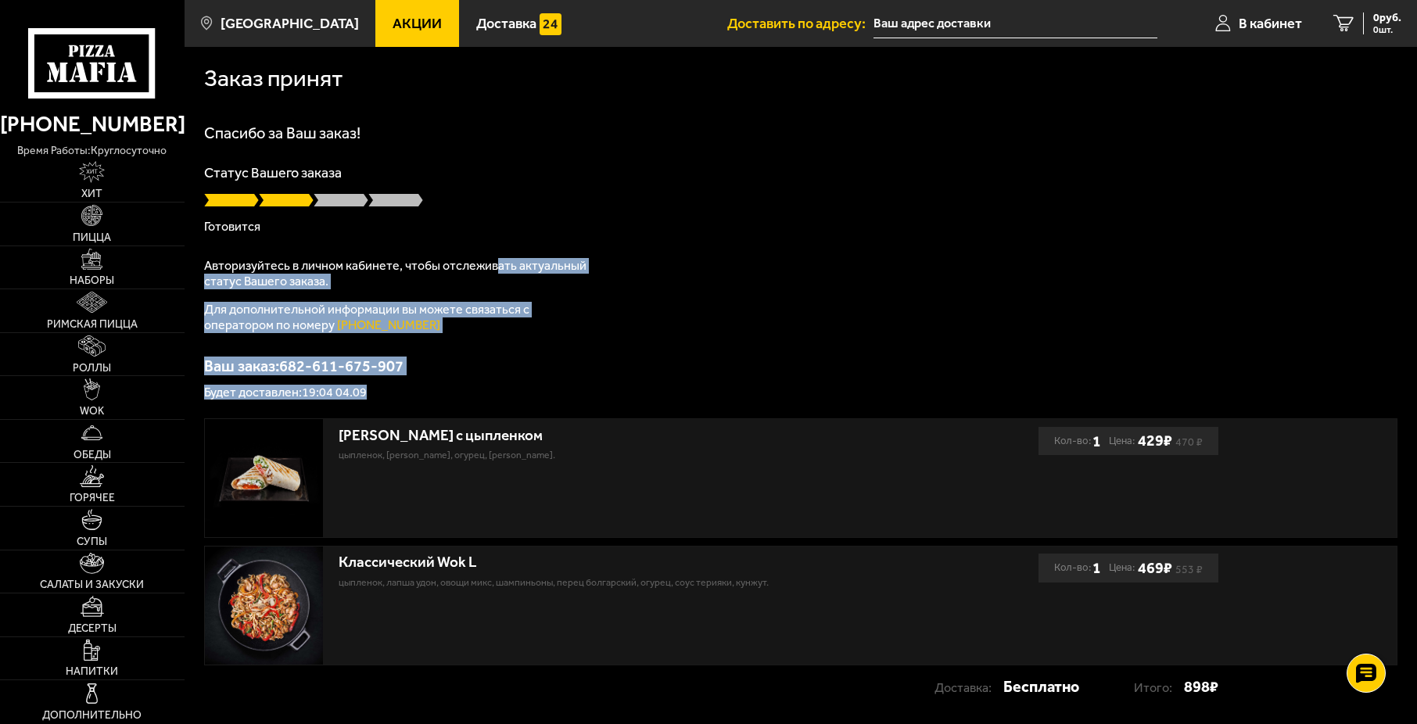
drag, startPoint x: 459, startPoint y: 382, endPoint x: 508, endPoint y: 225, distance: 163.7
click at [504, 234] on div "Спасибо за Ваш заказ! Статус Вашего заказа [PERSON_NAME] Авторизуйтесь в личном…" at bounding box center [800, 262] width 1193 height 274
click at [508, 225] on p "Готовится" at bounding box center [800, 227] width 1193 height 13
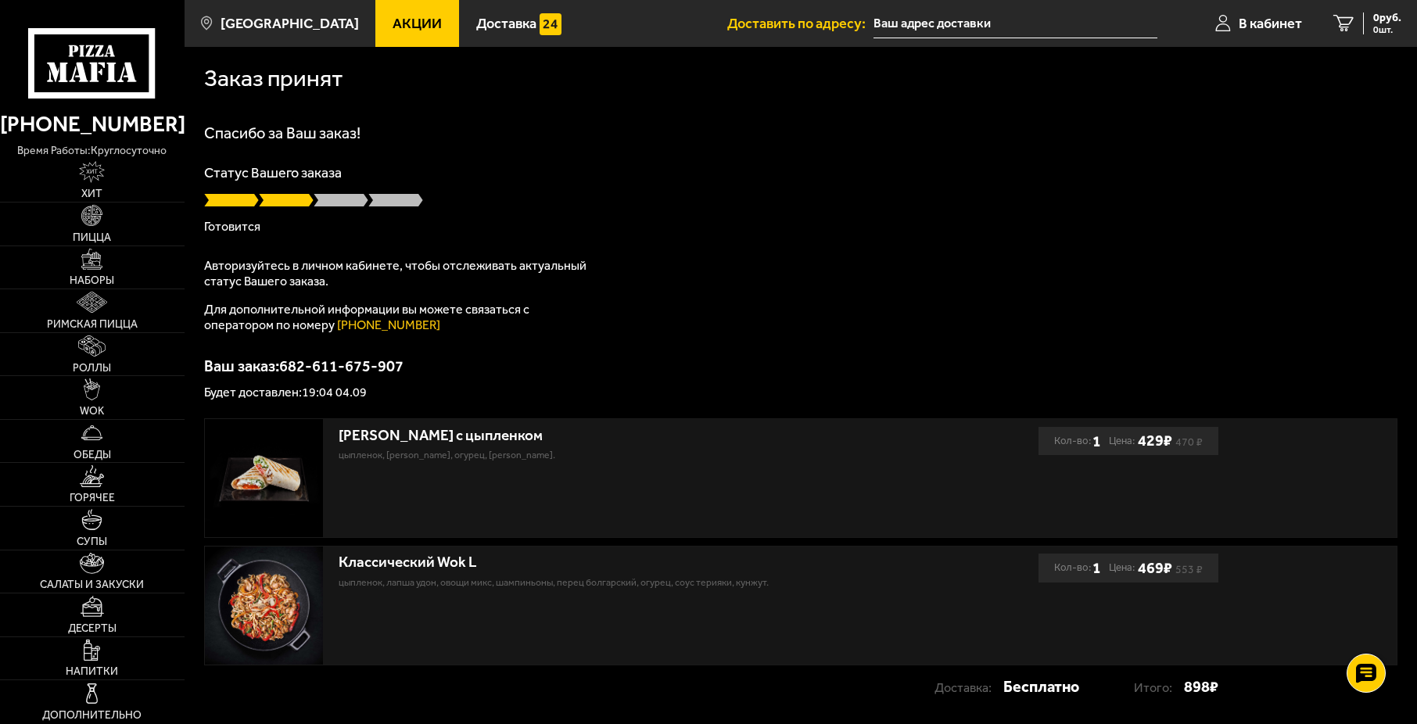
click at [508, 225] on p "Готовится" at bounding box center [800, 227] width 1193 height 13
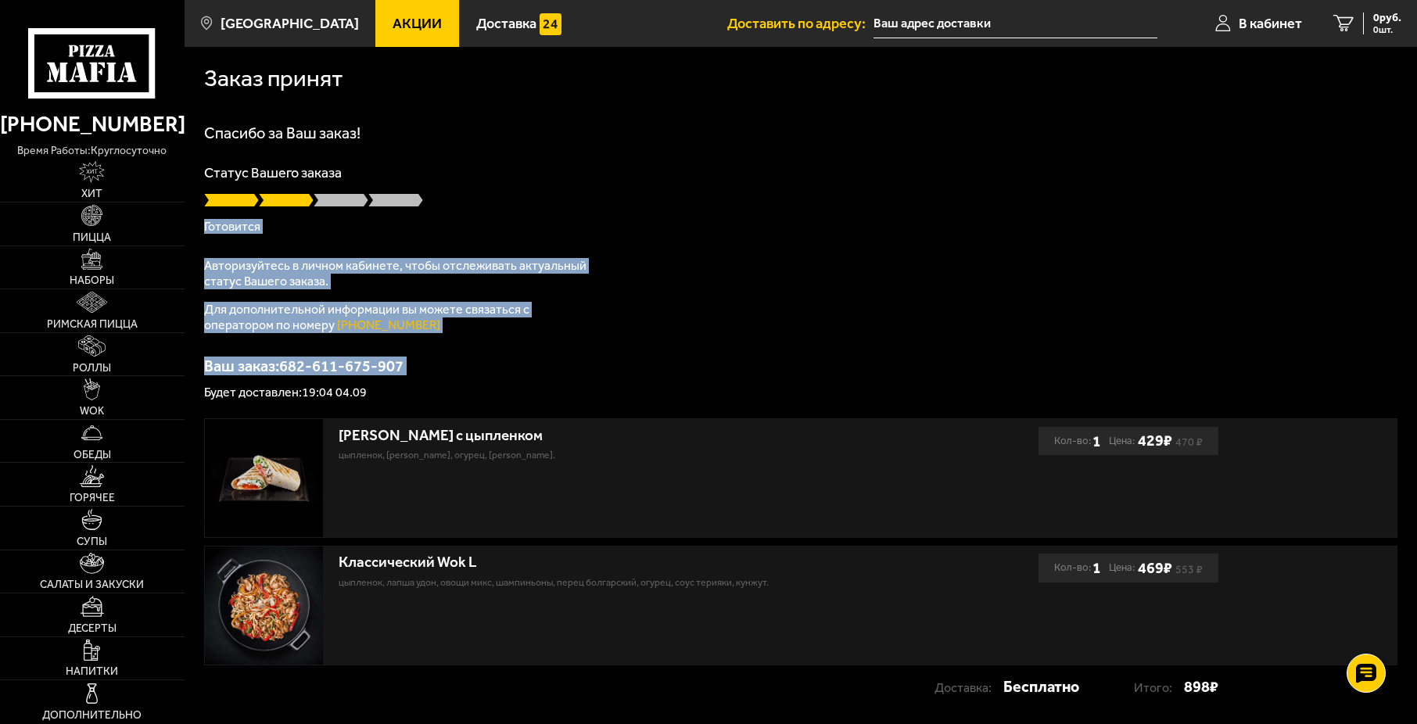
drag, startPoint x: 508, startPoint y: 225, endPoint x: 525, endPoint y: 360, distance: 135.6
click at [525, 358] on div "Спасибо за Ваш заказ! Статус Вашего заказа [PERSON_NAME] Авторизуйтесь в личном…" at bounding box center [800, 262] width 1193 height 274
click at [526, 361] on p "Ваш заказ: 682-611-675-907" at bounding box center [800, 366] width 1193 height 16
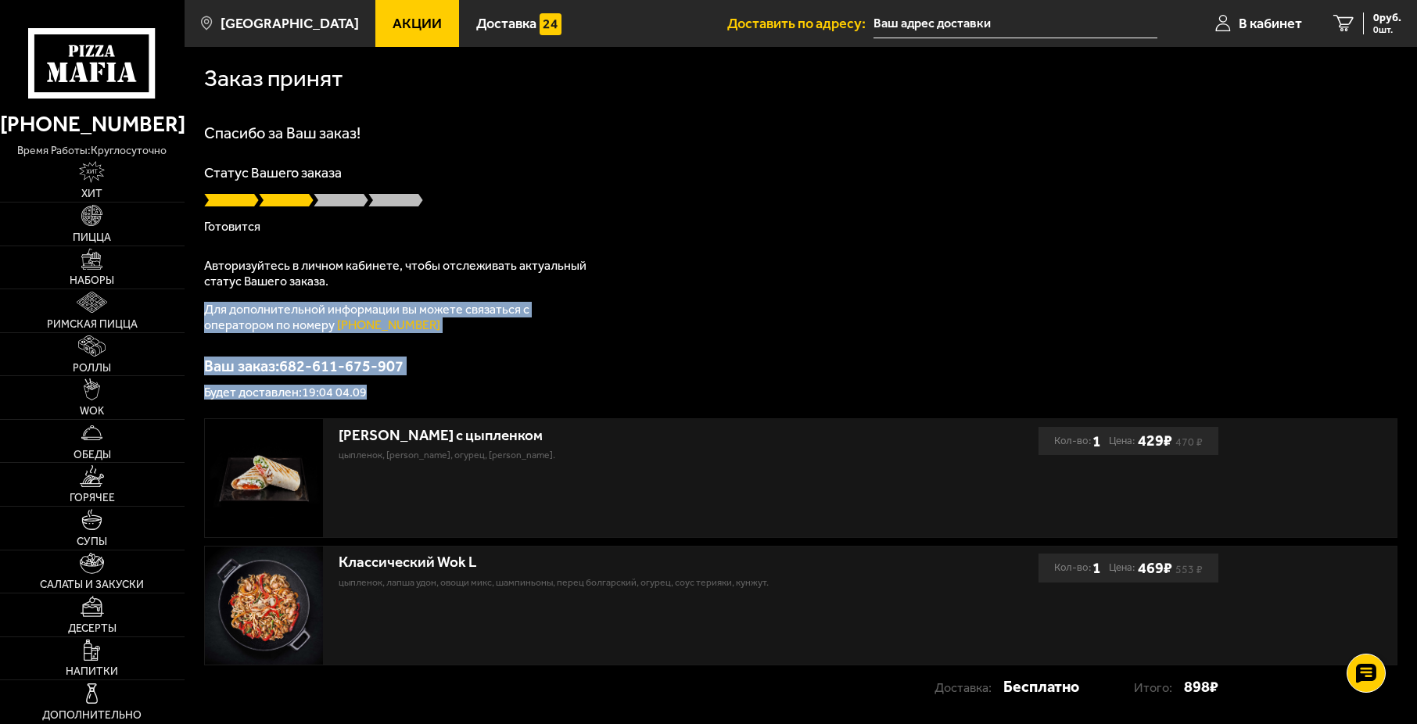
drag, startPoint x: 536, startPoint y: 393, endPoint x: 464, endPoint y: 243, distance: 166.8
click at [472, 266] on div "Спасибо за Ваш заказ! Статус Вашего заказа [PERSON_NAME] Авторизуйтесь в личном…" at bounding box center [800, 262] width 1193 height 274
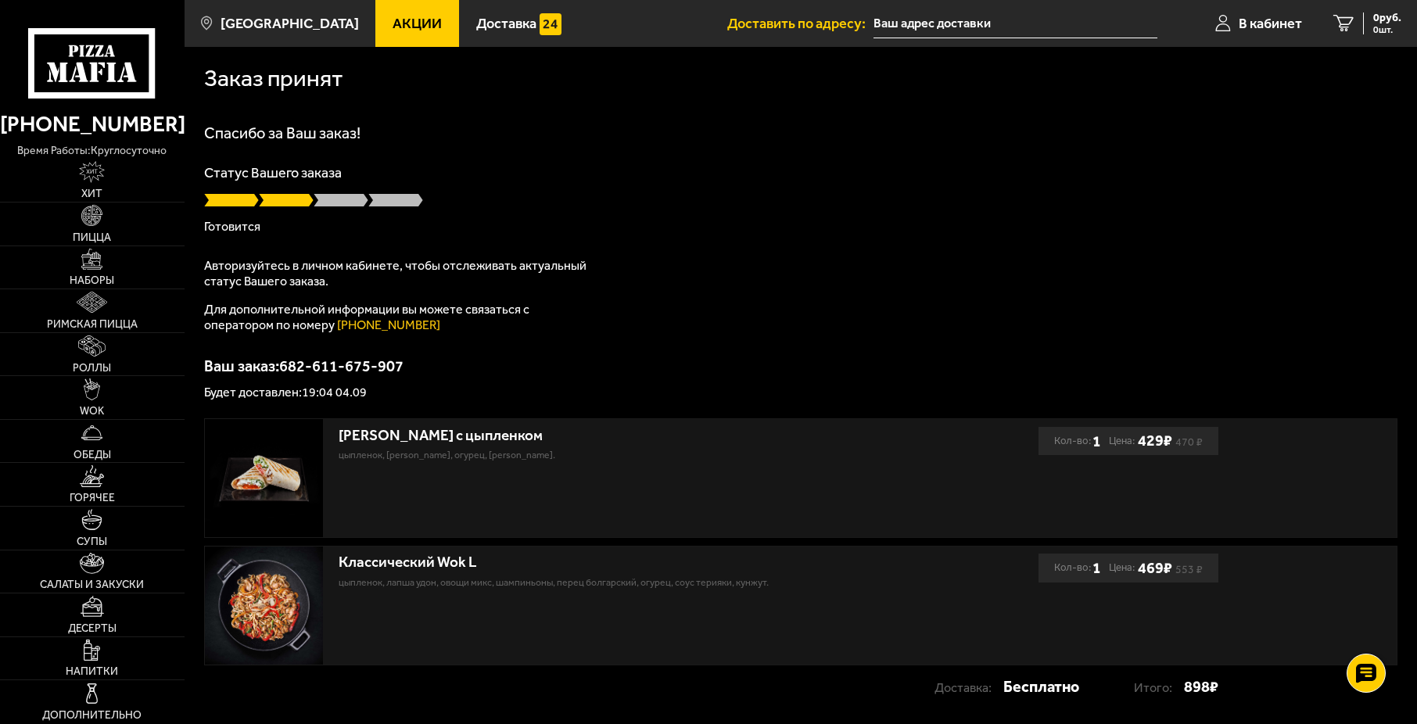
click at [462, 242] on div "Спасибо за Ваш заказ! Статус Вашего заказа [PERSON_NAME] Авторизуйтесь в личном…" at bounding box center [800, 262] width 1193 height 274
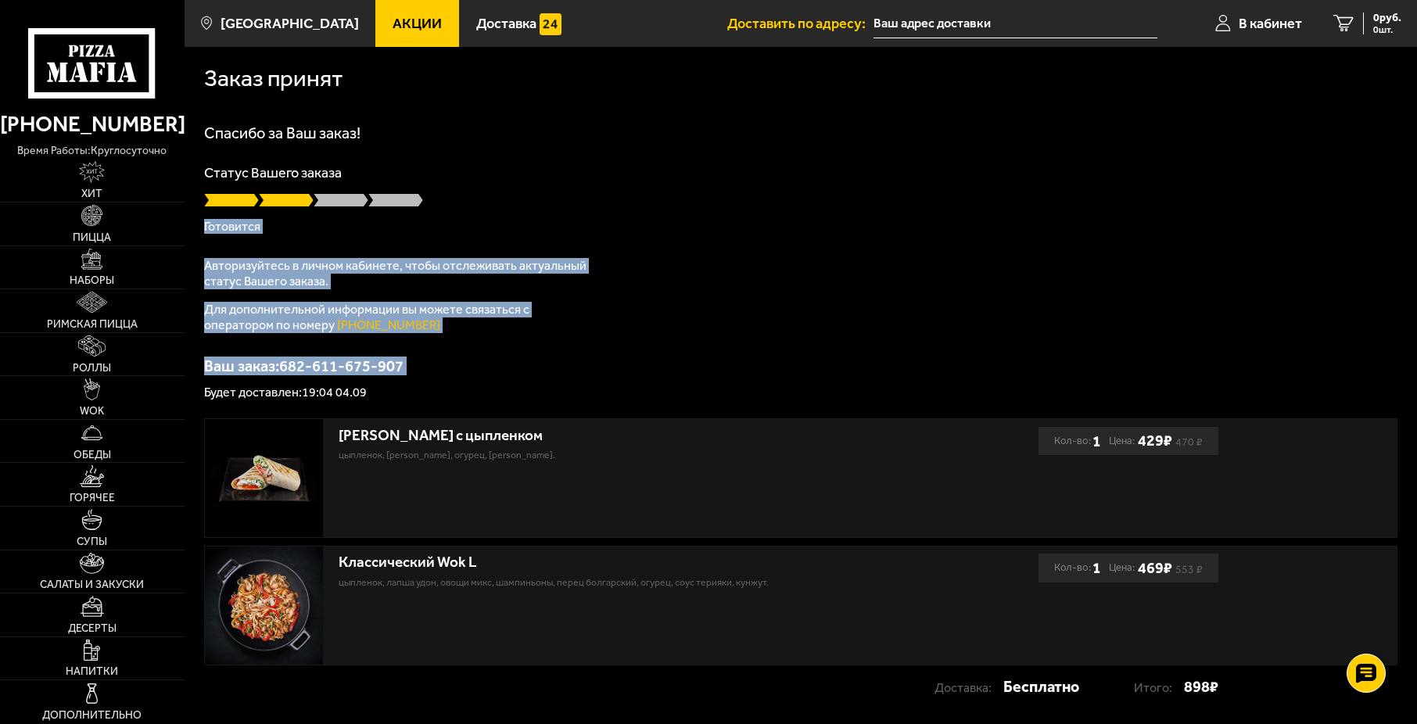
drag, startPoint x: 468, startPoint y: 251, endPoint x: 509, endPoint y: 350, distance: 107.3
click at [509, 350] on div "Спасибо за Ваш заказ! Статус Вашего заказа [PERSON_NAME] Авторизуйтесь в личном…" at bounding box center [800, 262] width 1193 height 274
